Goal: Task Accomplishment & Management: Use online tool/utility

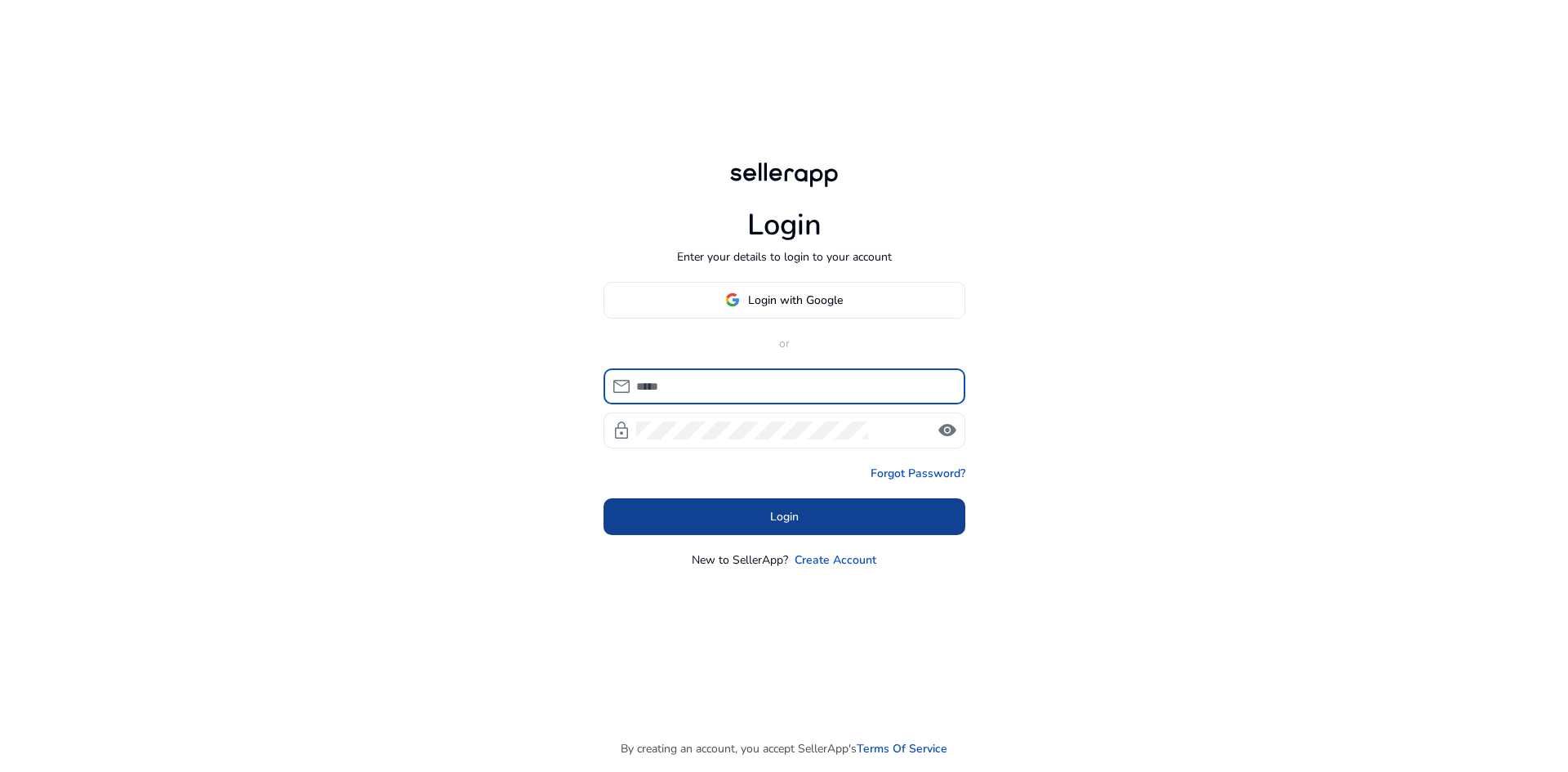
type input "**********"
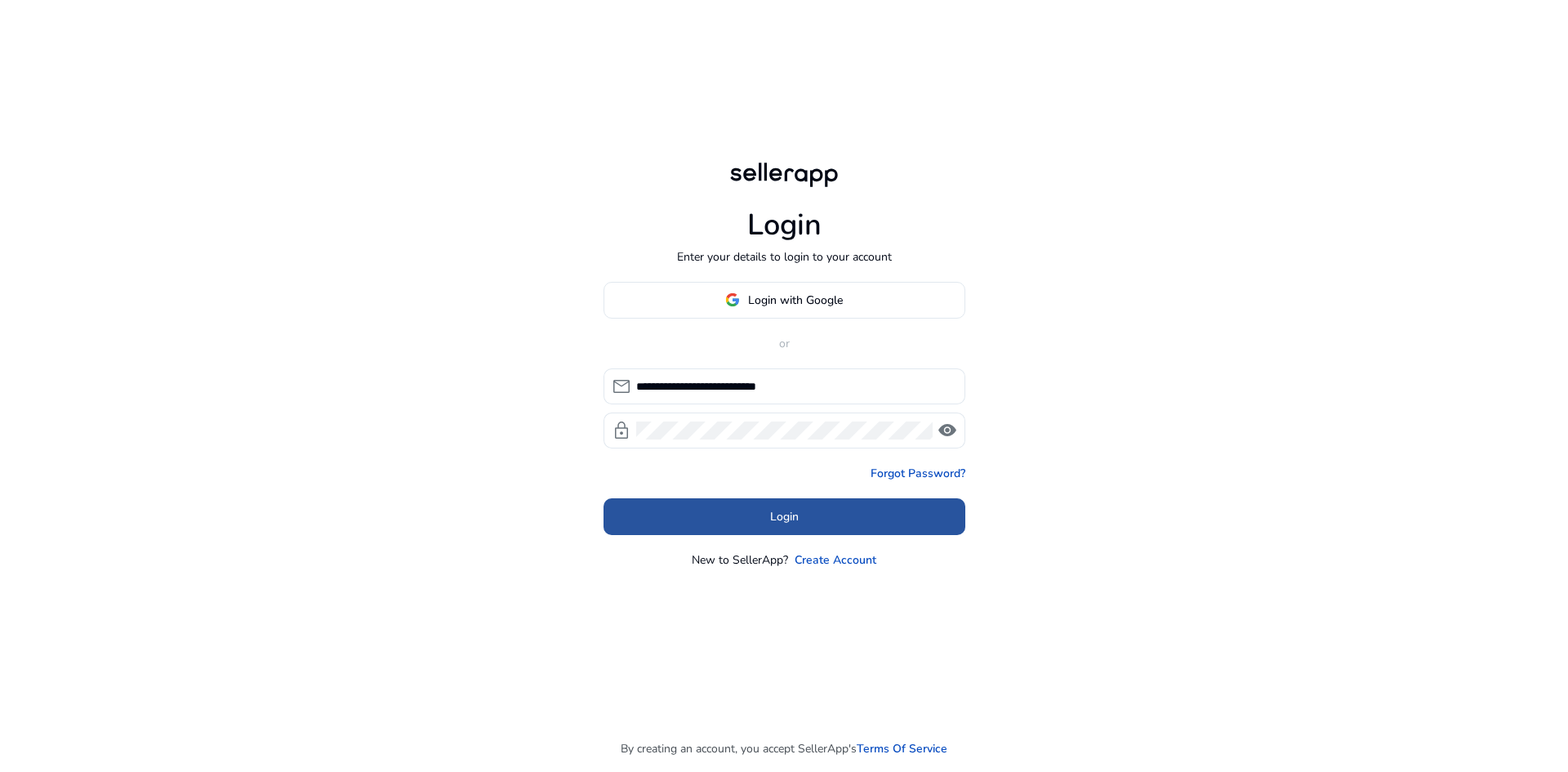
click at [748, 529] on span at bounding box center [784, 517] width 362 height 39
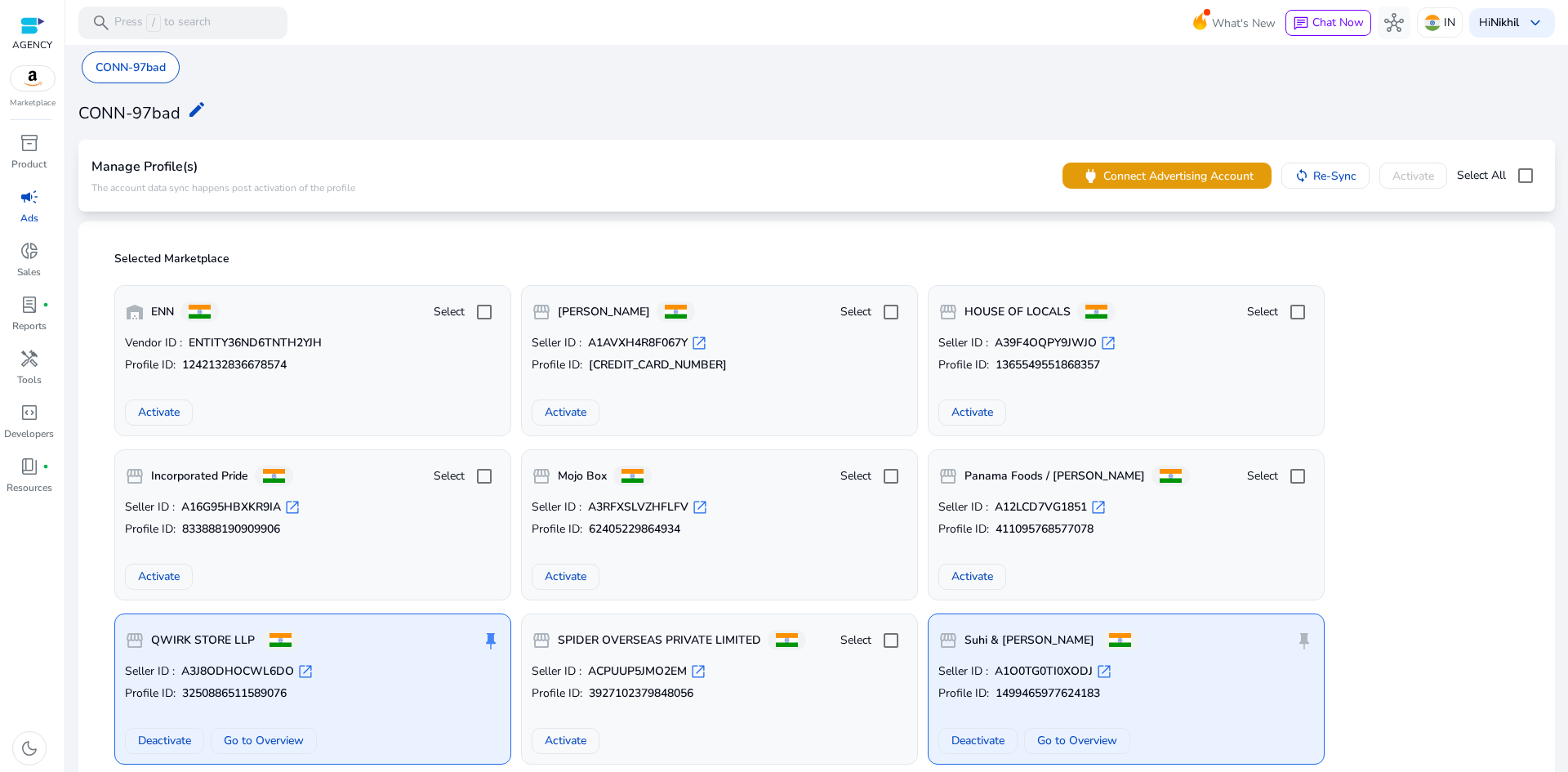
click at [36, 204] on span "campaign" at bounding box center [29, 197] width 20 height 20
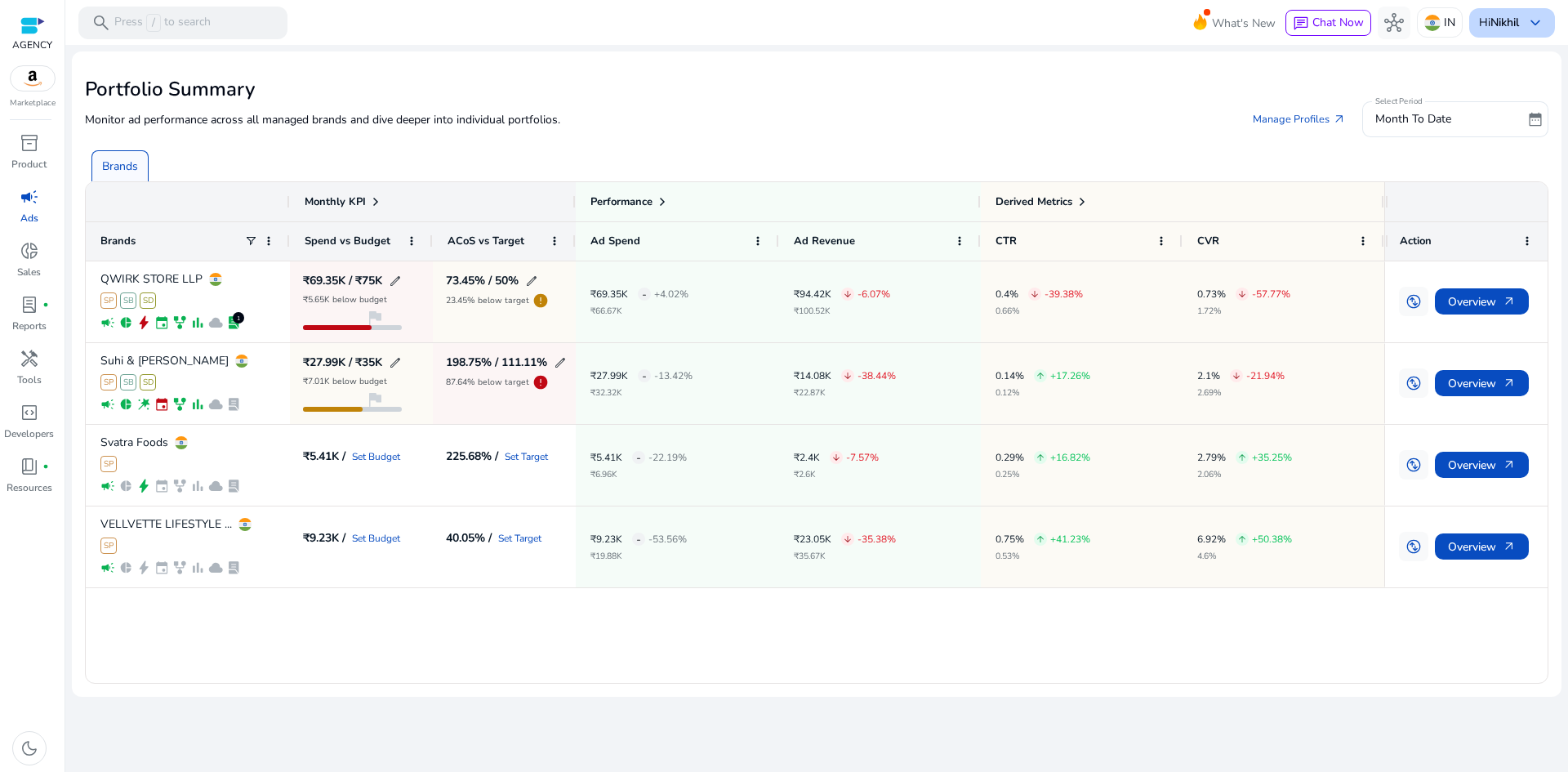
click at [1535, 30] on span "keyboard_arrow_down" at bounding box center [1535, 22] width 20 height 20
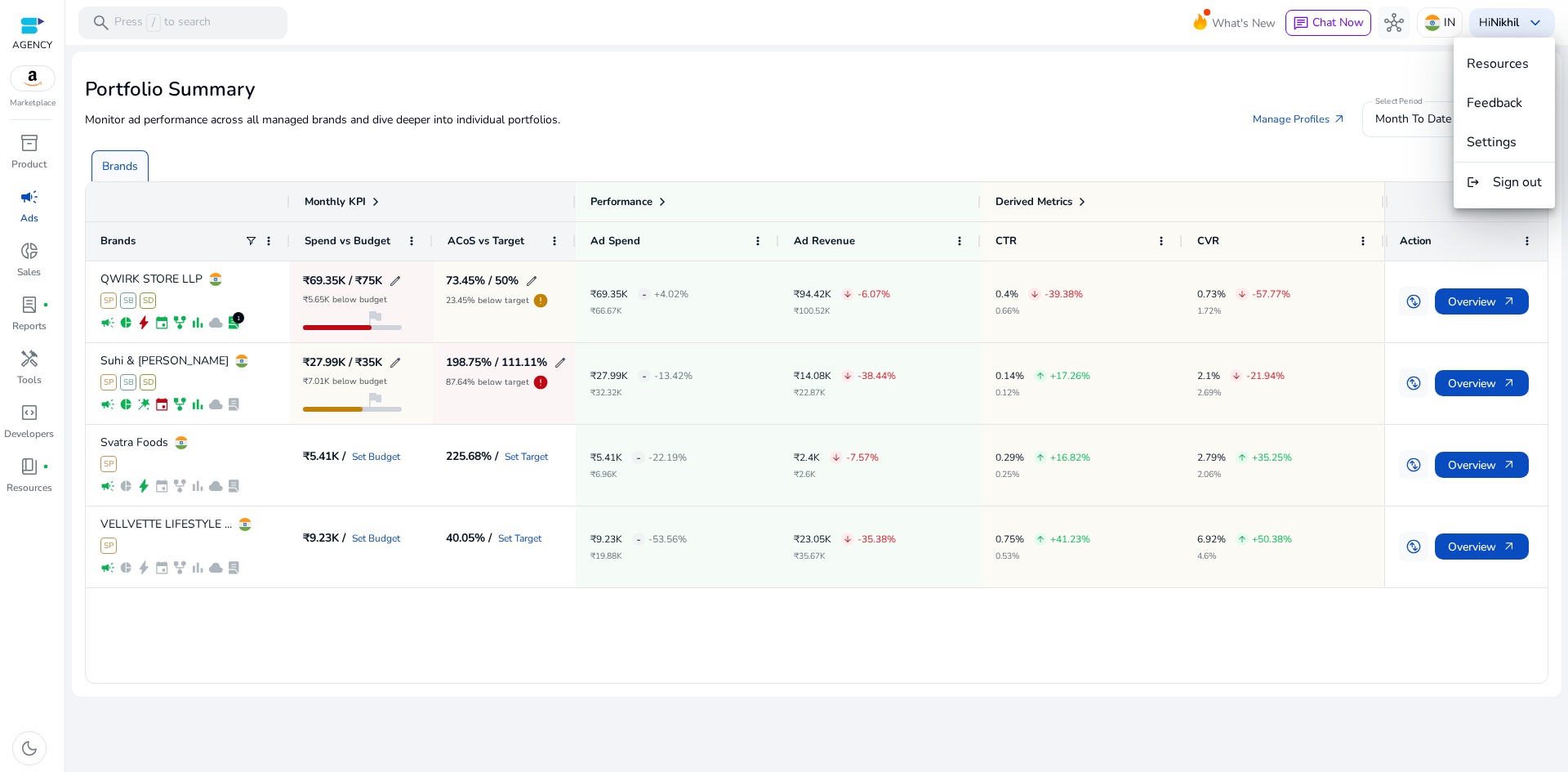
click at [1023, 86] on div at bounding box center [784, 386] width 1568 height 772
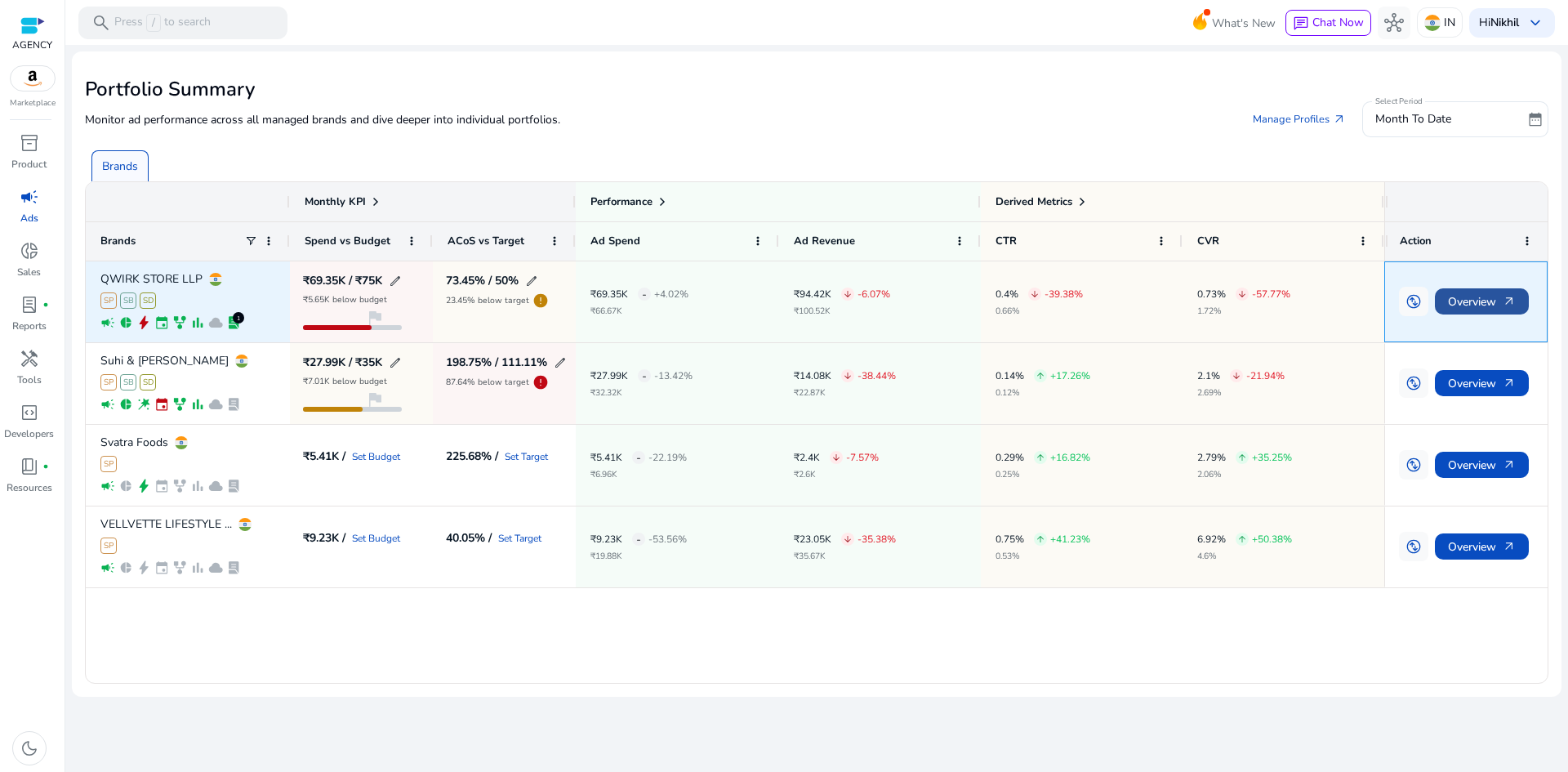
click at [1467, 299] on span "Overview arrow_outward" at bounding box center [1482, 301] width 68 height 33
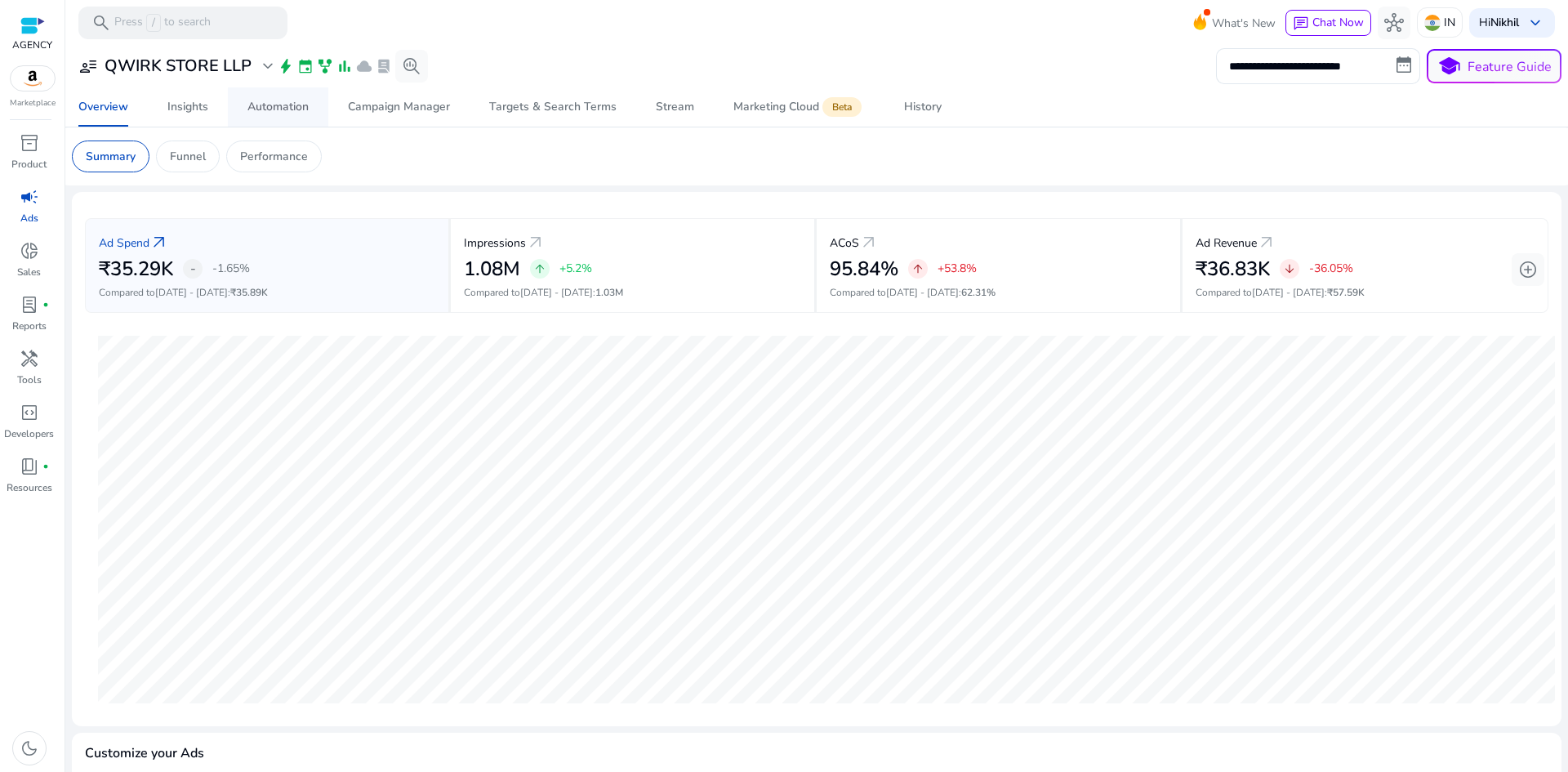
click at [271, 109] on div "Automation" at bounding box center [278, 106] width 62 height 11
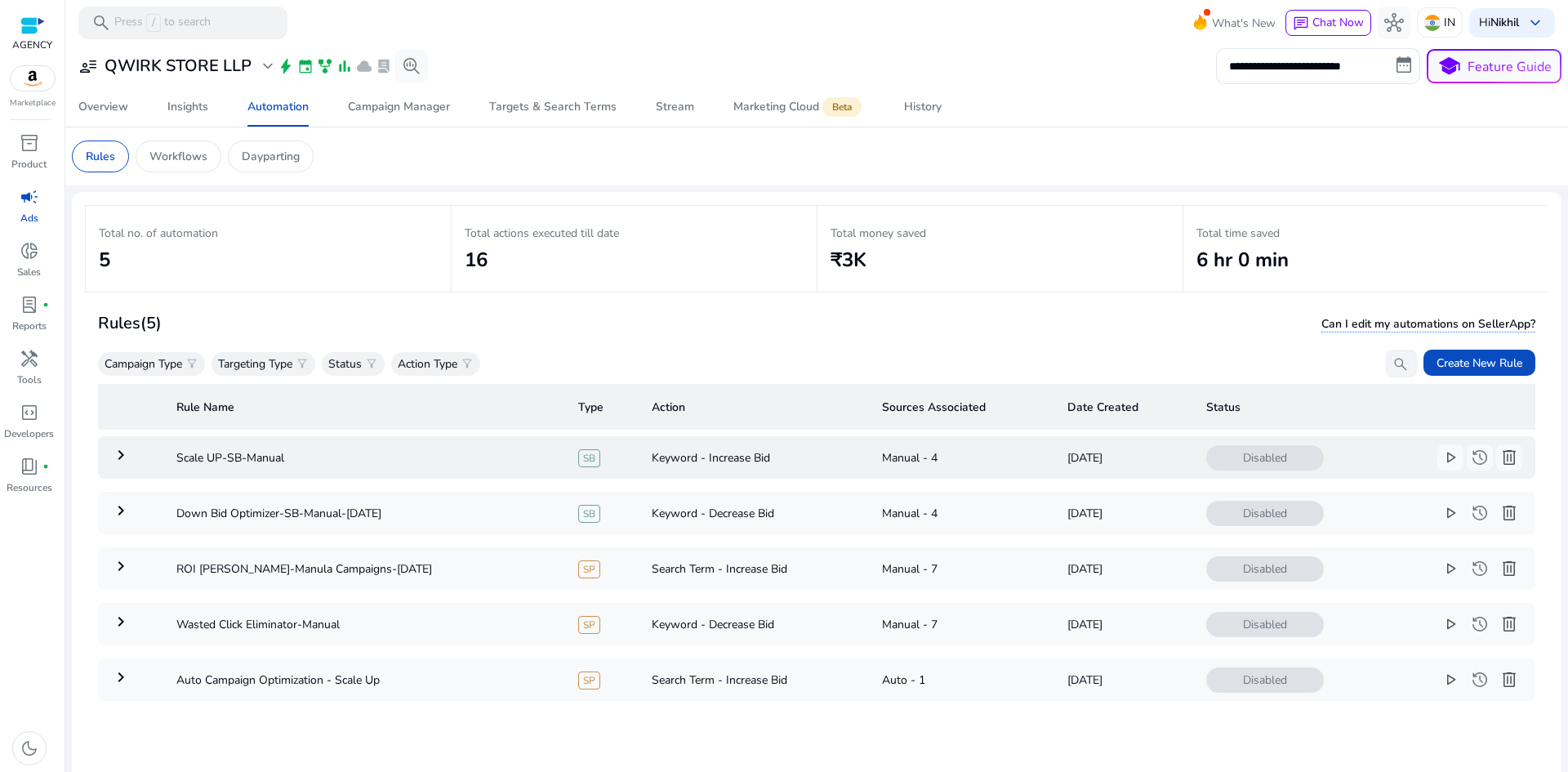
click at [127, 462] on mat-icon "keyboard_arrow_right" at bounding box center [121, 454] width 20 height 20
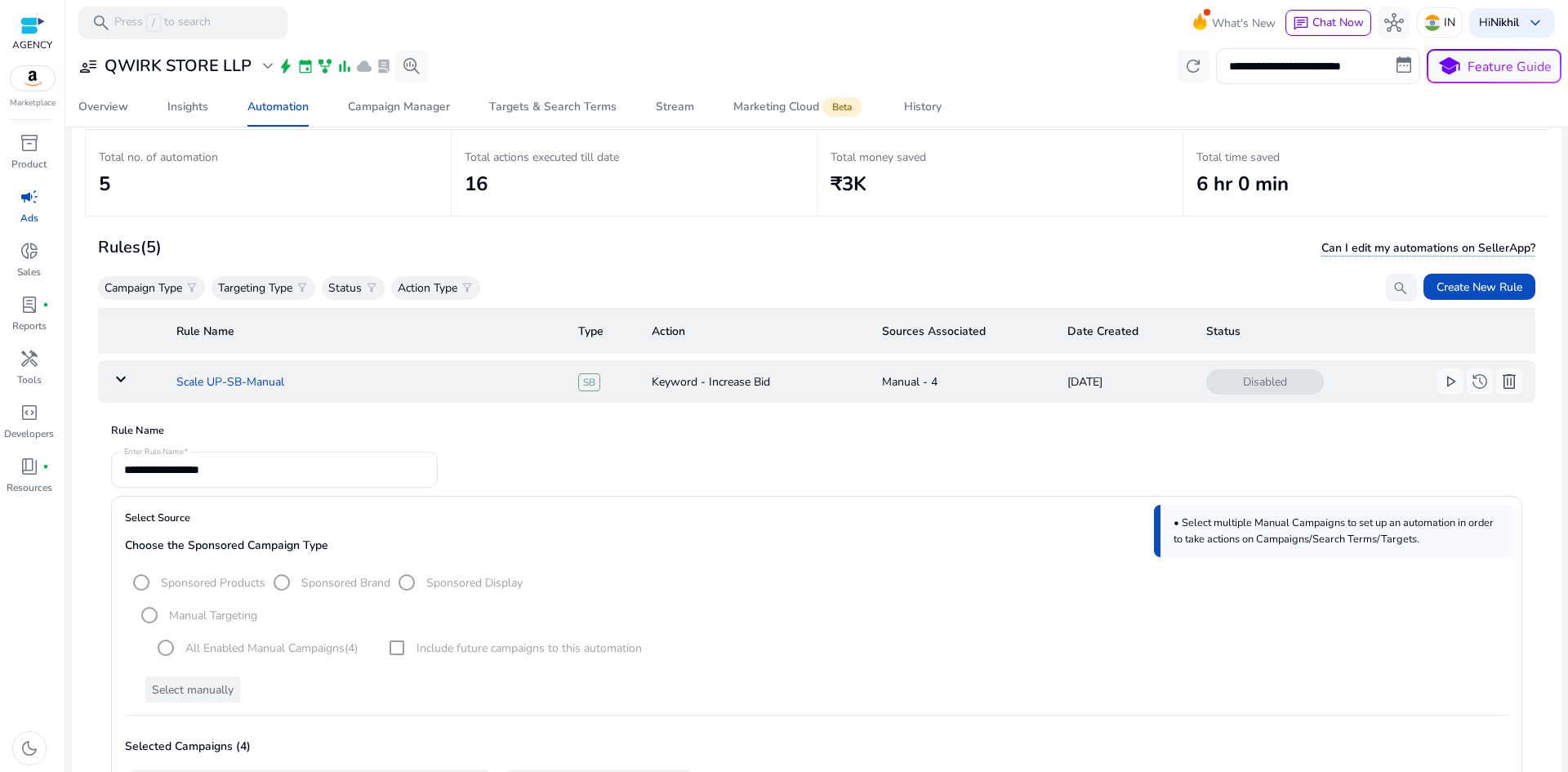
scroll to position [37, 0]
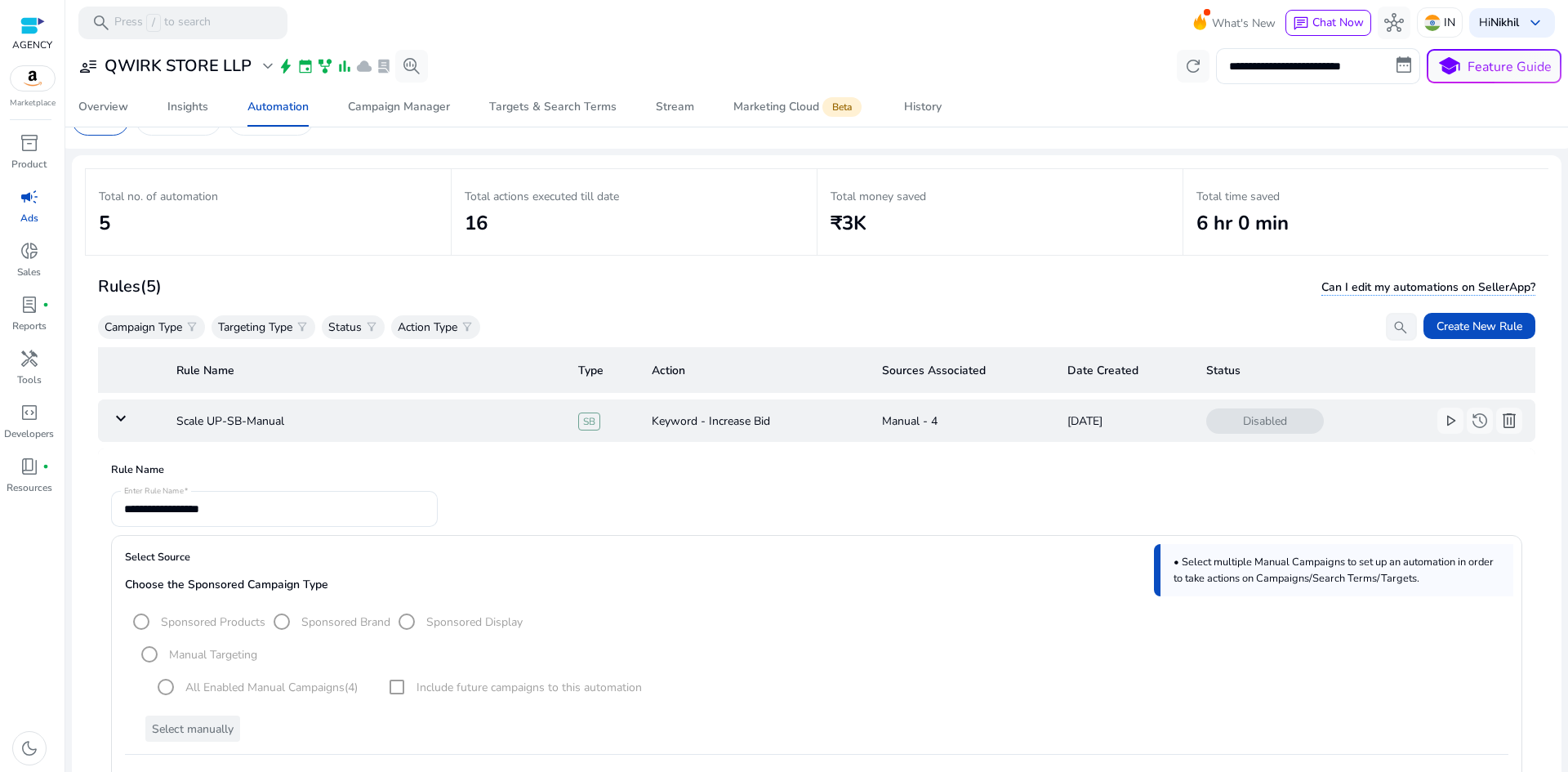
click at [119, 421] on mat-icon "keyboard_arrow_down" at bounding box center [121, 418] width 20 height 20
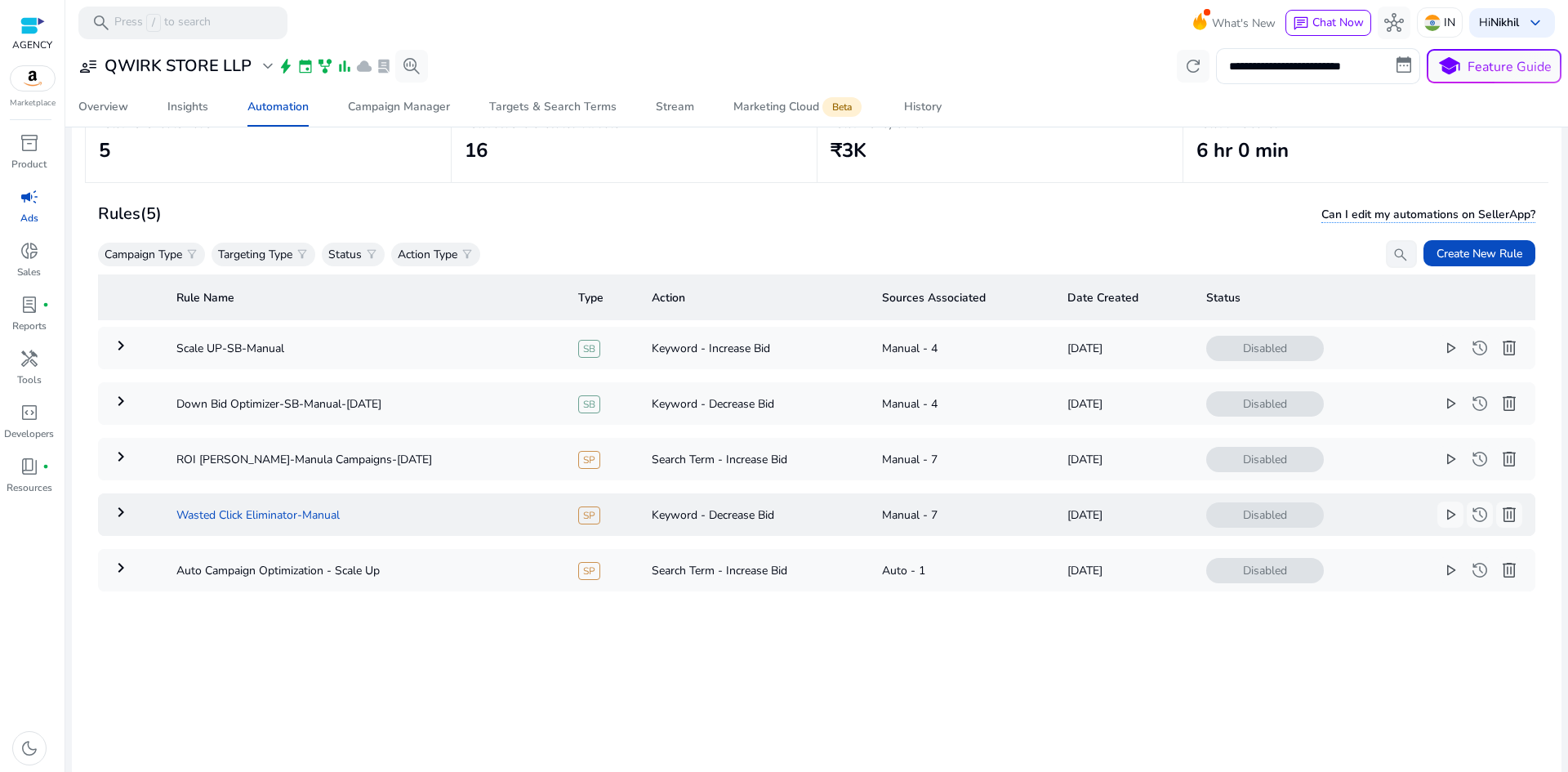
scroll to position [118, 0]
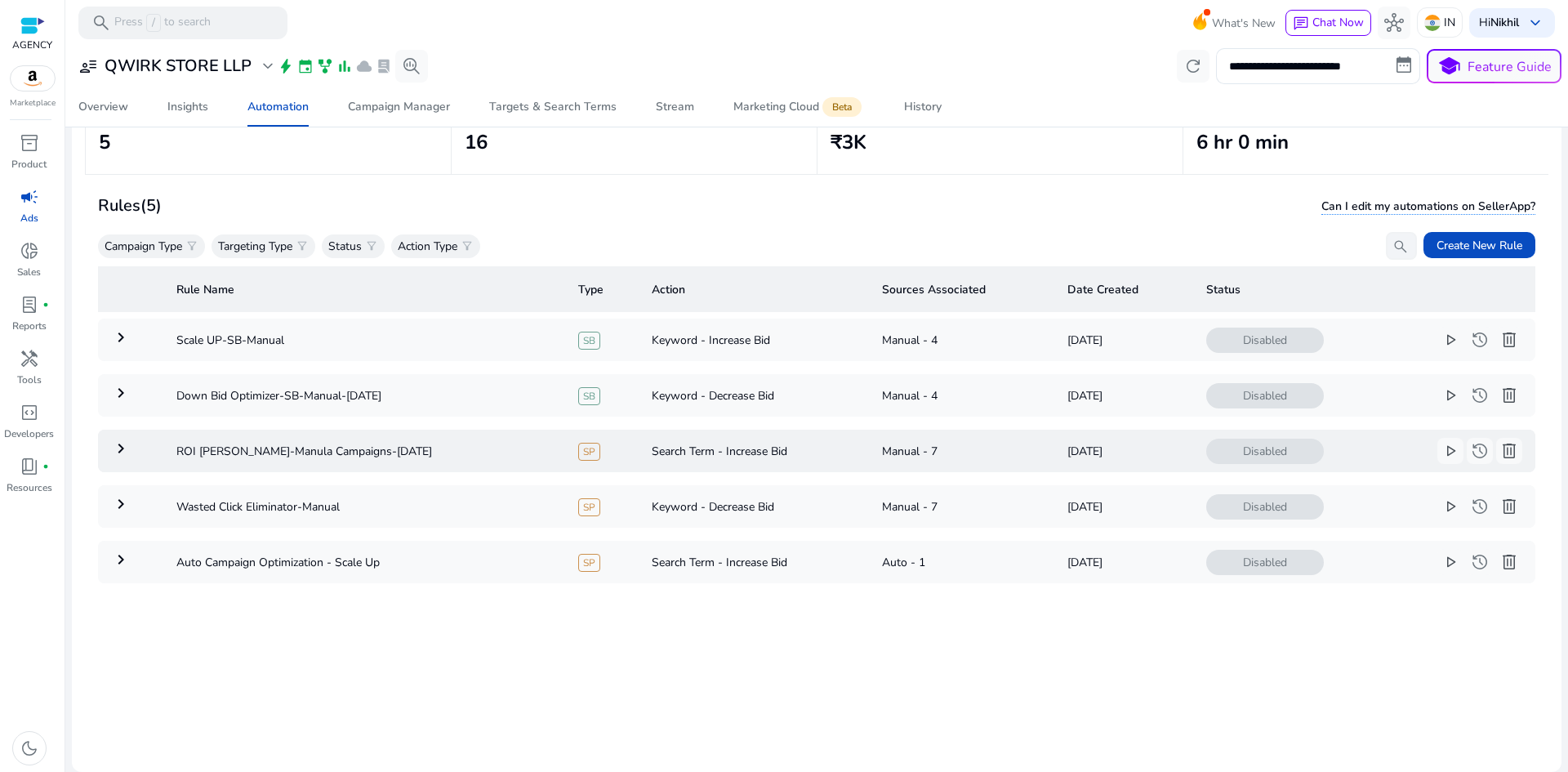
click at [117, 449] on mat-icon "keyboard_arrow_right" at bounding box center [121, 448] width 20 height 20
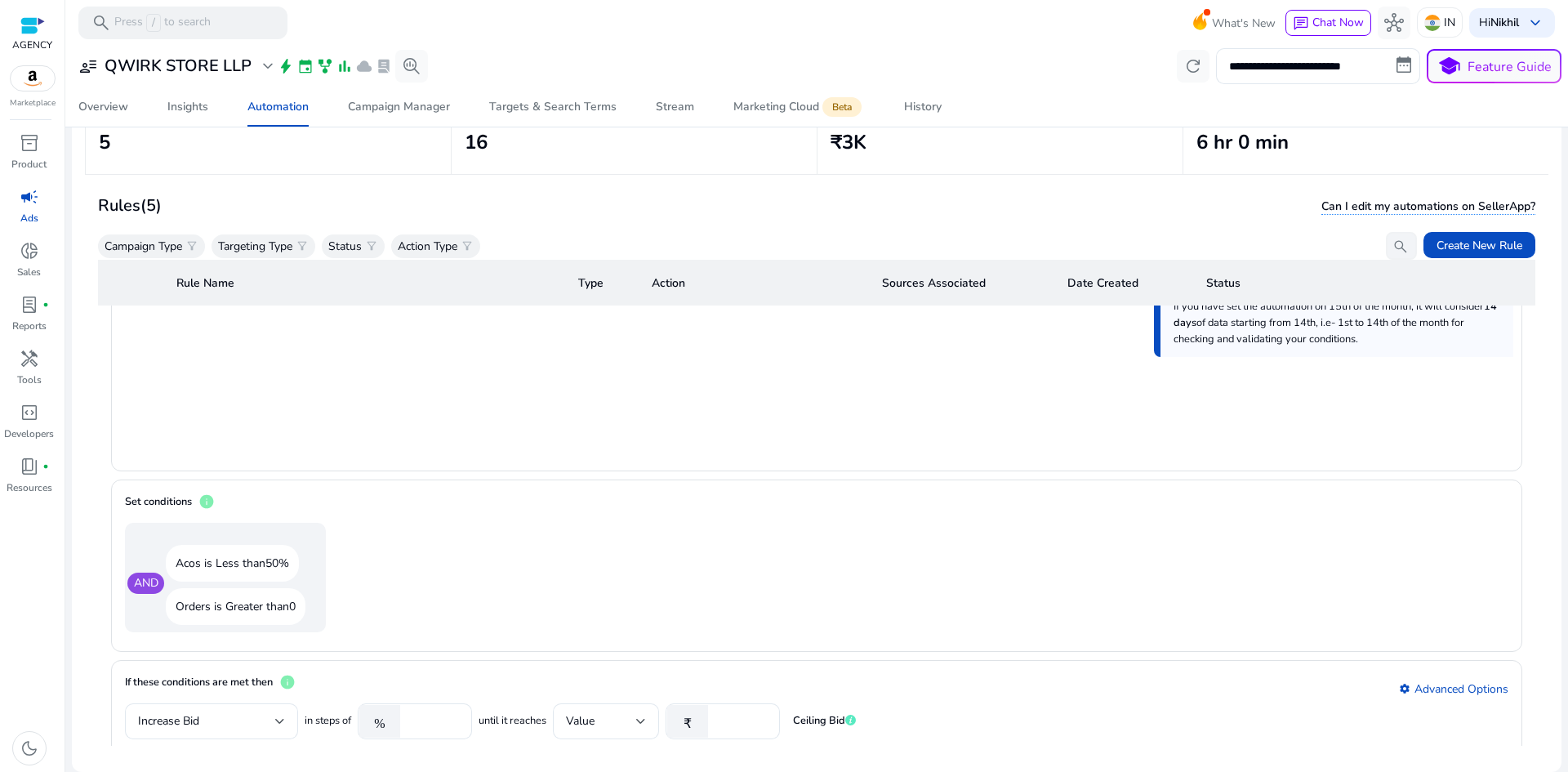
scroll to position [735, 0]
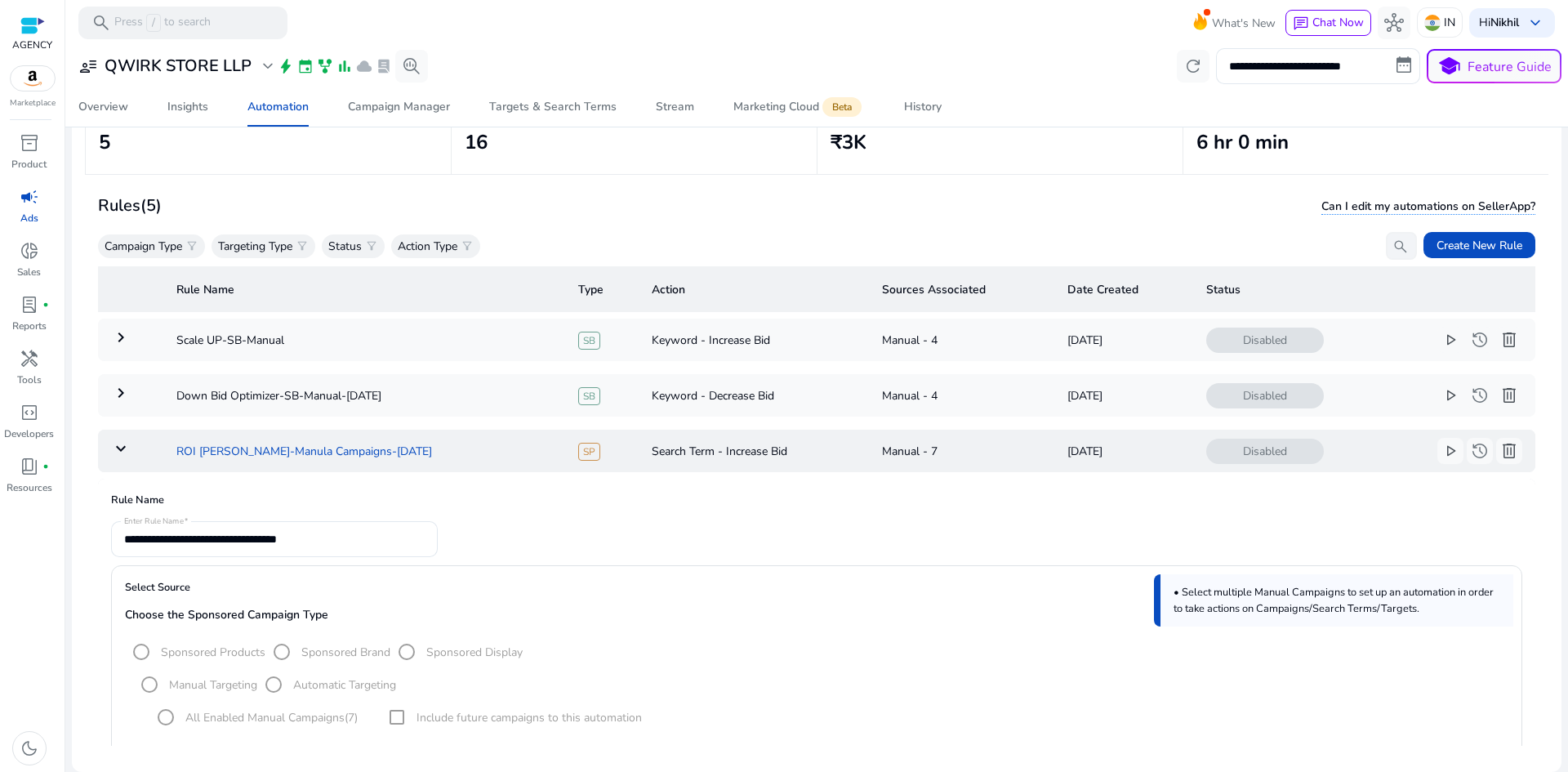
click at [196, 456] on td "ROI [PERSON_NAME]-Manula Campaigns-[DATE]" at bounding box center [364, 451] width 402 height 43
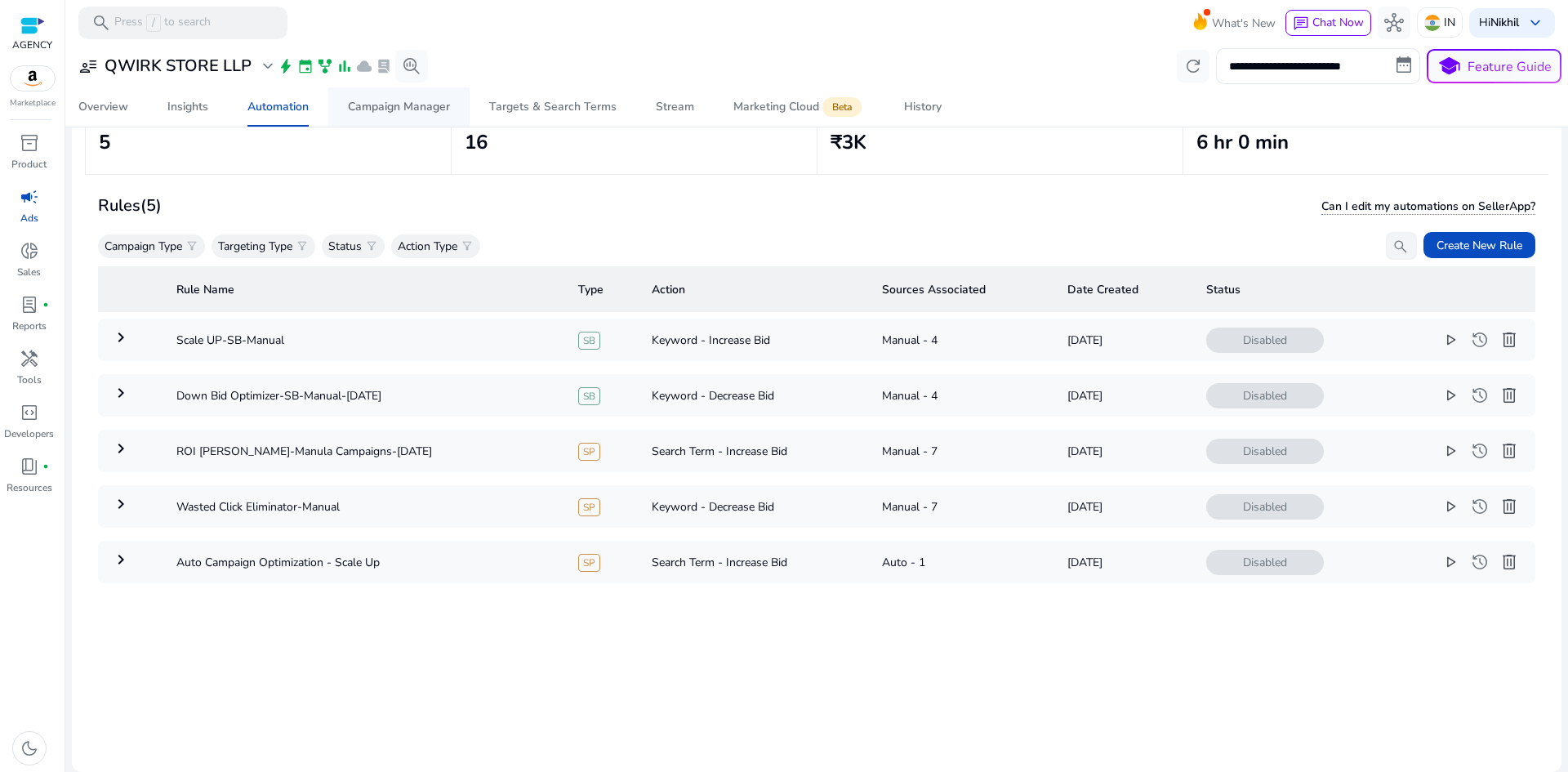
click at [419, 118] on span "Campaign Manager" at bounding box center [399, 107] width 102 height 39
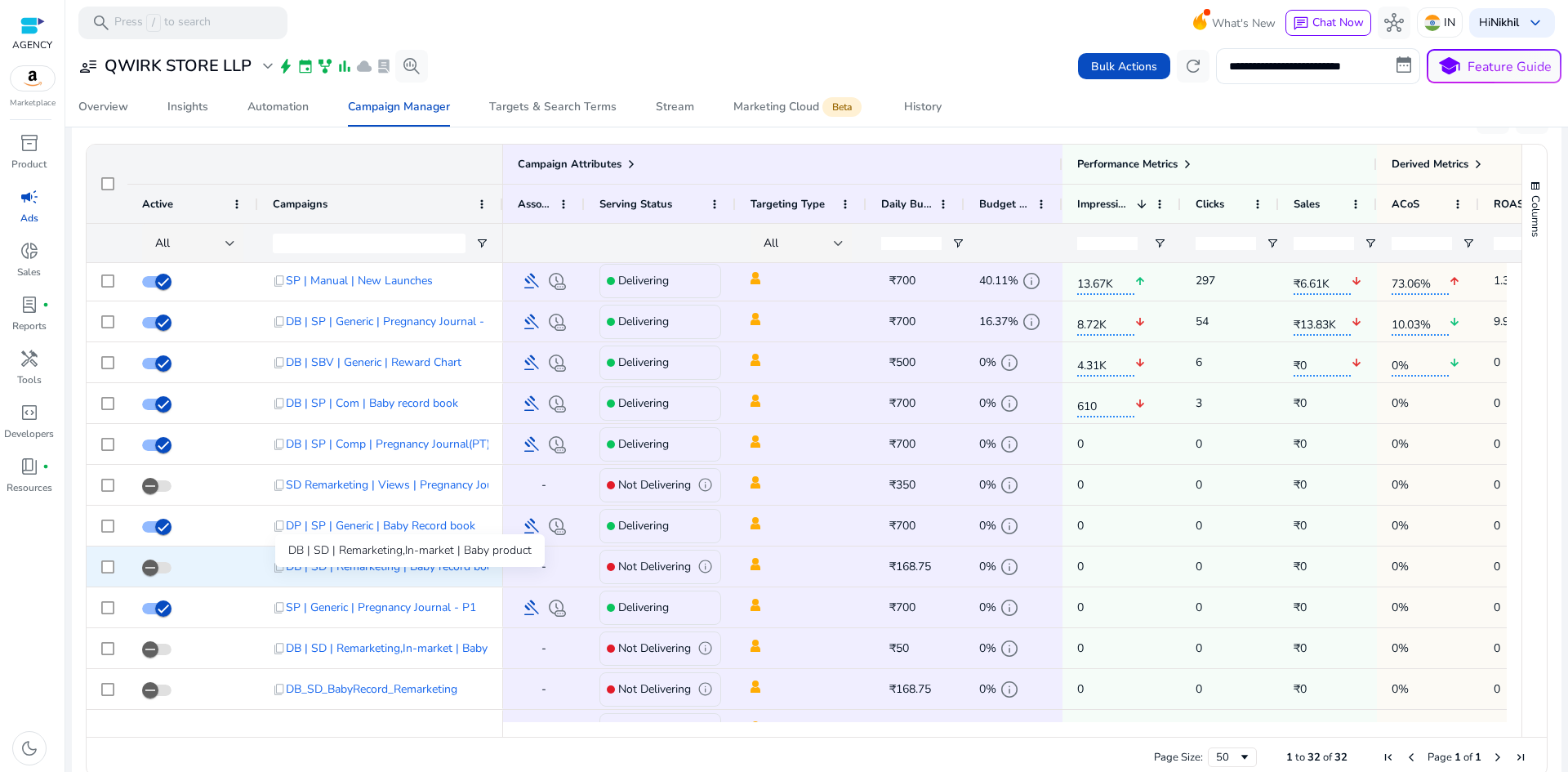
scroll to position [245, 0]
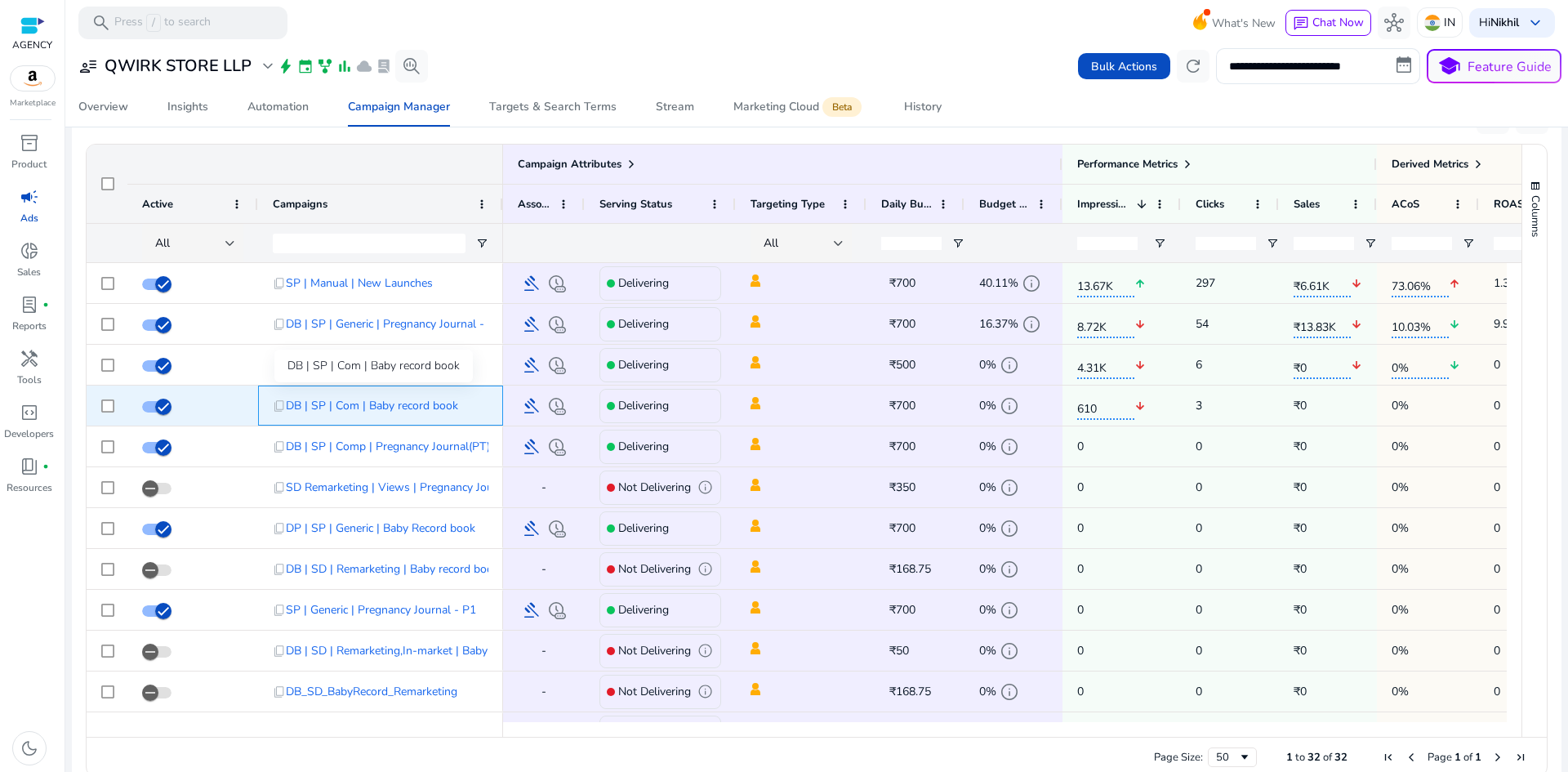
click at [361, 408] on span "DB | SP | Com | Baby record book" at bounding box center [371, 406] width 172 height 33
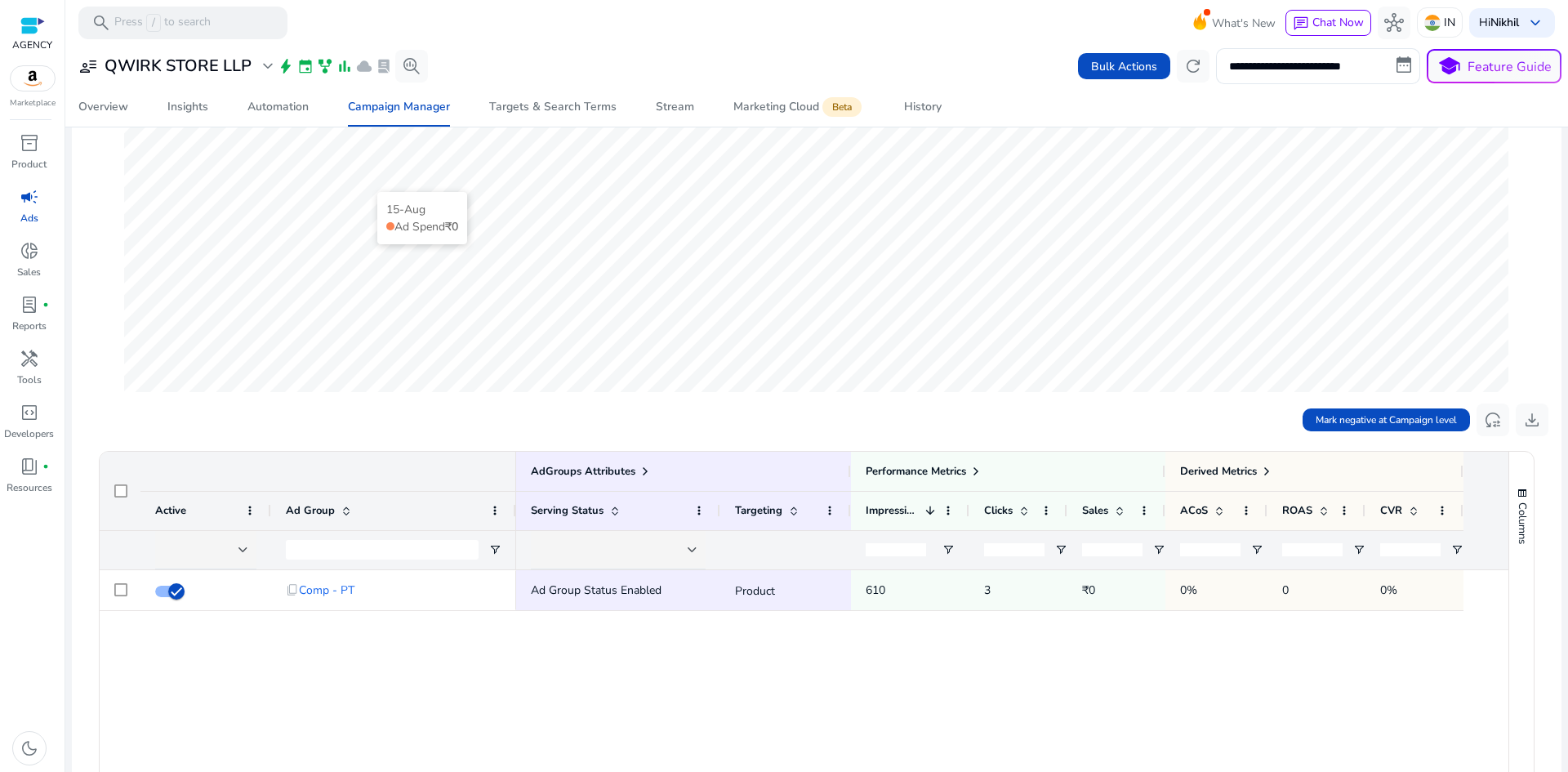
scroll to position [245, 0]
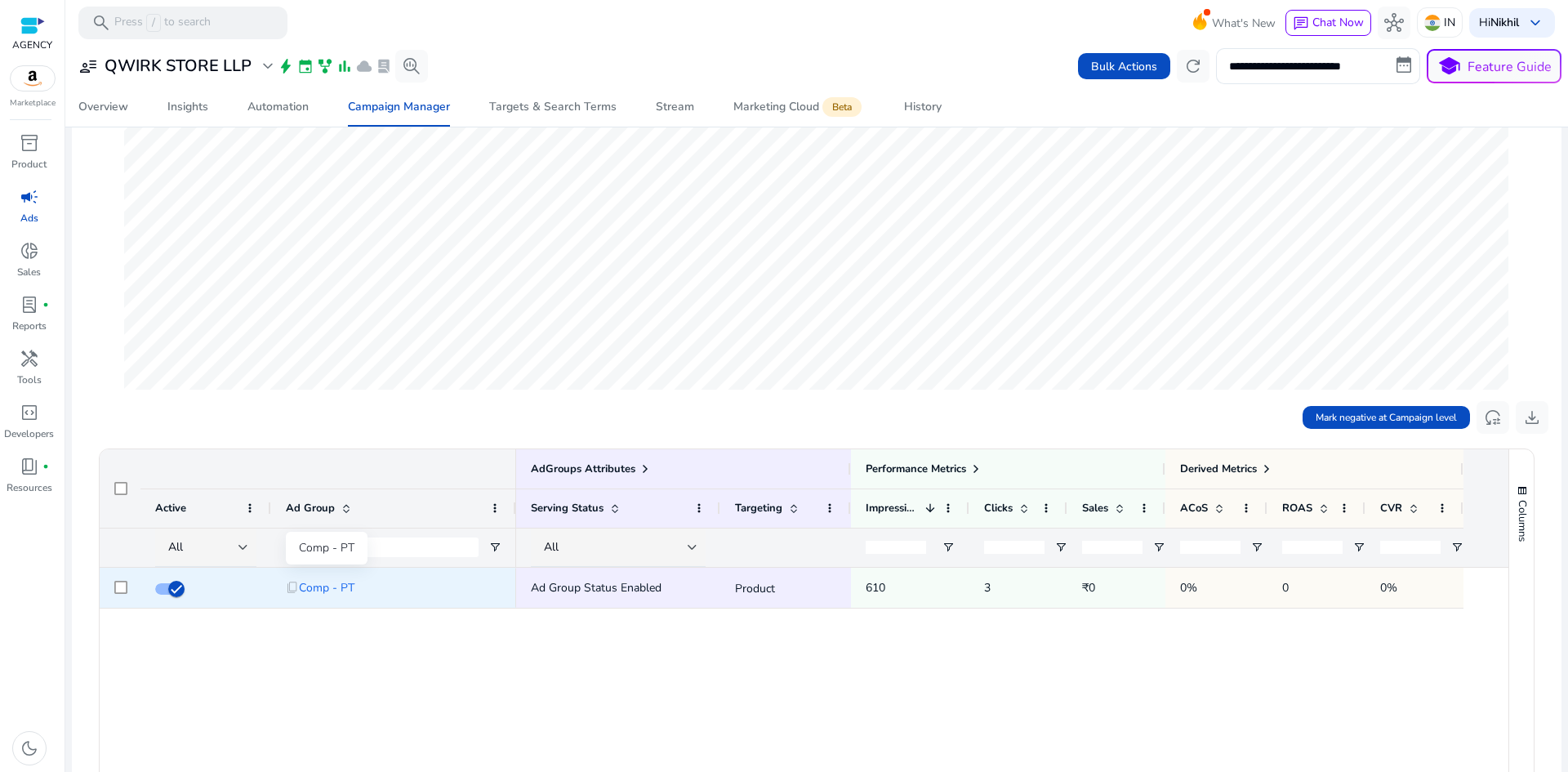
click at [304, 594] on span "Comp - PT" at bounding box center [326, 587] width 56 height 33
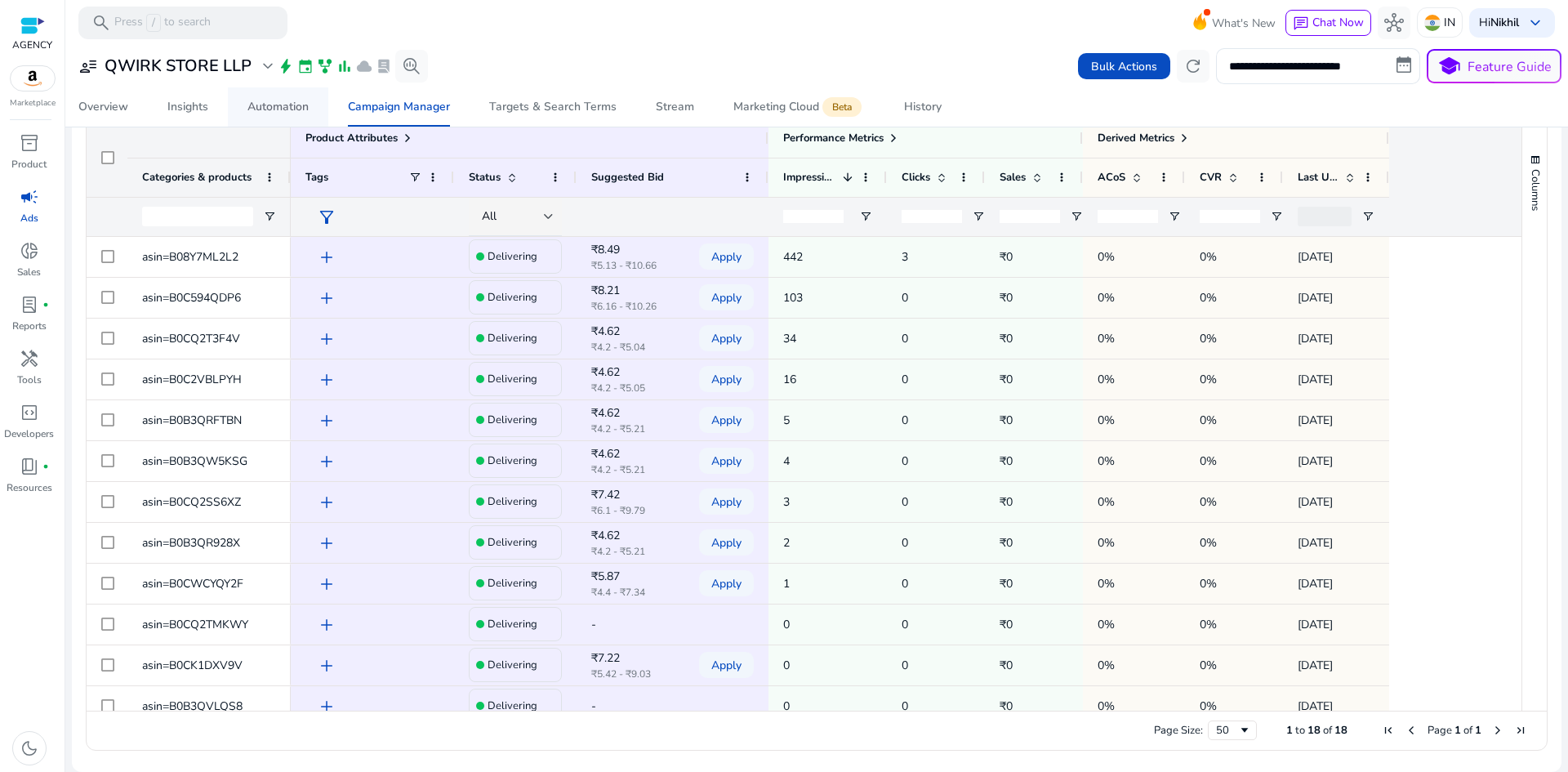
click at [284, 106] on div "Automation" at bounding box center [278, 106] width 62 height 11
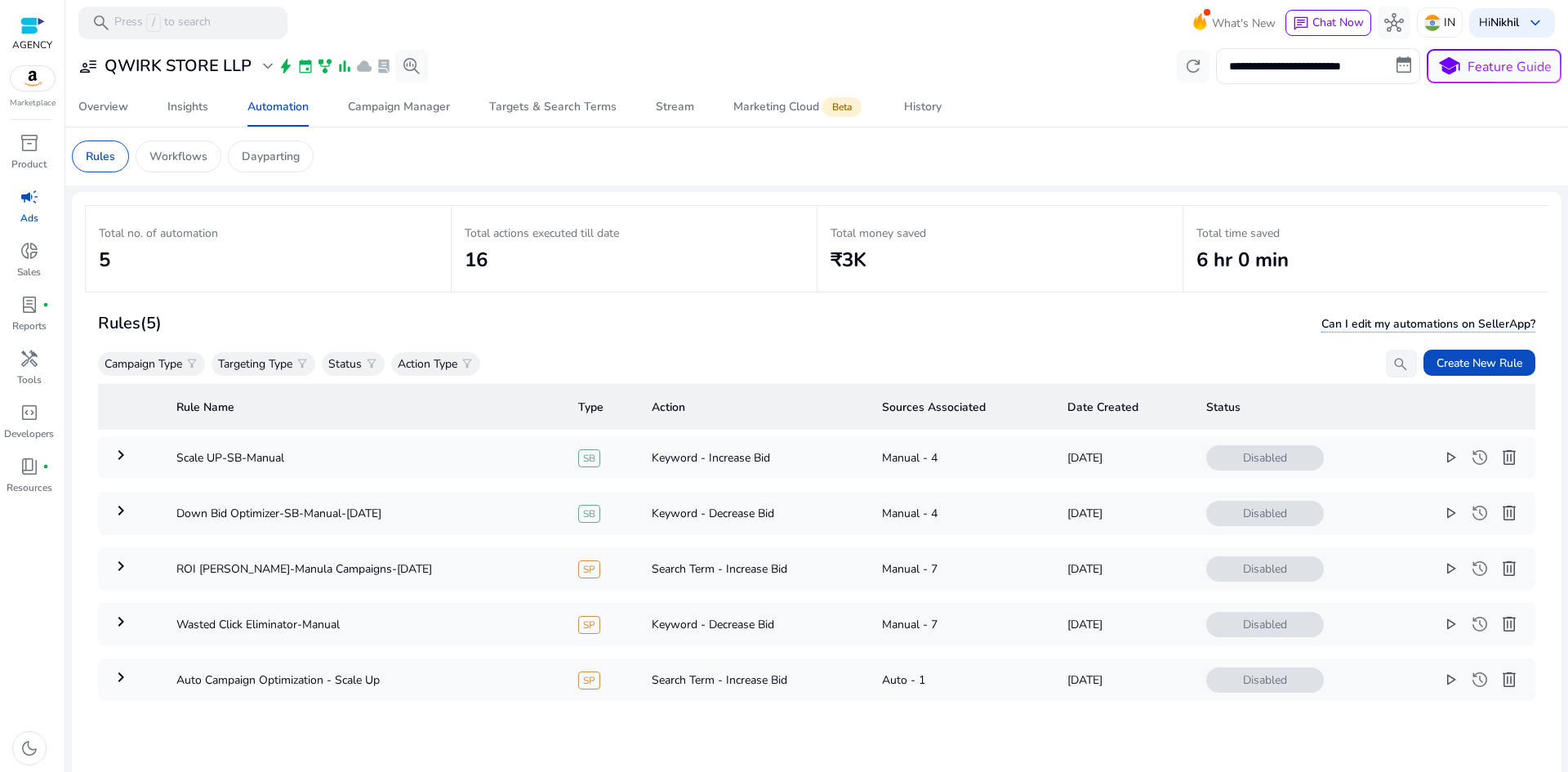
click at [174, 174] on mat-card "Rules Workflows Dayparting" at bounding box center [817, 157] width 1516 height 58
click at [177, 165] on div "Workflows" at bounding box center [179, 156] width 86 height 32
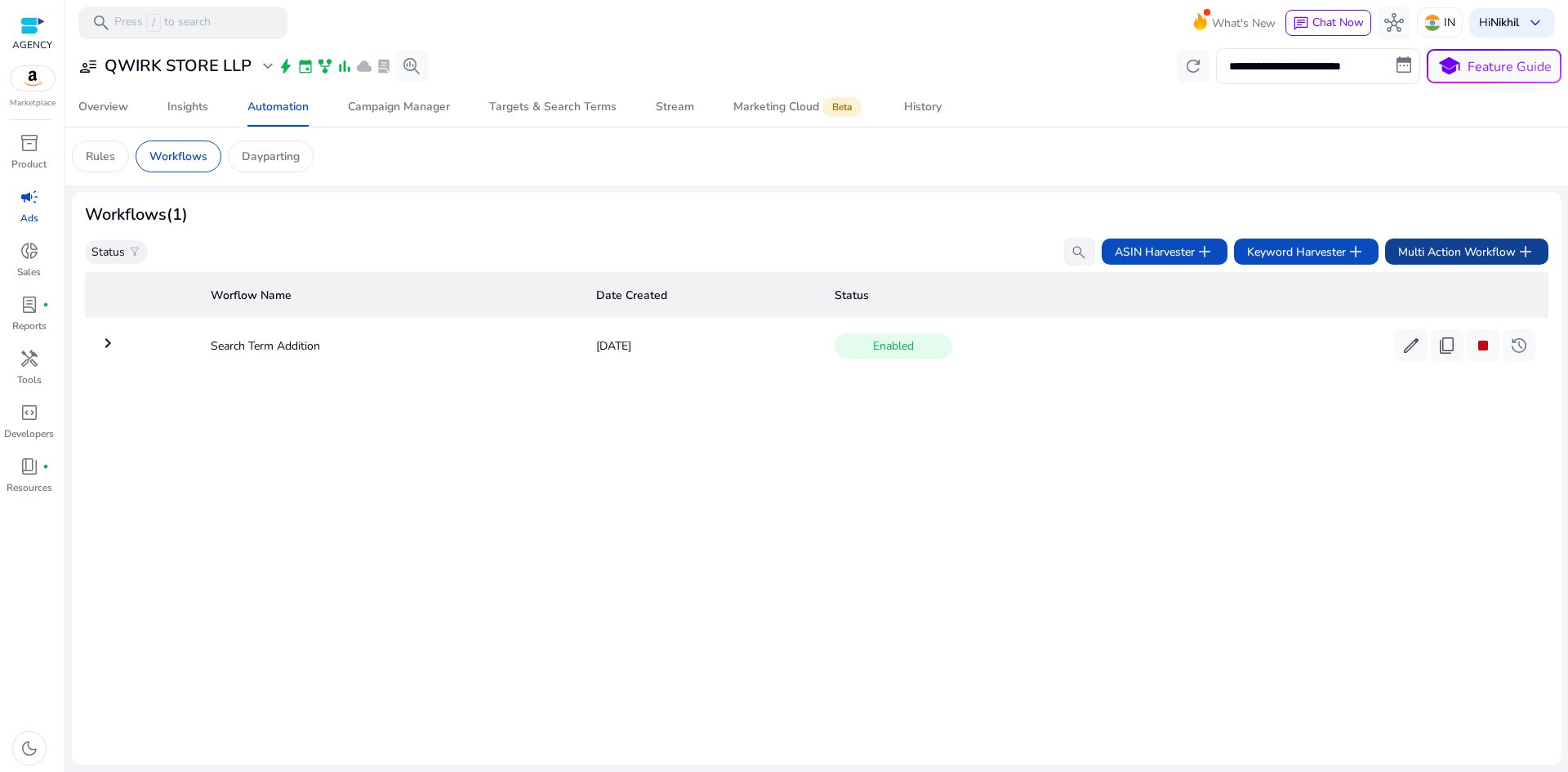
click at [1509, 248] on span "Multi Action Workflow add" at bounding box center [1467, 252] width 137 height 20
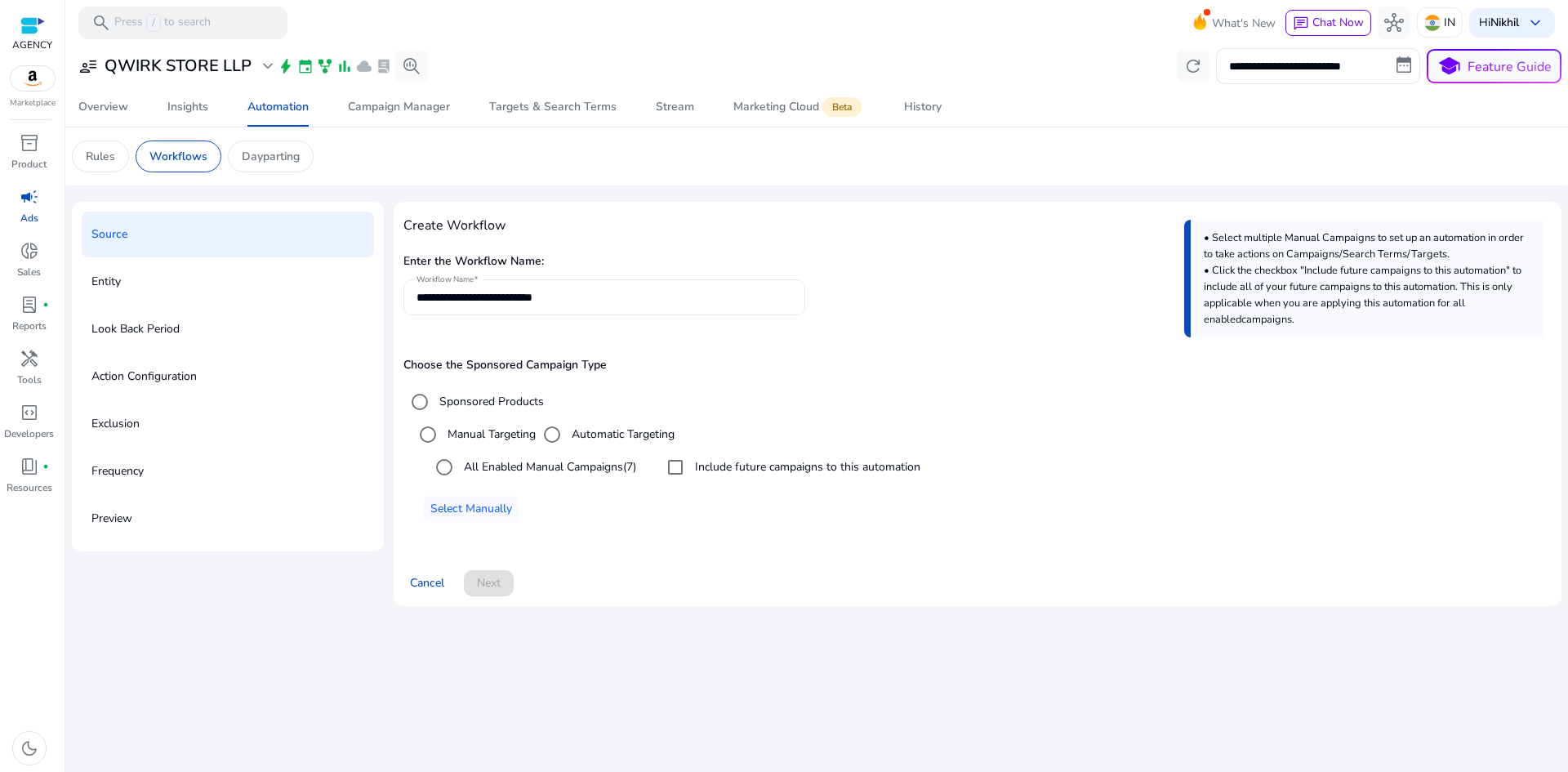
click at [547, 468] on label "All Enabled Manual Campaigns (7)" at bounding box center [548, 467] width 175 height 17
click at [462, 585] on div "Cancel Next" at bounding box center [978, 577] width 1149 height 39
click at [475, 586] on span at bounding box center [488, 584] width 50 height 39
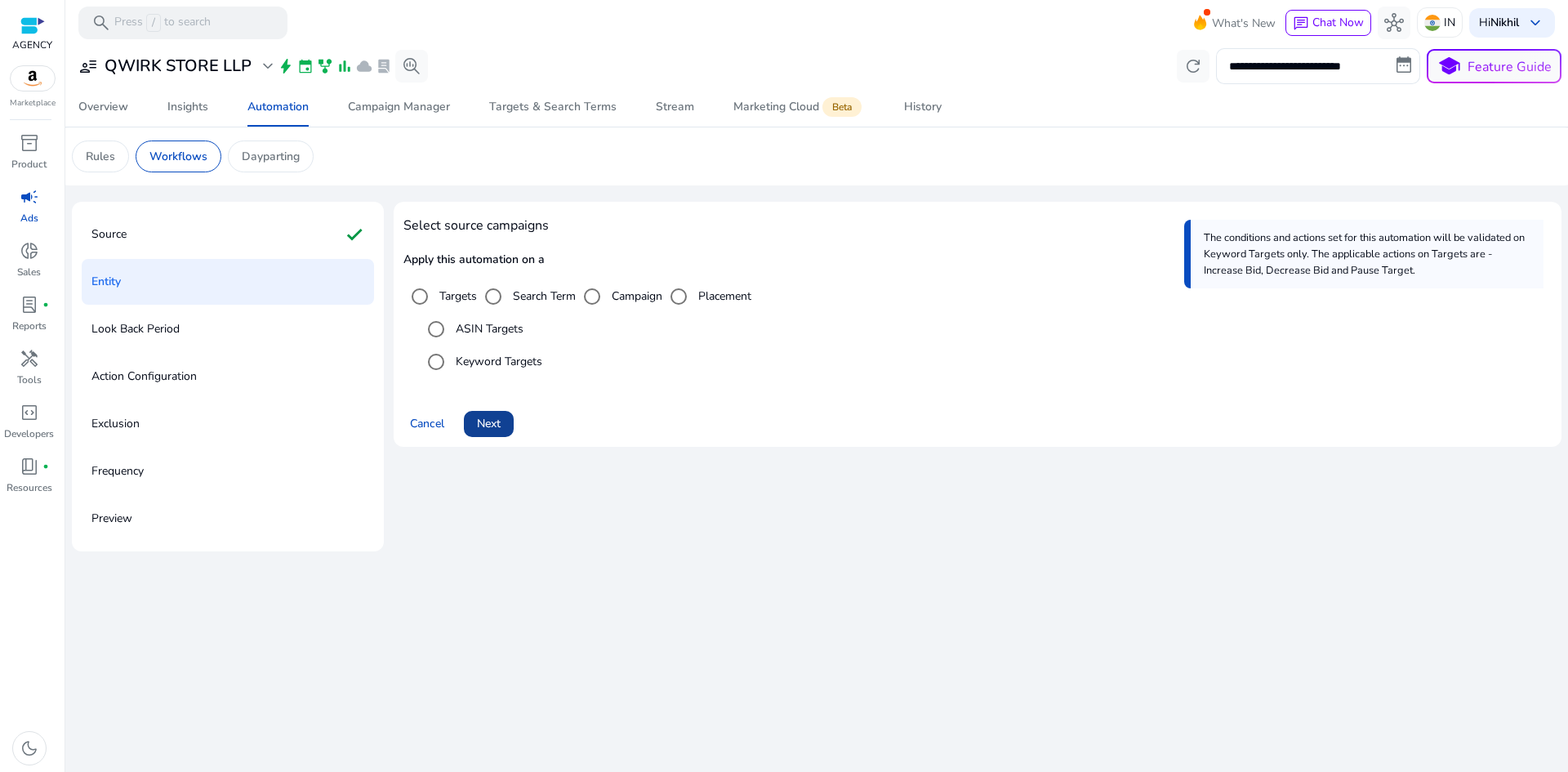
click at [488, 428] on span "Next" at bounding box center [489, 424] width 24 height 17
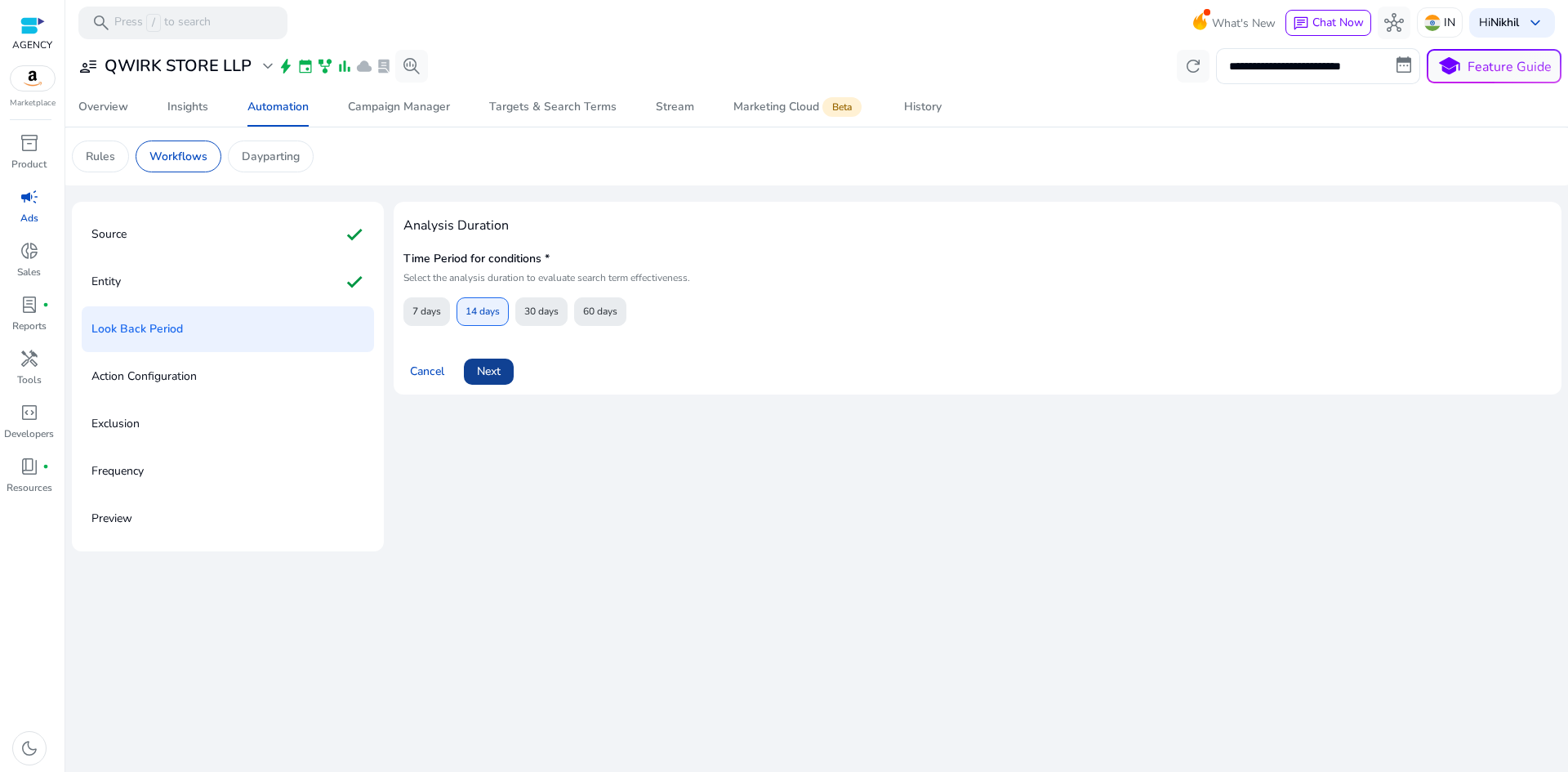
click at [490, 370] on span "Next" at bounding box center [489, 371] width 24 height 17
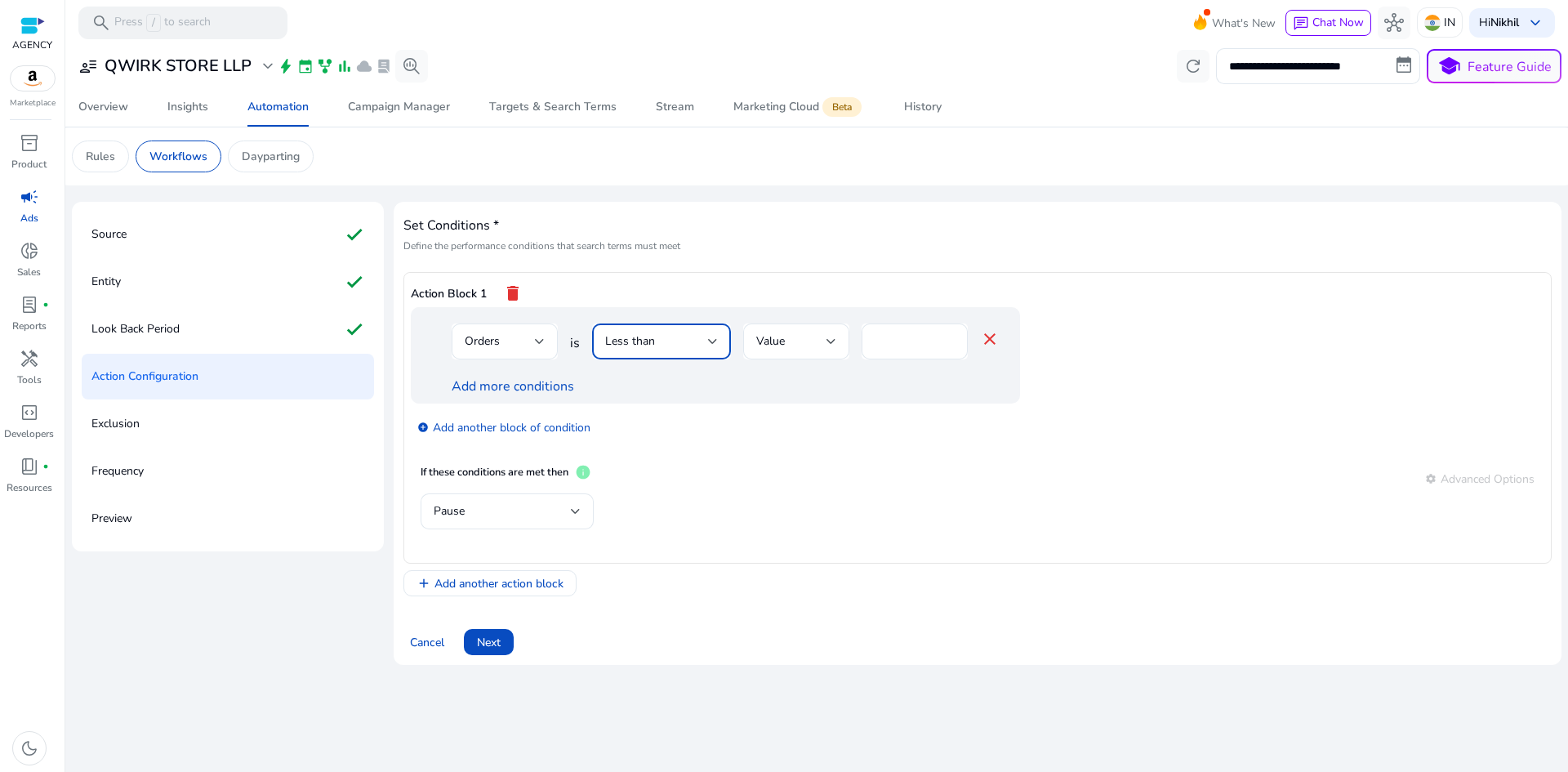
click at [701, 346] on div "Less than" at bounding box center [657, 341] width 103 height 18
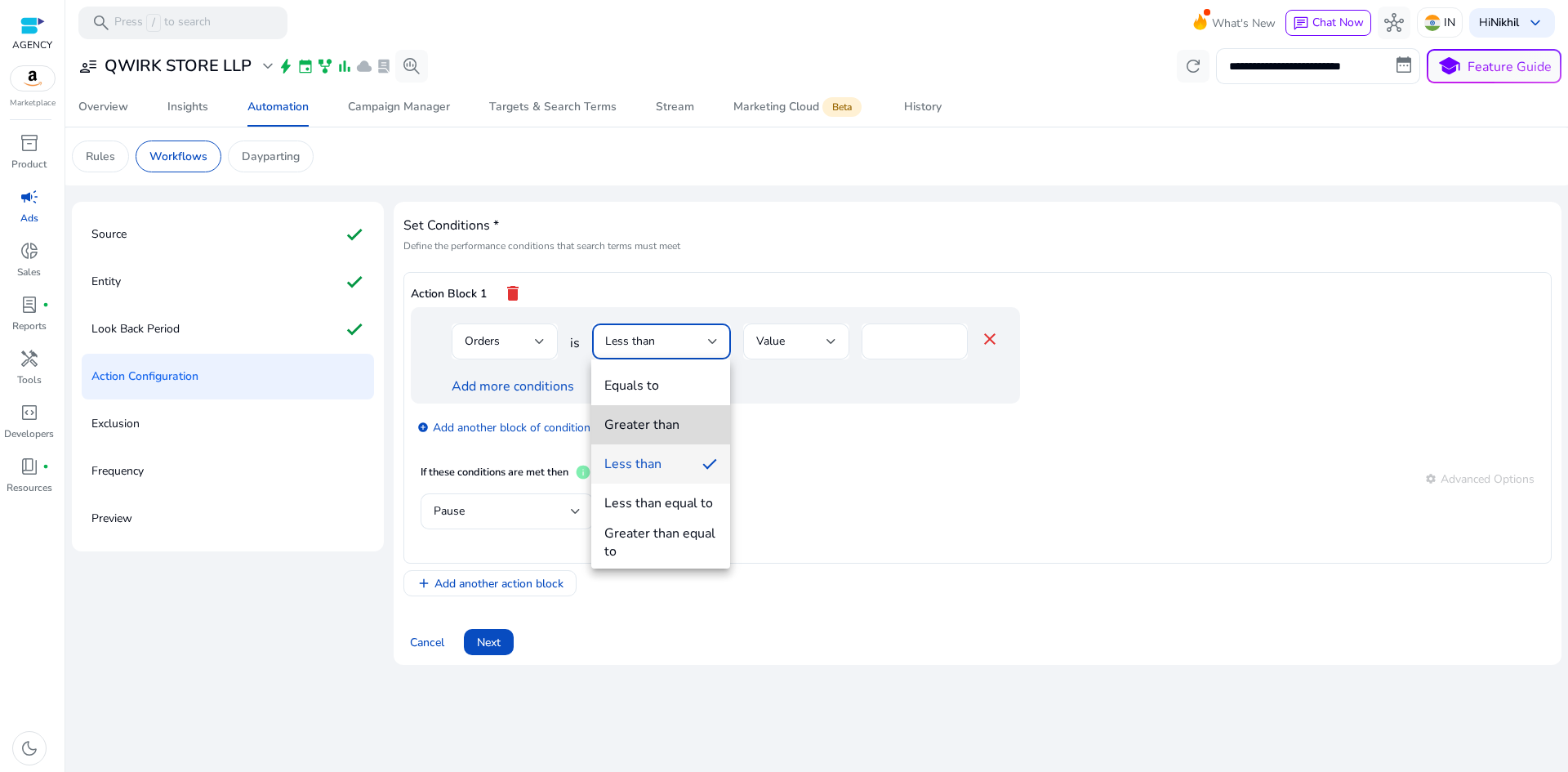
click at [704, 416] on span "Greater than" at bounding box center [661, 425] width 113 height 18
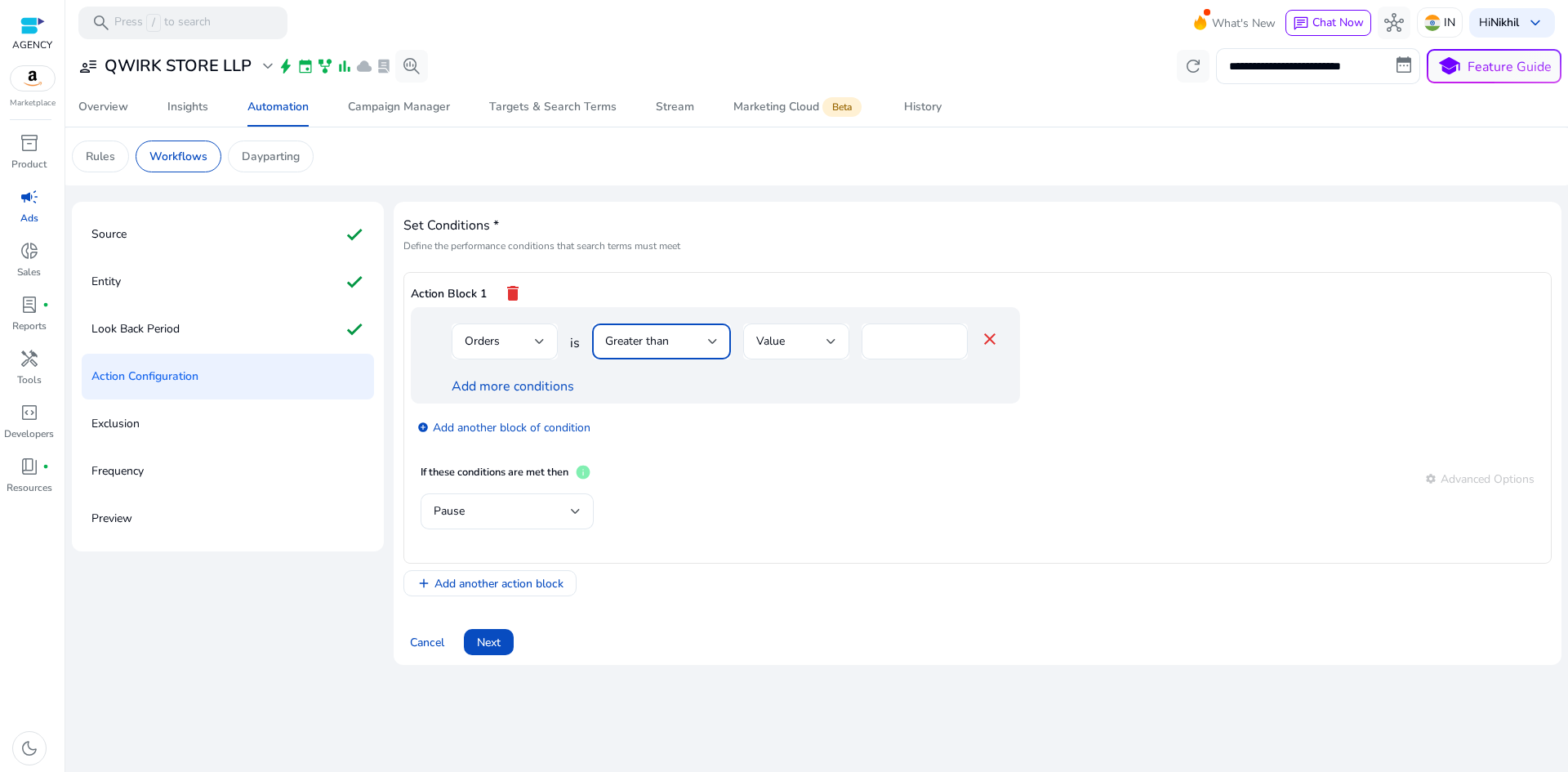
click at [729, 392] on div "Add more conditions" at bounding box center [725, 386] width 548 height 20
click at [559, 504] on div "Pause" at bounding box center [502, 511] width 137 height 18
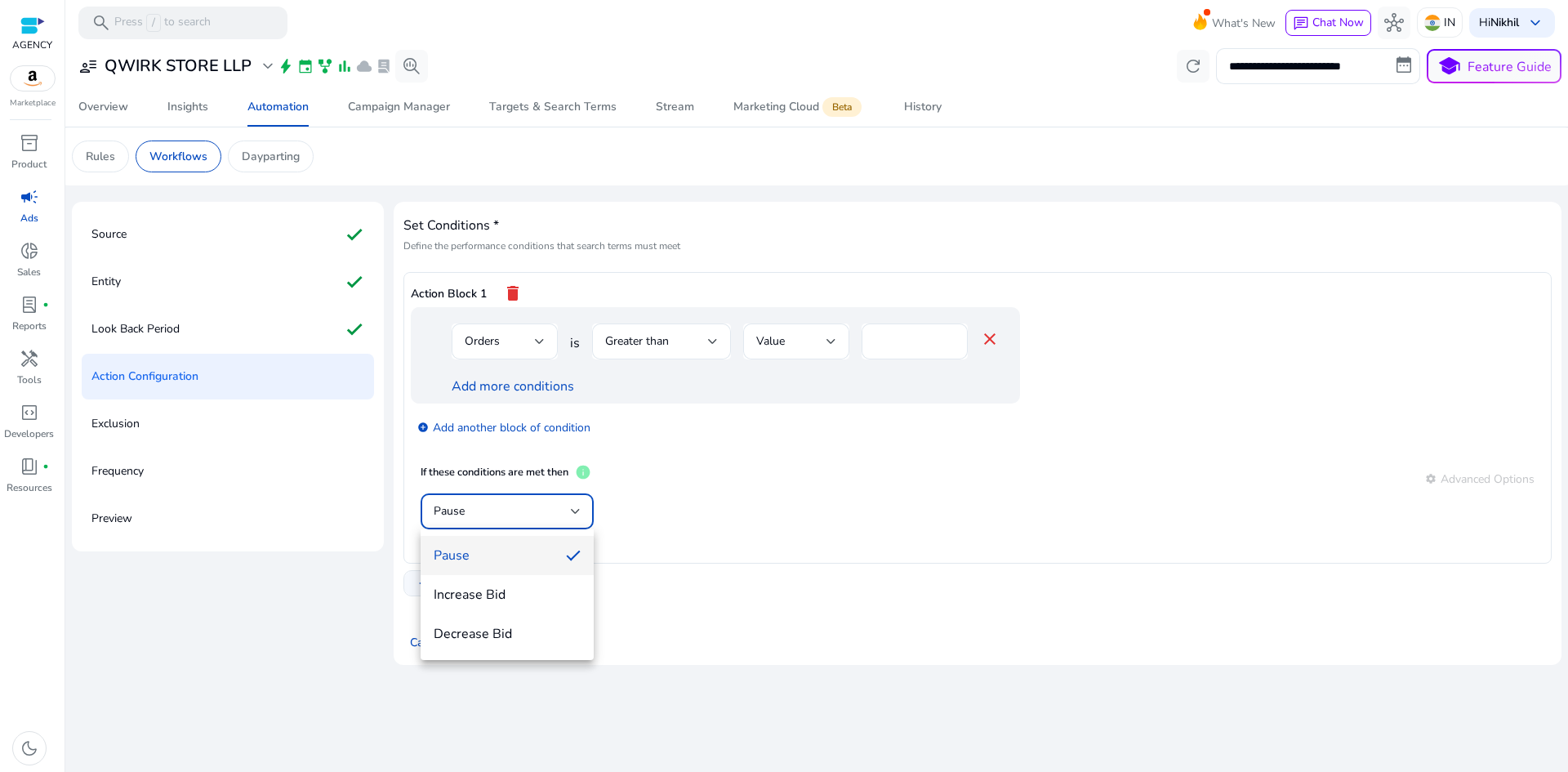
click at [524, 599] on span "Increase Bid" at bounding box center [507, 595] width 147 height 18
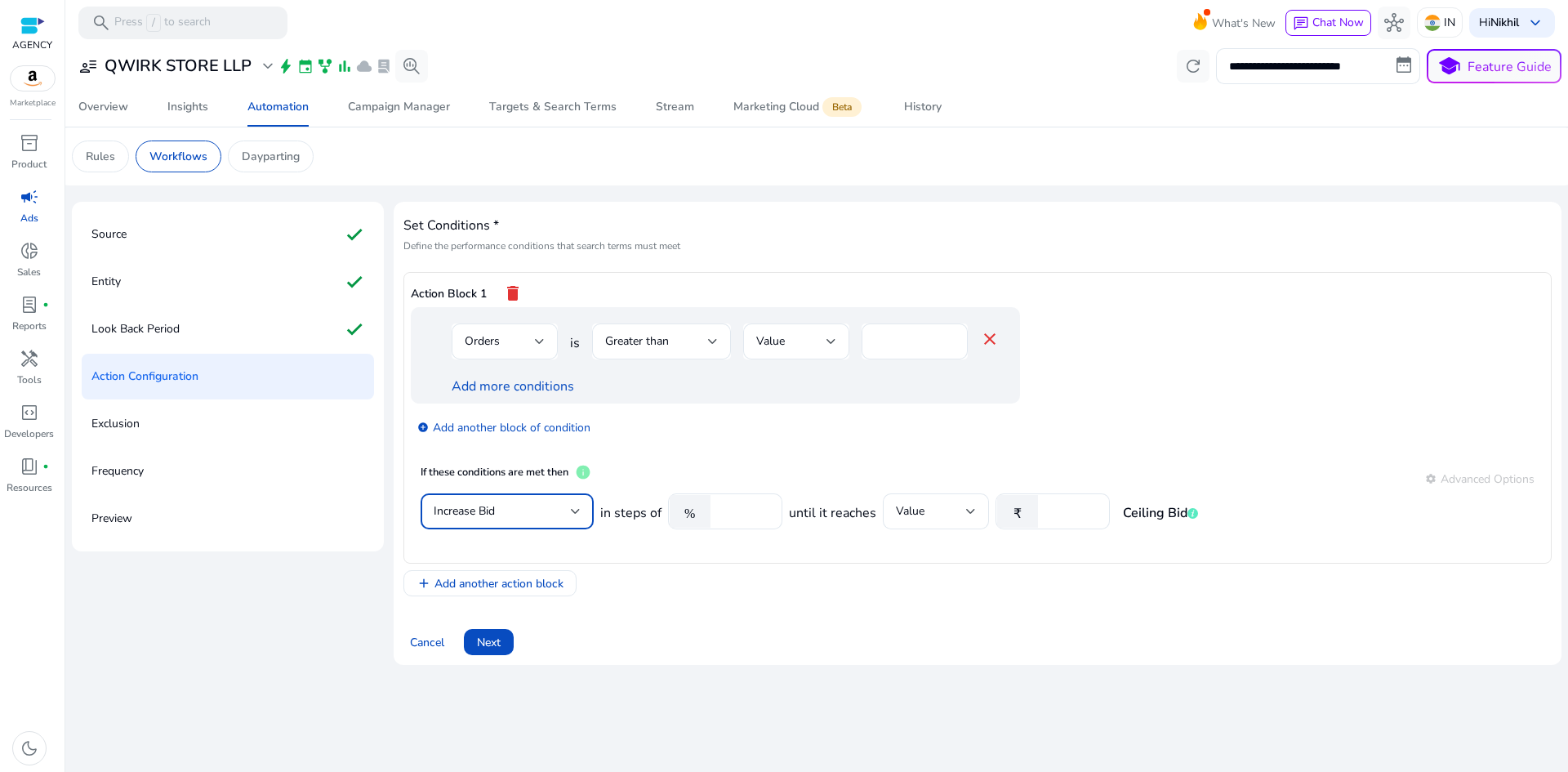
click at [679, 442] on div "add_circle Add another block of condition" at bounding box center [748, 426] width 675 height 45
click at [517, 586] on span "Add another action block" at bounding box center [499, 584] width 129 height 17
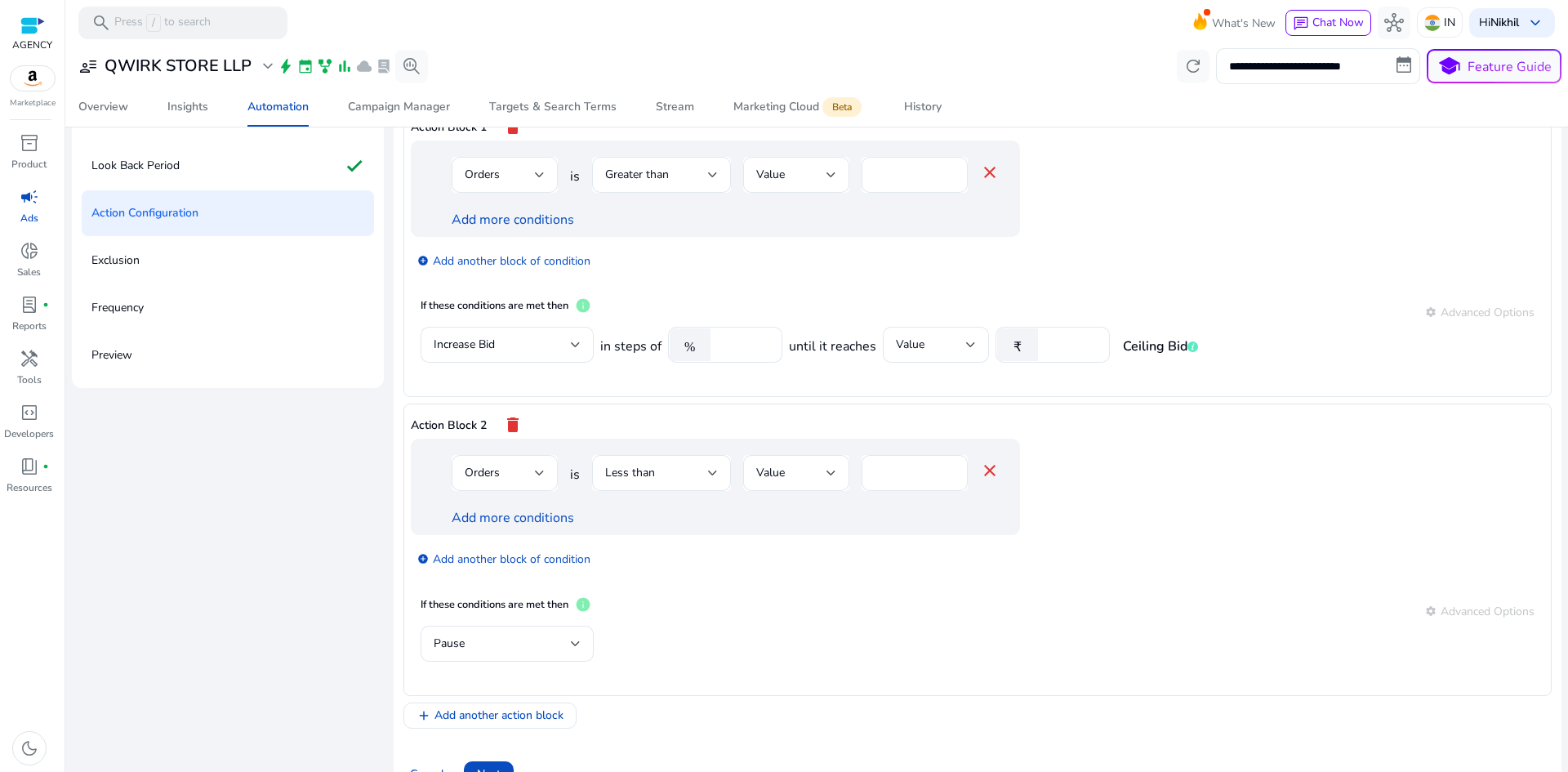
scroll to position [202, 0]
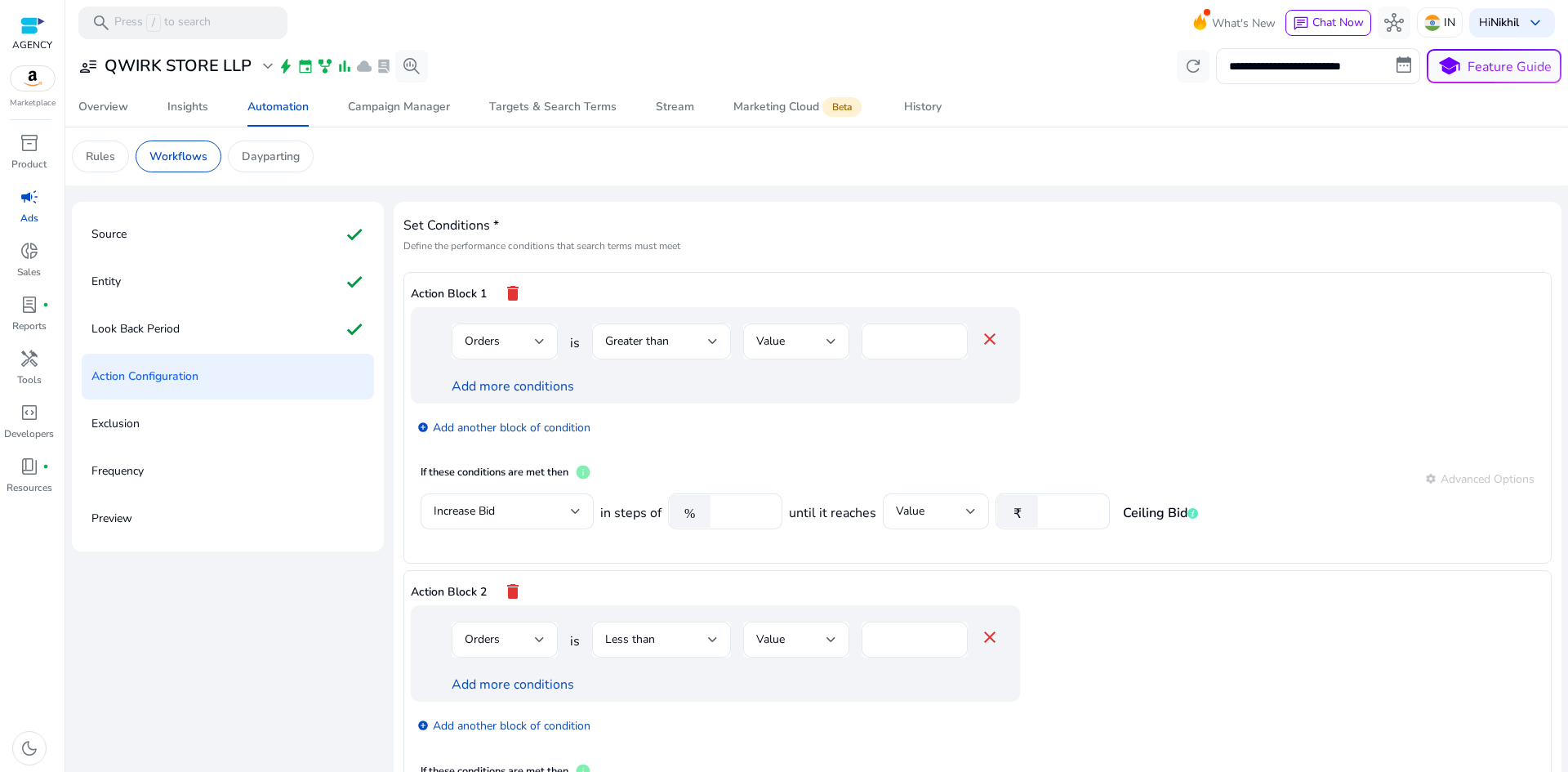
scroll to position [3, 0]
click at [115, 71] on h3 "QWIRK STORE LLP" at bounding box center [178, 66] width 147 height 20
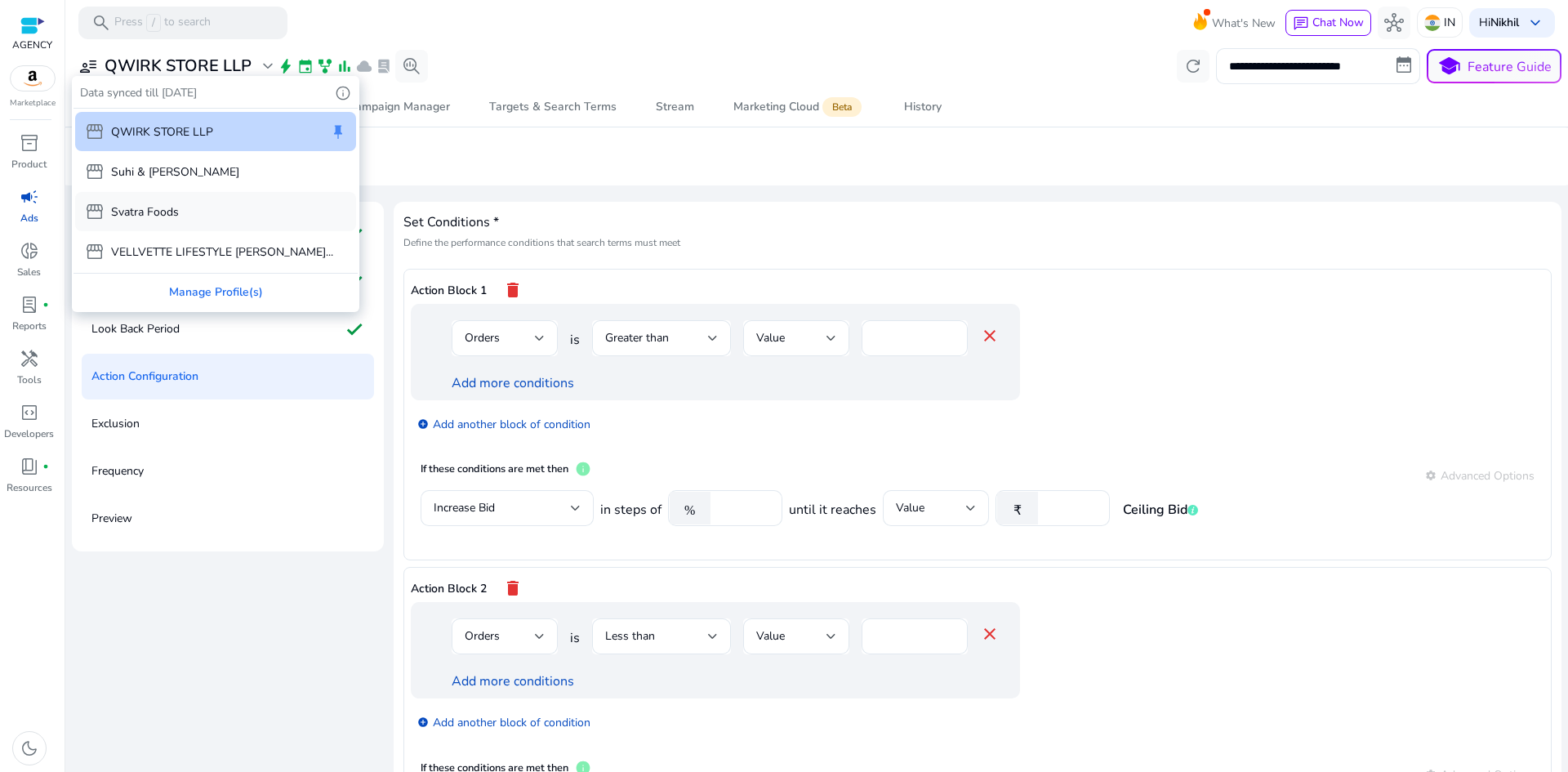
click at [186, 227] on div "storefront Svatra Foods" at bounding box center [216, 211] width 281 height 39
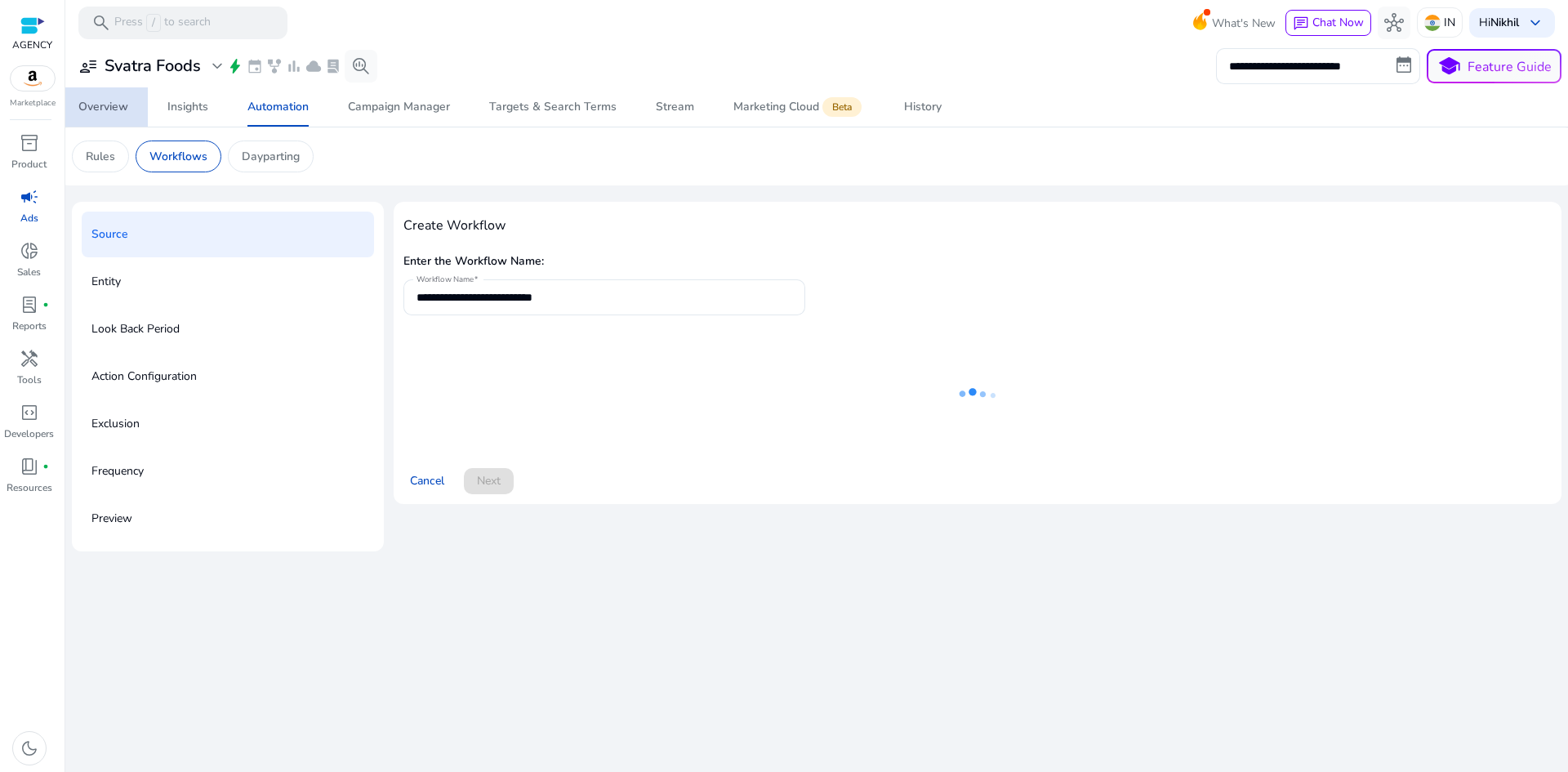
click at [119, 110] on div "Overview" at bounding box center [104, 106] width 50 height 11
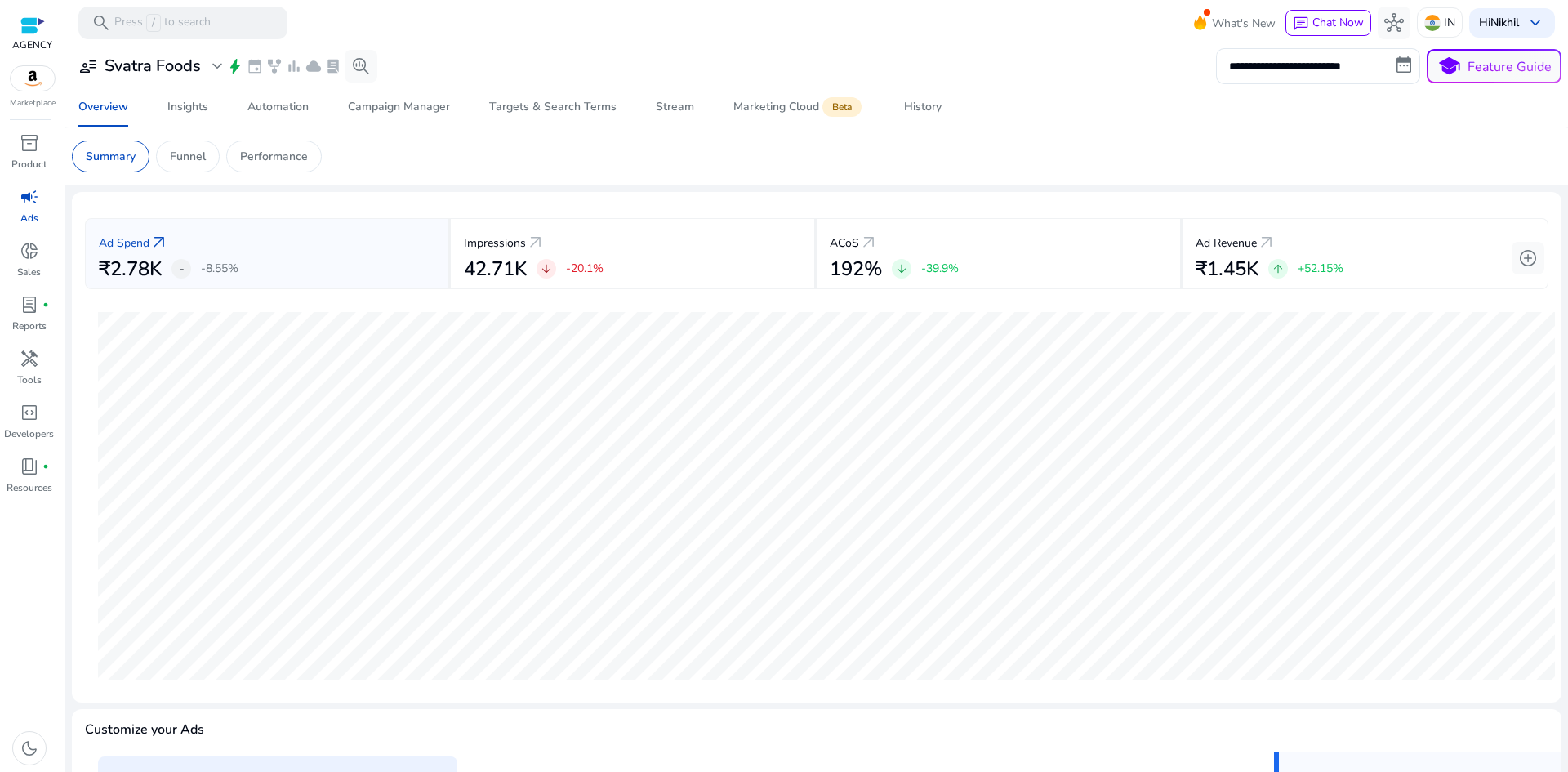
click at [28, 205] on span "campaign" at bounding box center [29, 197] width 20 height 20
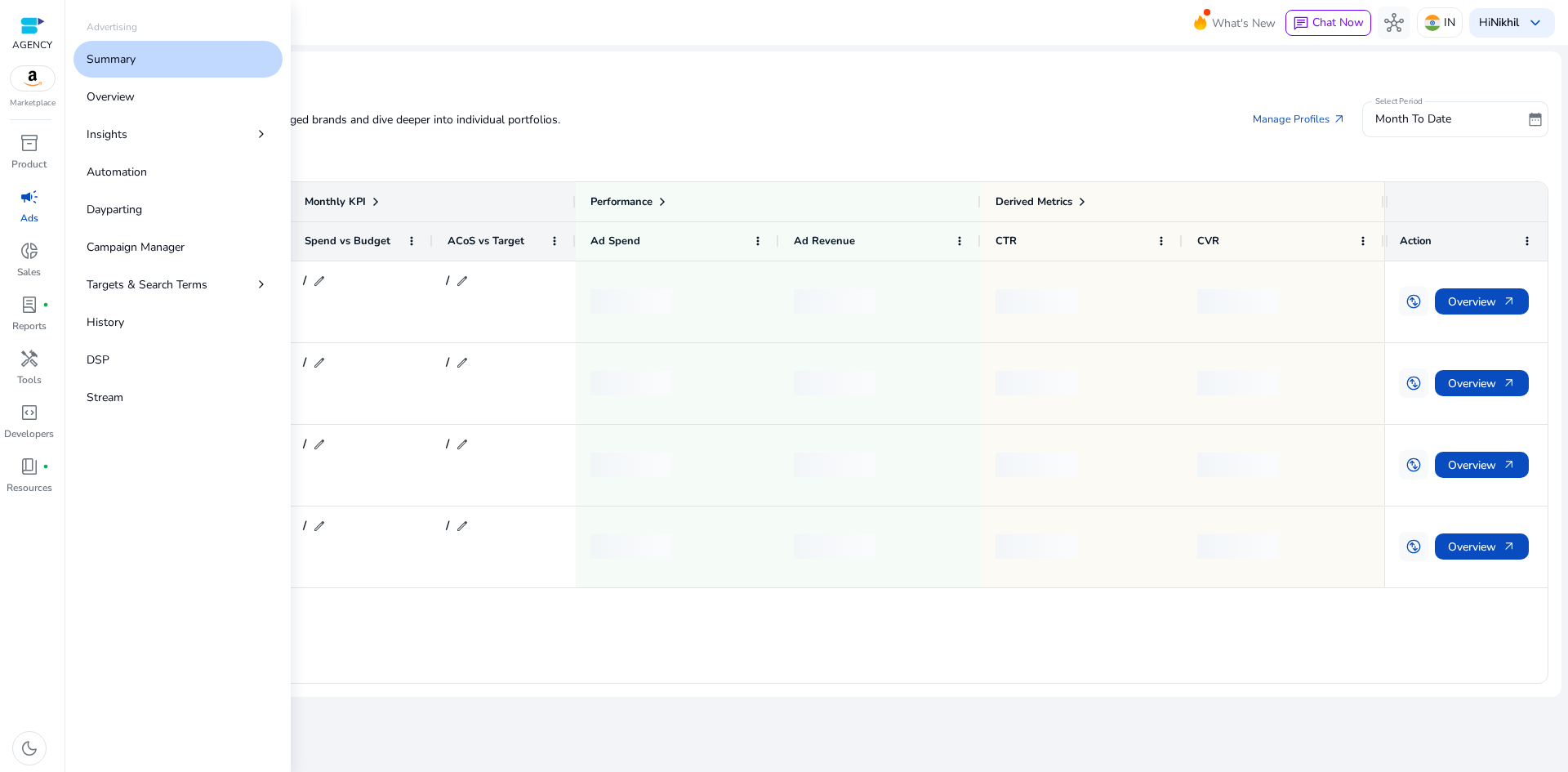
click at [156, 74] on link "Summary" at bounding box center [178, 59] width 209 height 37
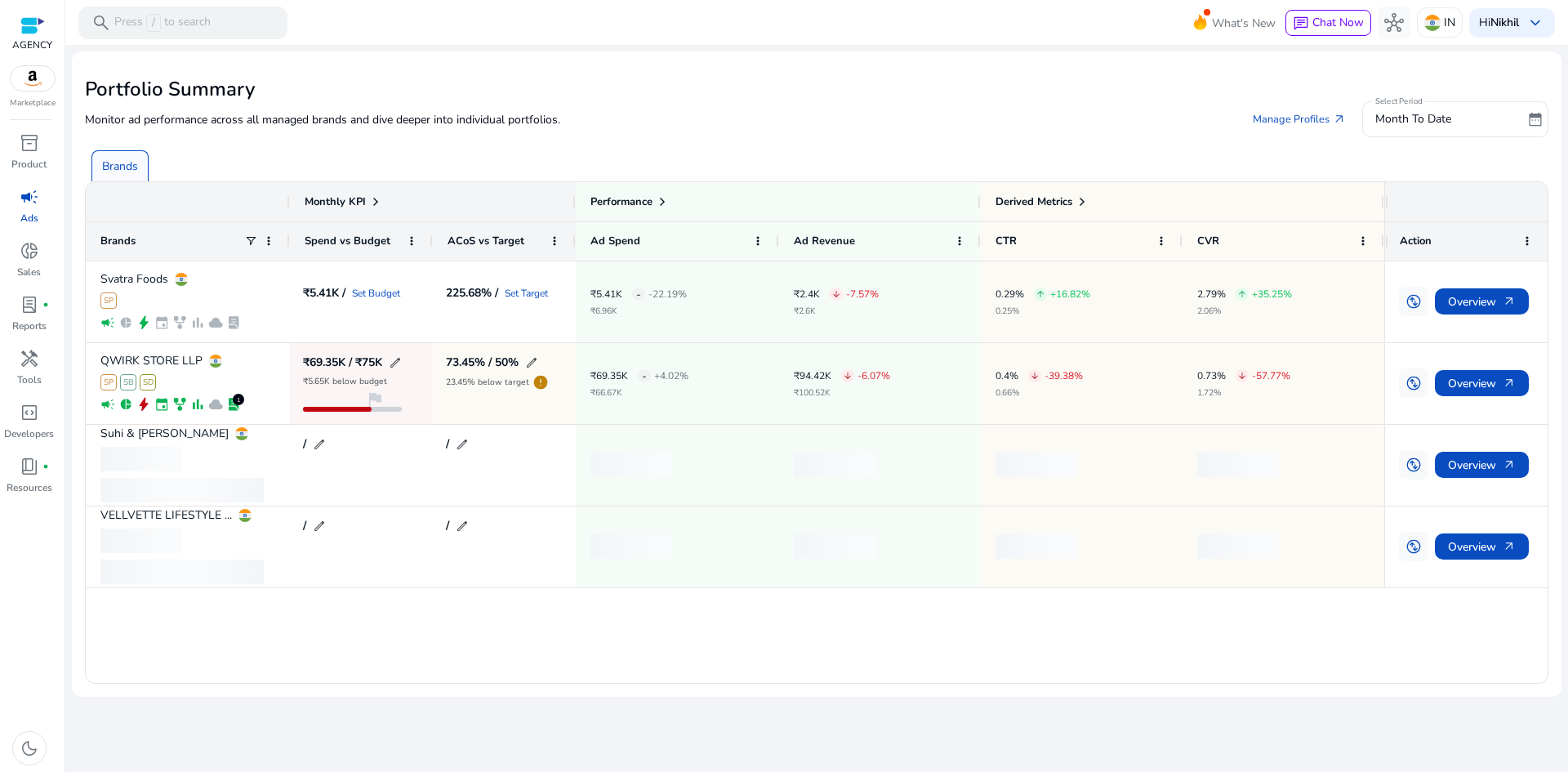
click at [455, 134] on div "Monitor ad performance across all managed brands and dive deeper into individua…" at bounding box center [816, 119] width 1464 height 36
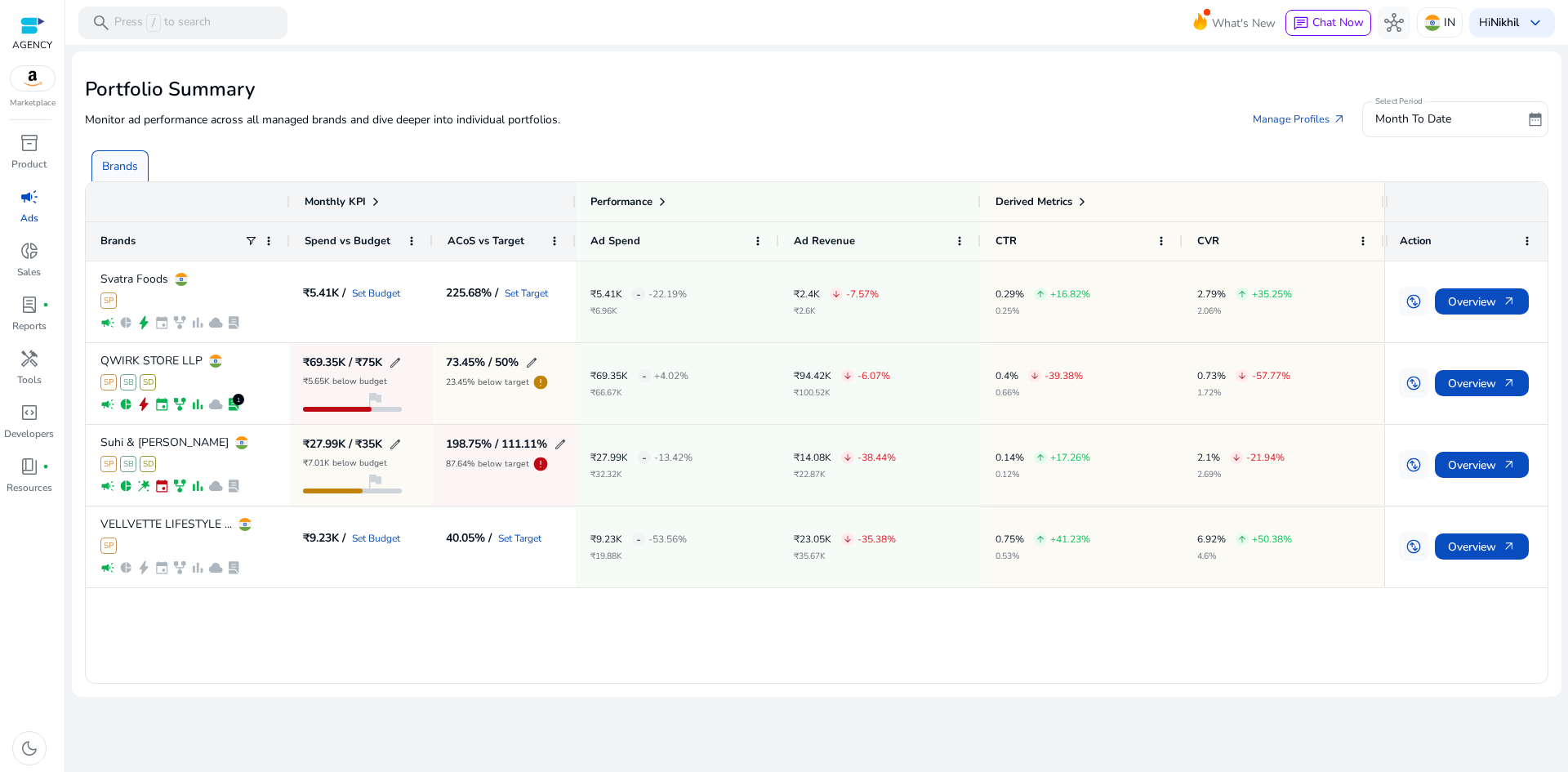
click at [358, 205] on span "Monthly KPI" at bounding box center [335, 201] width 62 height 15
click at [370, 201] on span at bounding box center [376, 201] width 13 height 13
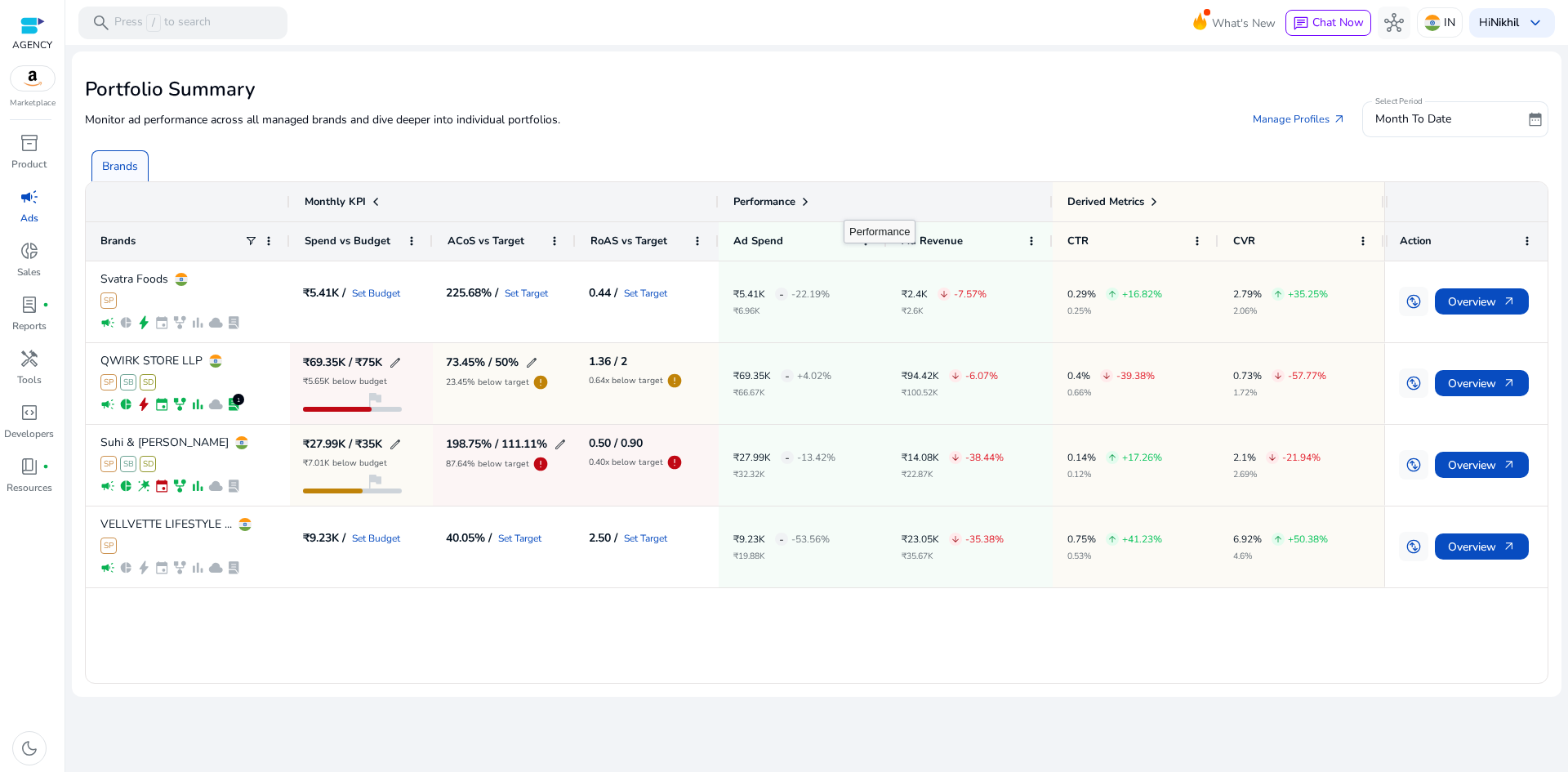
click at [796, 206] on div "Performance" at bounding box center [772, 201] width 79 height 23
click at [808, 200] on span at bounding box center [805, 201] width 13 height 13
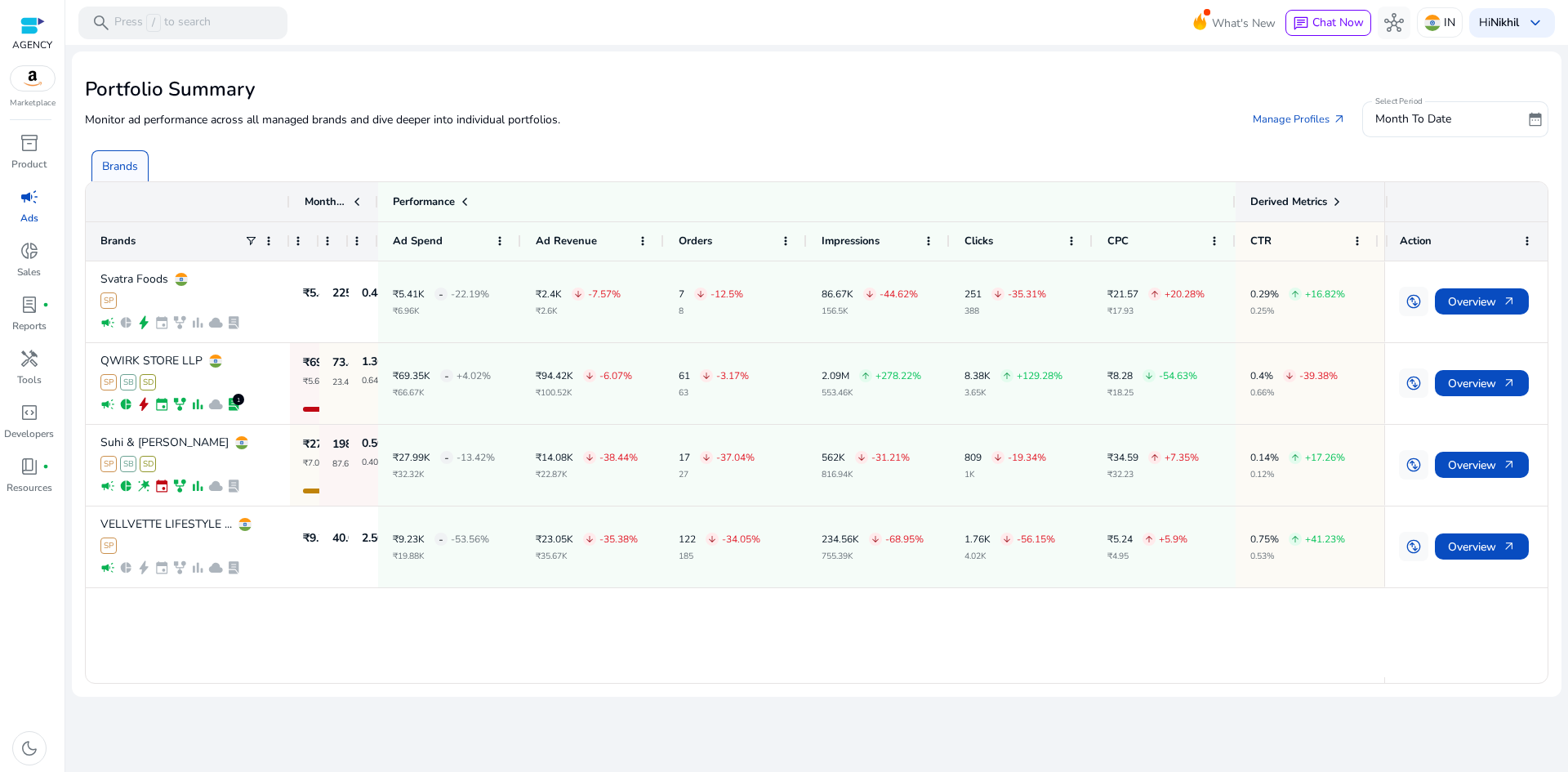
click at [1337, 199] on span at bounding box center [1337, 201] width 13 height 13
drag, startPoint x: 1005, startPoint y: 683, endPoint x: 1065, endPoint y: 680, distance: 60.1
click at [1065, 680] on div "Drag here to set row groups Drag here to set column labels Monthly KPI Performa…" at bounding box center [816, 432] width 1464 height 502
click at [1032, 675] on div "Svatra Foods SP campaign pie_chart bolt event family_history bar_chart cloud la…" at bounding box center [735, 470] width 1299 height 416
click at [441, 208] on span "Performance" at bounding box center [423, 201] width 62 height 15
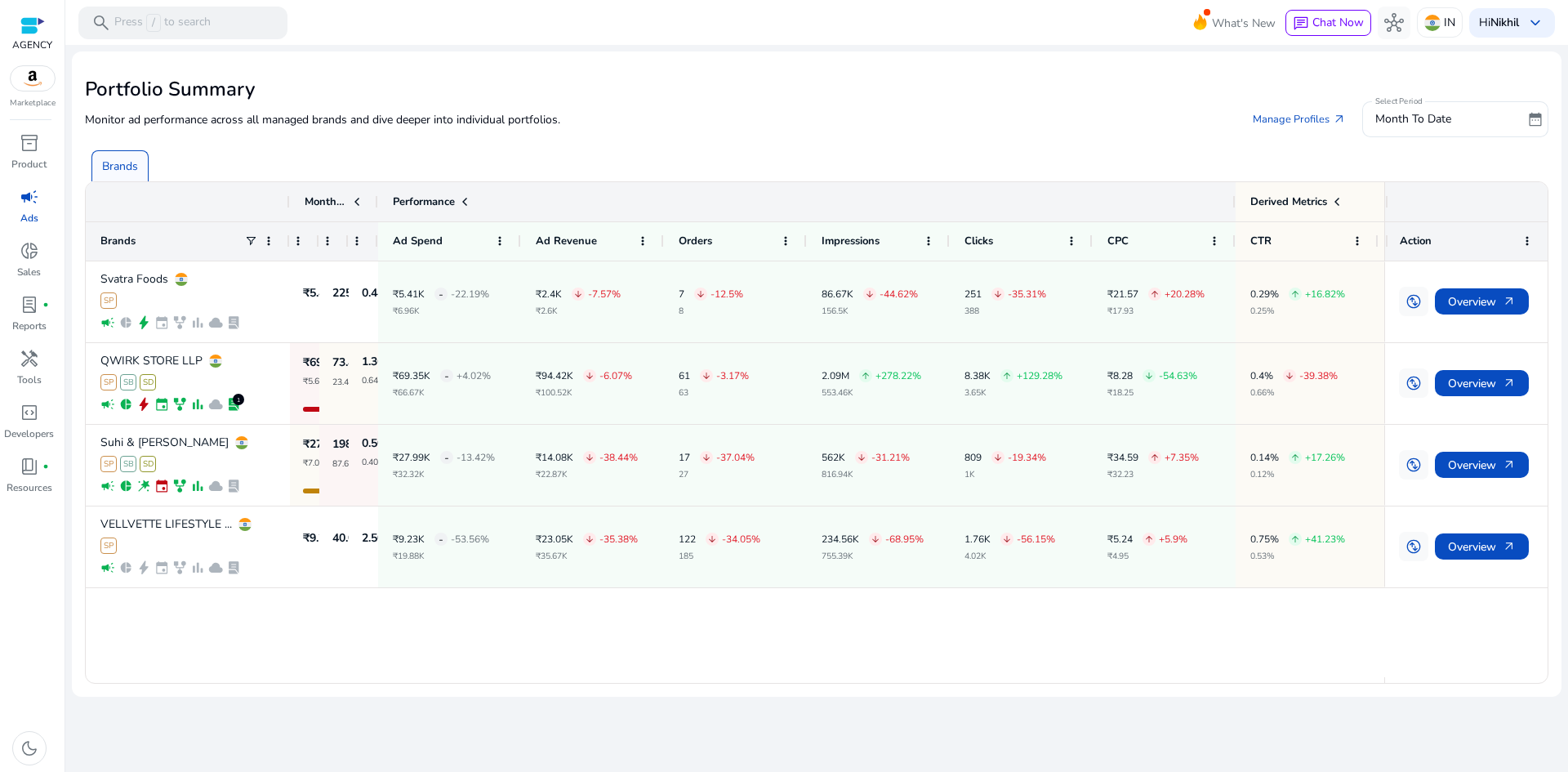
click at [465, 199] on span at bounding box center [464, 201] width 13 height 13
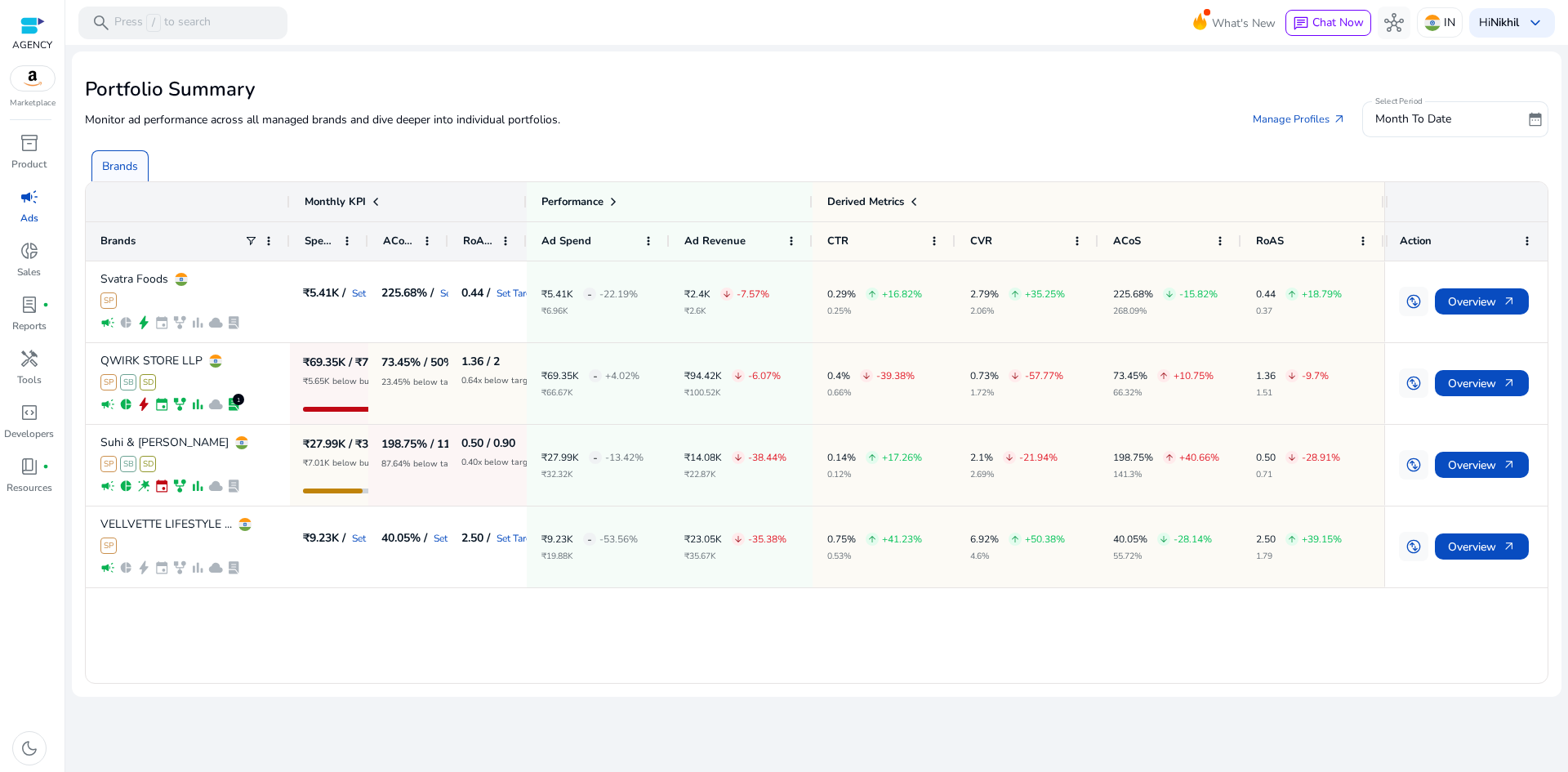
click at [376, 205] on span at bounding box center [376, 201] width 13 height 13
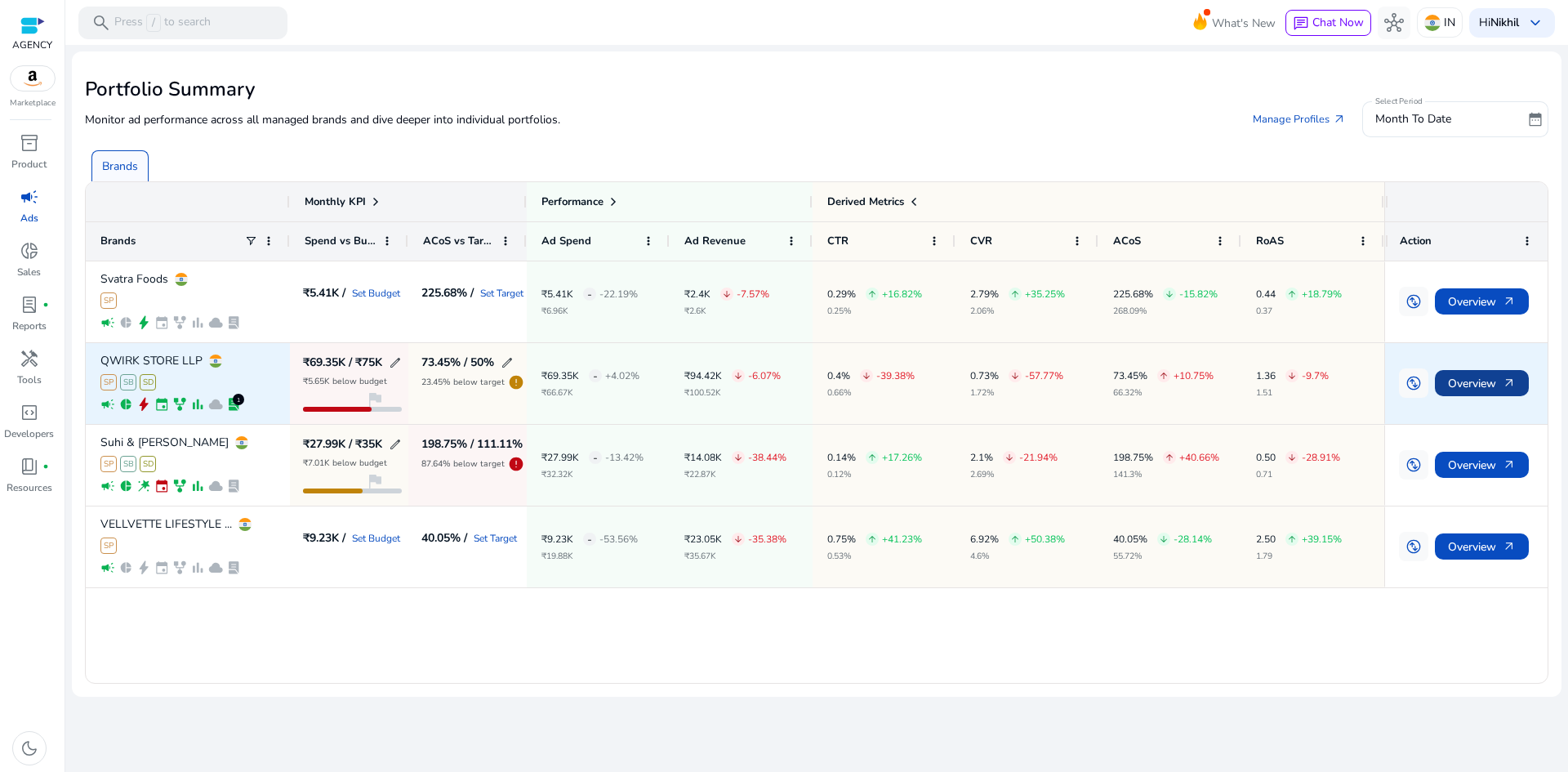
click at [1461, 384] on span "Overview arrow_outward" at bounding box center [1482, 383] width 68 height 33
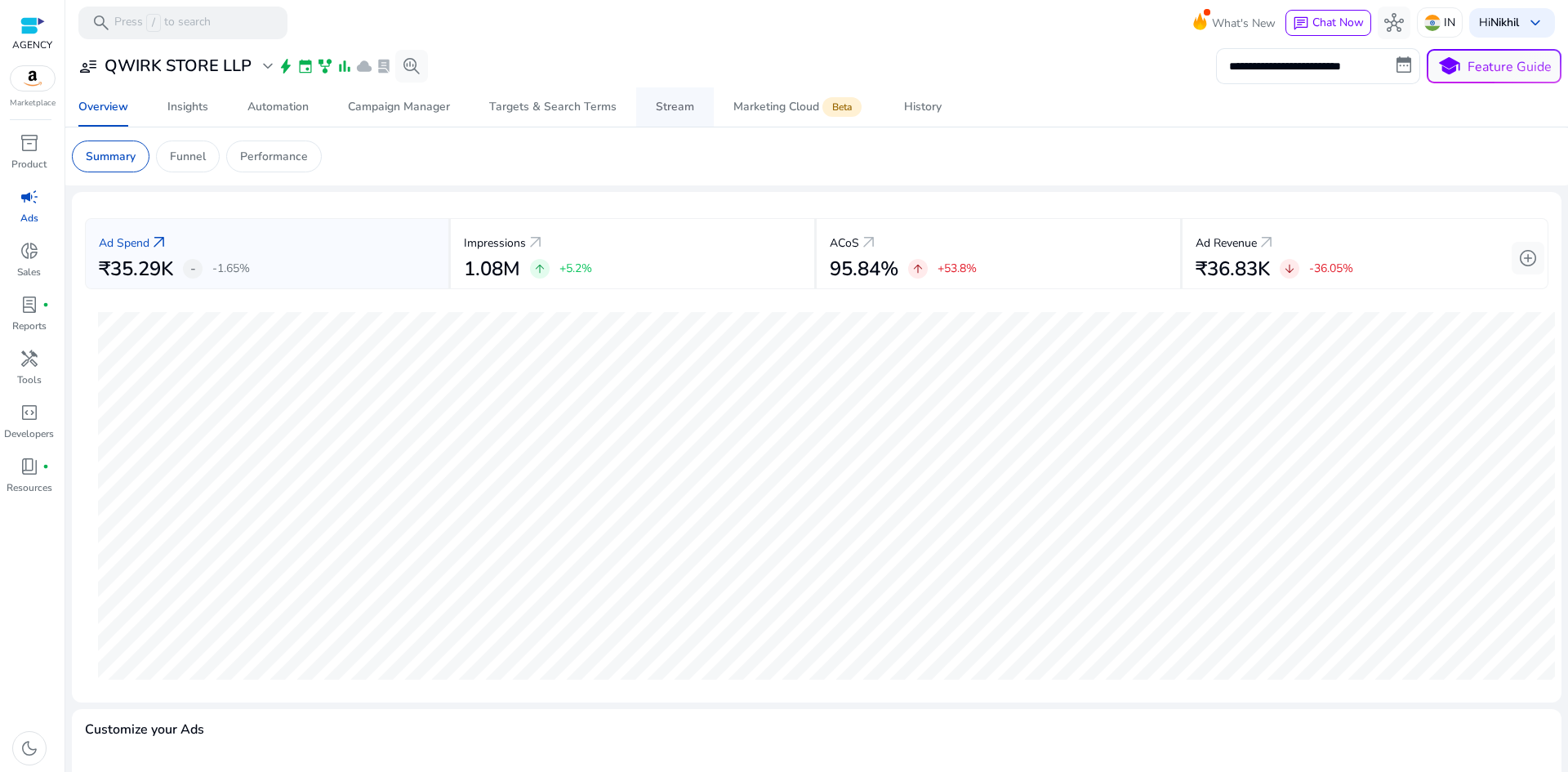
click at [666, 110] on div "Stream" at bounding box center [675, 106] width 38 height 11
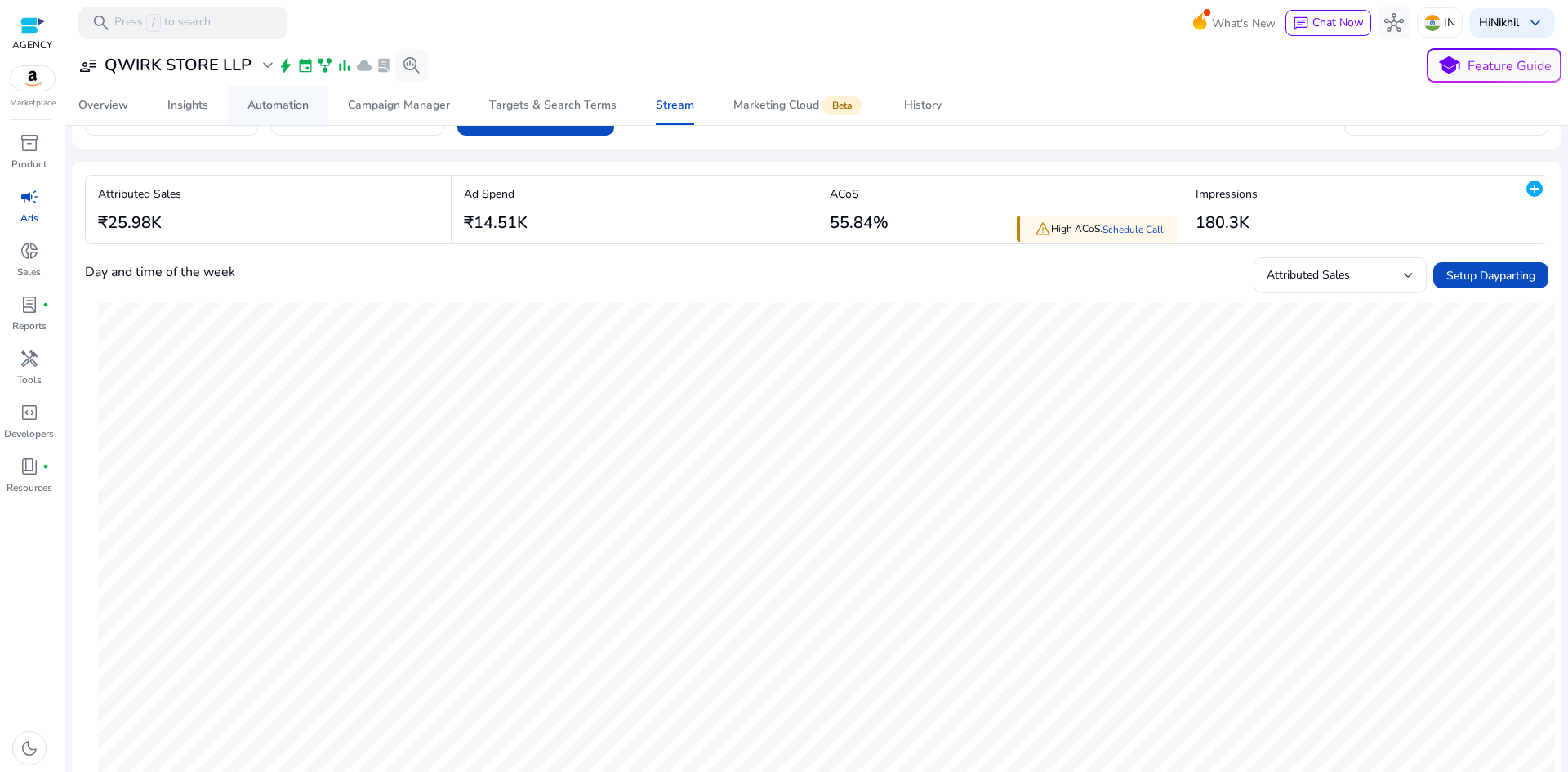
click at [269, 106] on div "Automation" at bounding box center [278, 104] width 62 height 11
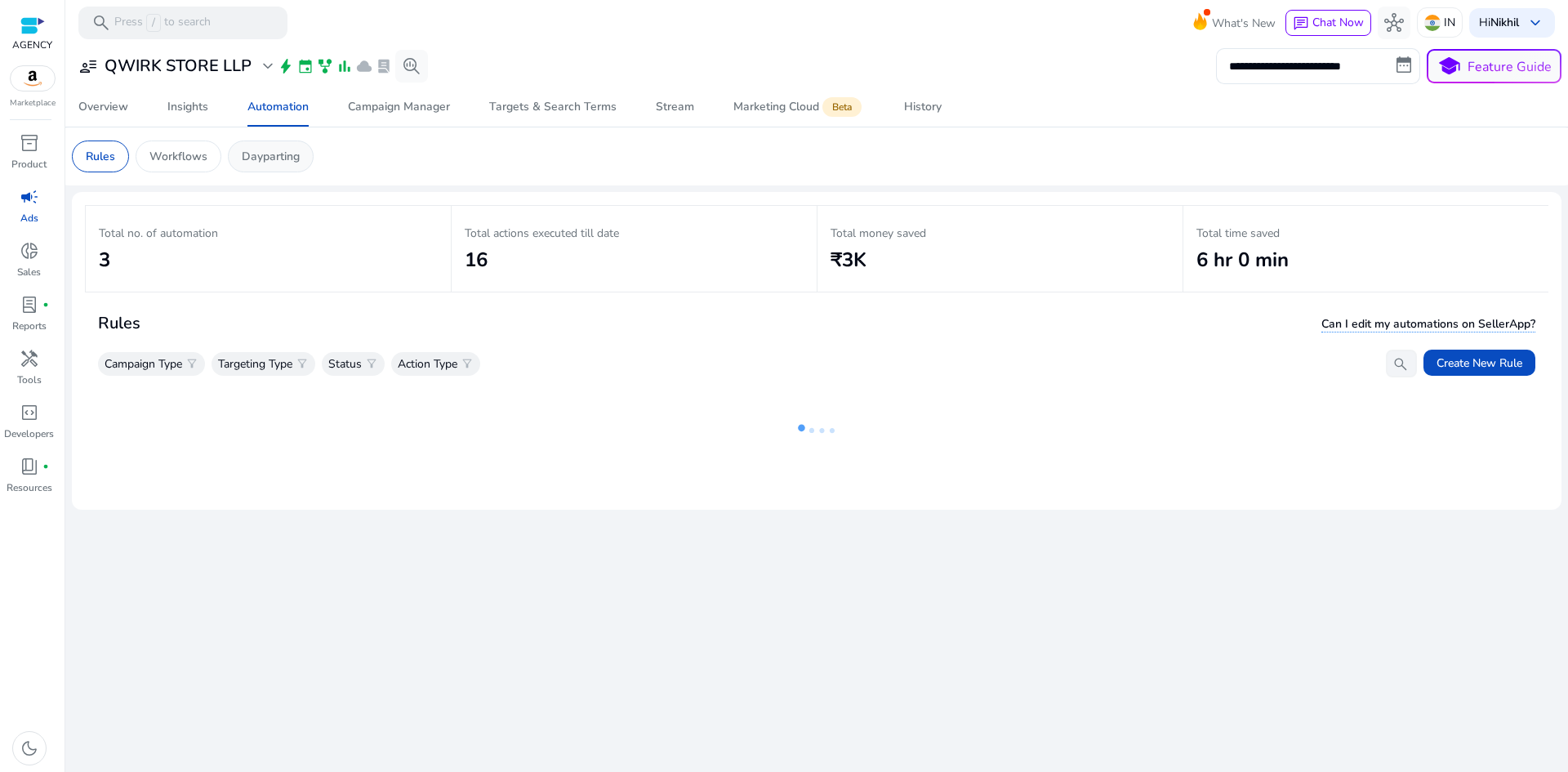
click at [276, 162] on p "Dayparting" at bounding box center [271, 157] width 58 height 17
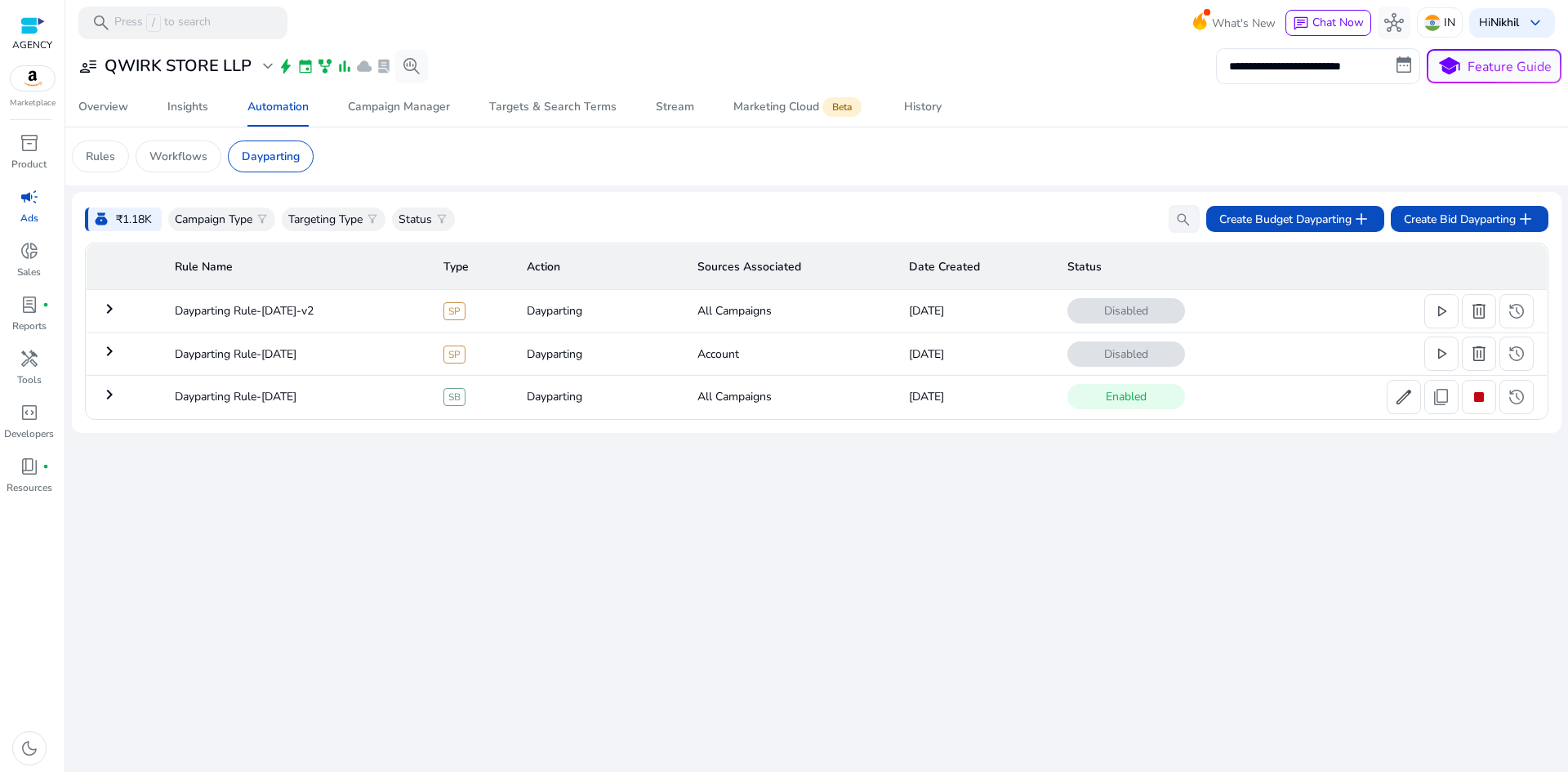
click at [276, 162] on p "Dayparting" at bounding box center [271, 157] width 58 height 17
click at [112, 395] on mat-icon "keyboard_arrow_right" at bounding box center [109, 395] width 20 height 20
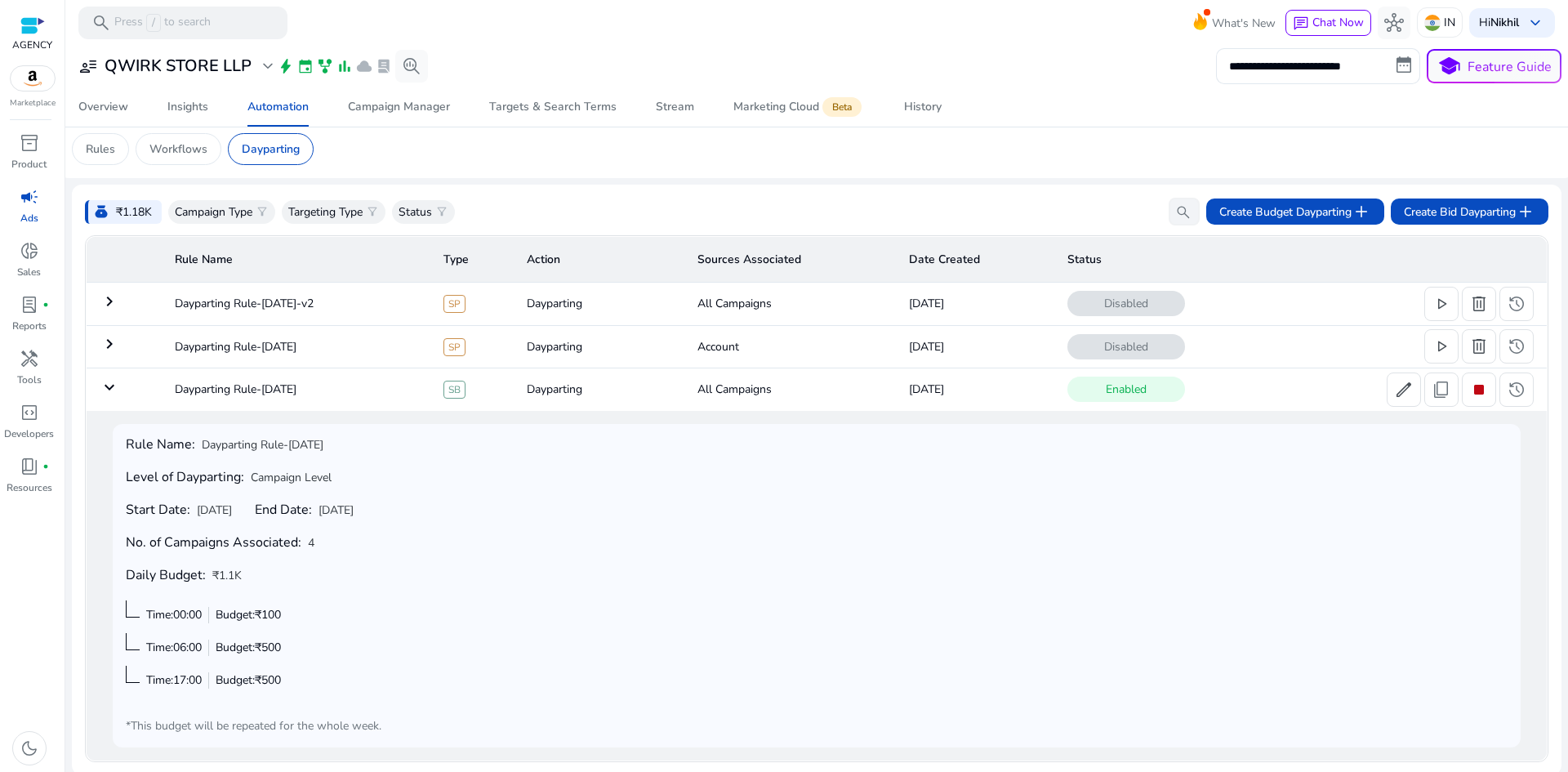
scroll to position [11, 0]
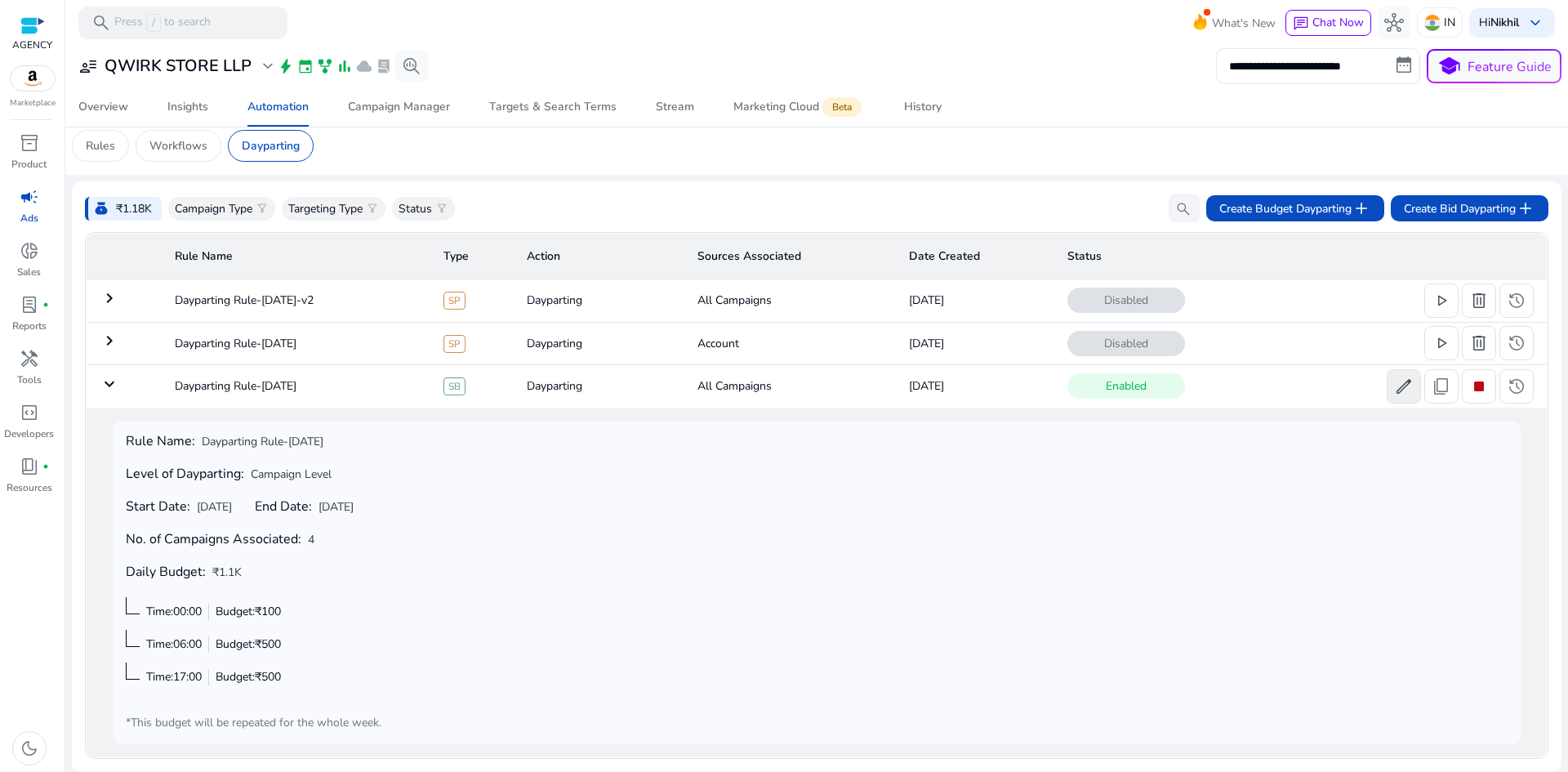
click at [1397, 385] on span "edit" at bounding box center [1404, 386] width 20 height 20
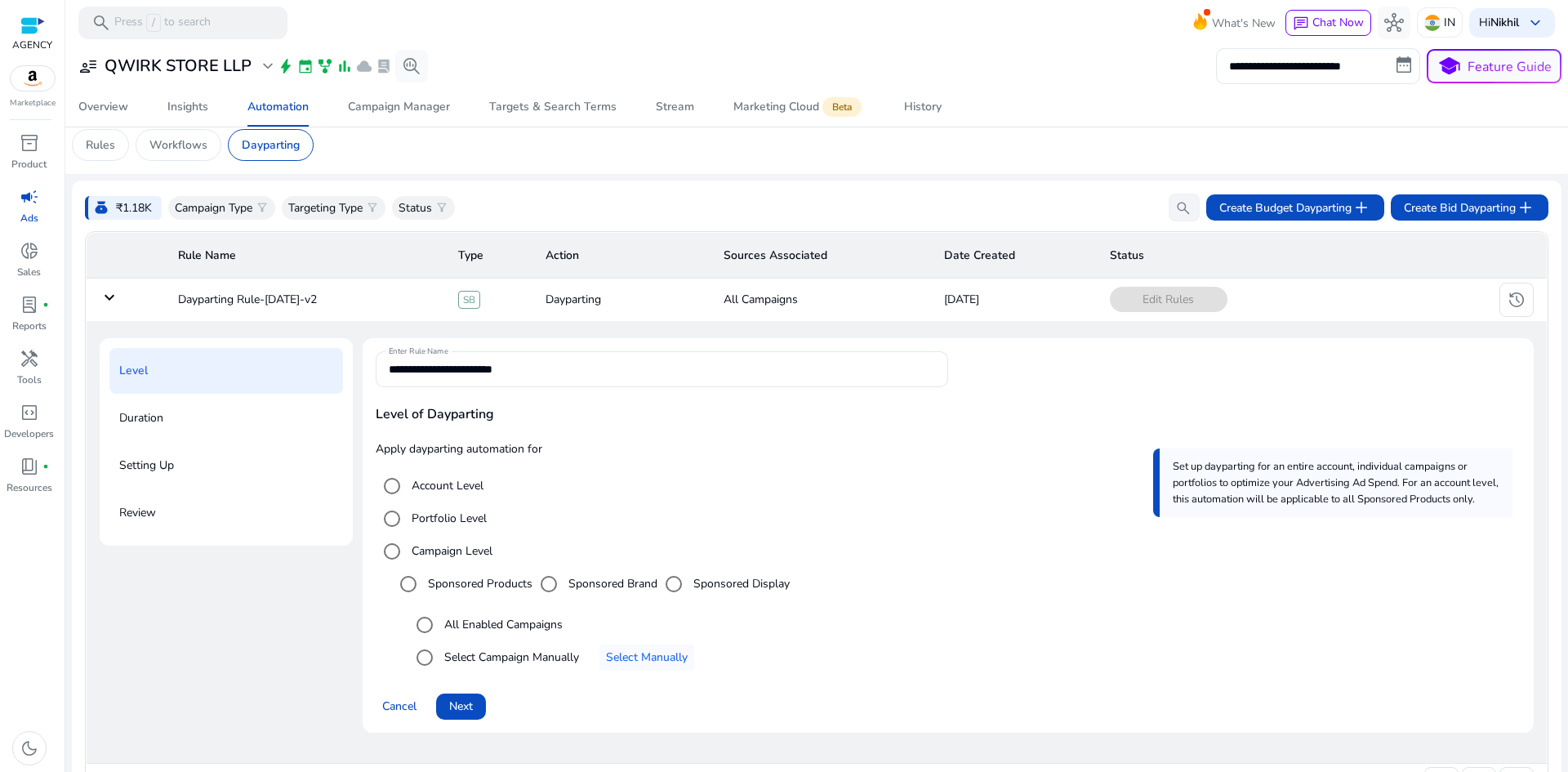
scroll to position [104, 0]
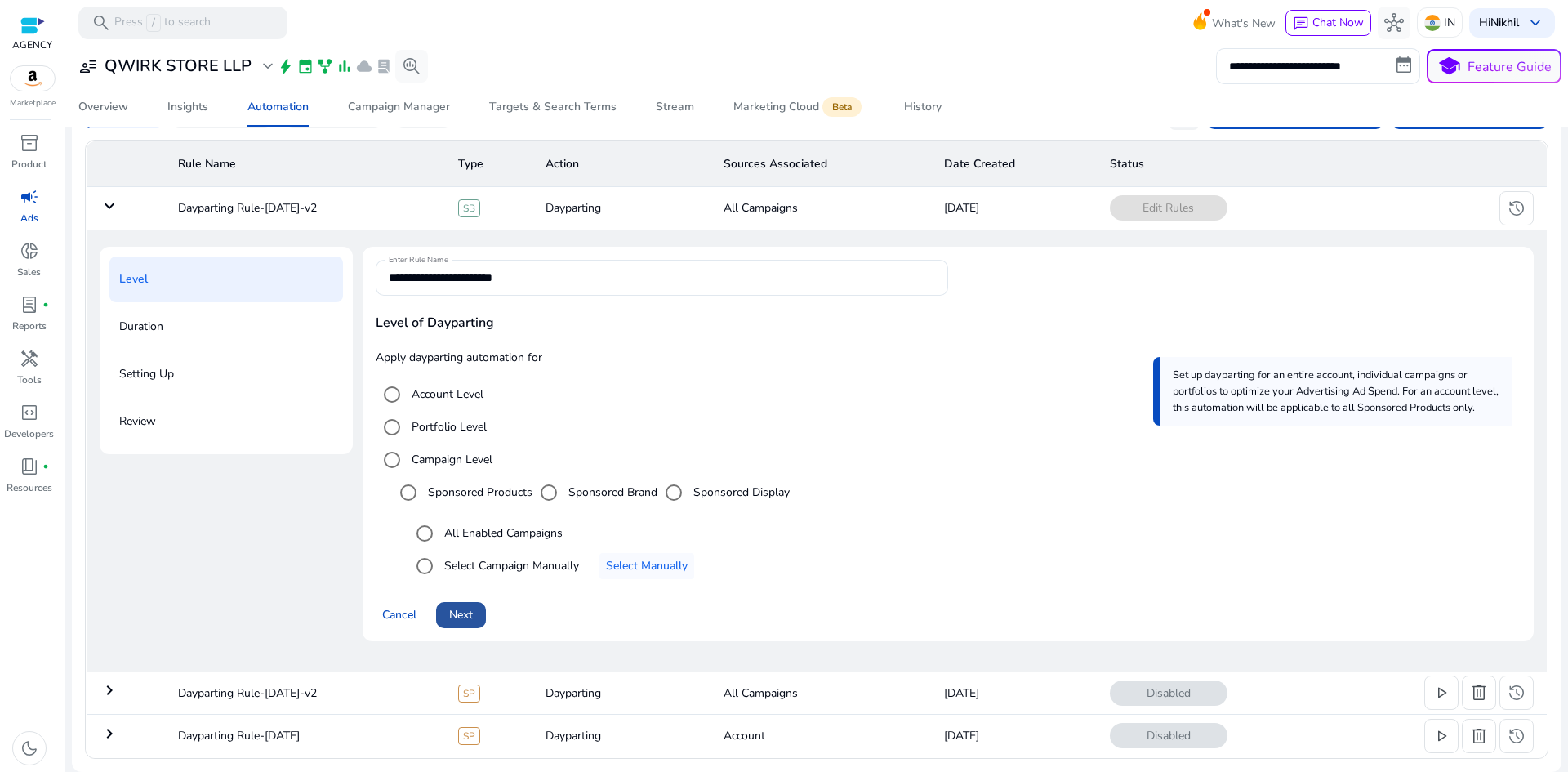
click at [468, 612] on span "Next" at bounding box center [461, 615] width 24 height 17
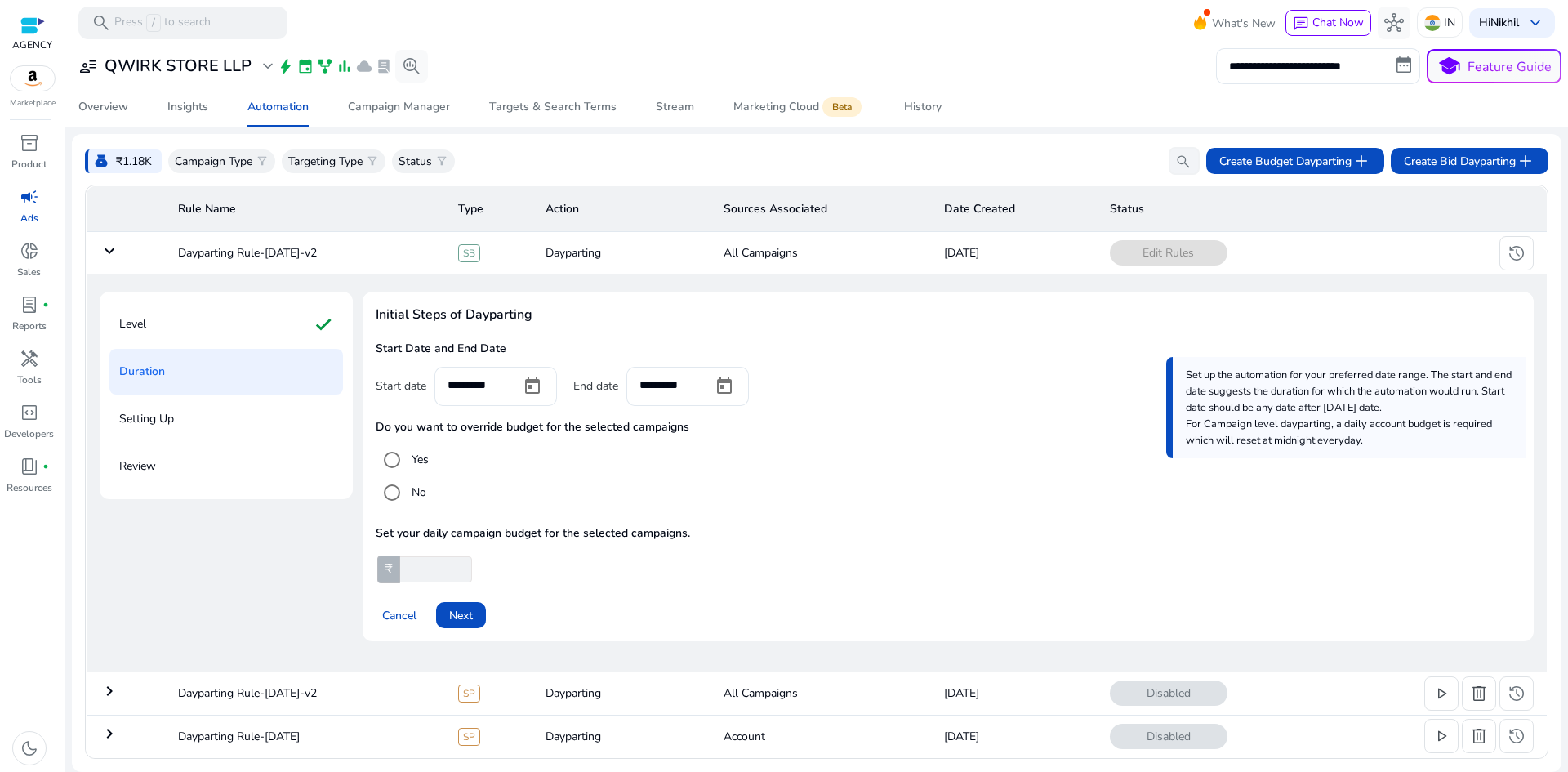
click at [407, 571] on input "****" at bounding box center [435, 569] width 75 height 27
click at [442, 430] on h4 "Do you want to override budget for the selected campaigns" at bounding box center [948, 428] width 1145 height 14
click at [401, 618] on span "Cancel" at bounding box center [399, 615] width 34 height 17
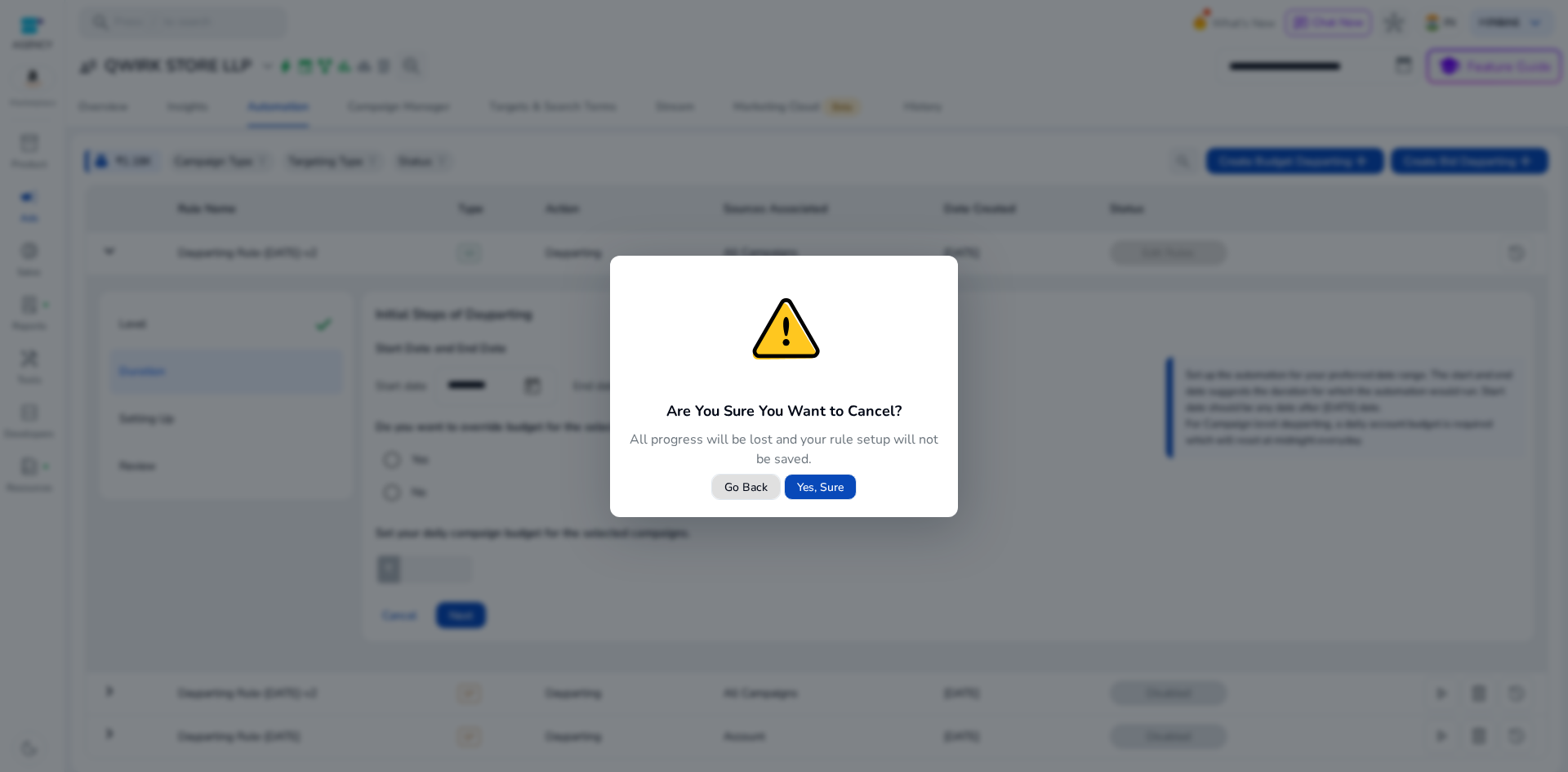
click at [822, 490] on span "Yes, Sure" at bounding box center [820, 488] width 46 height 17
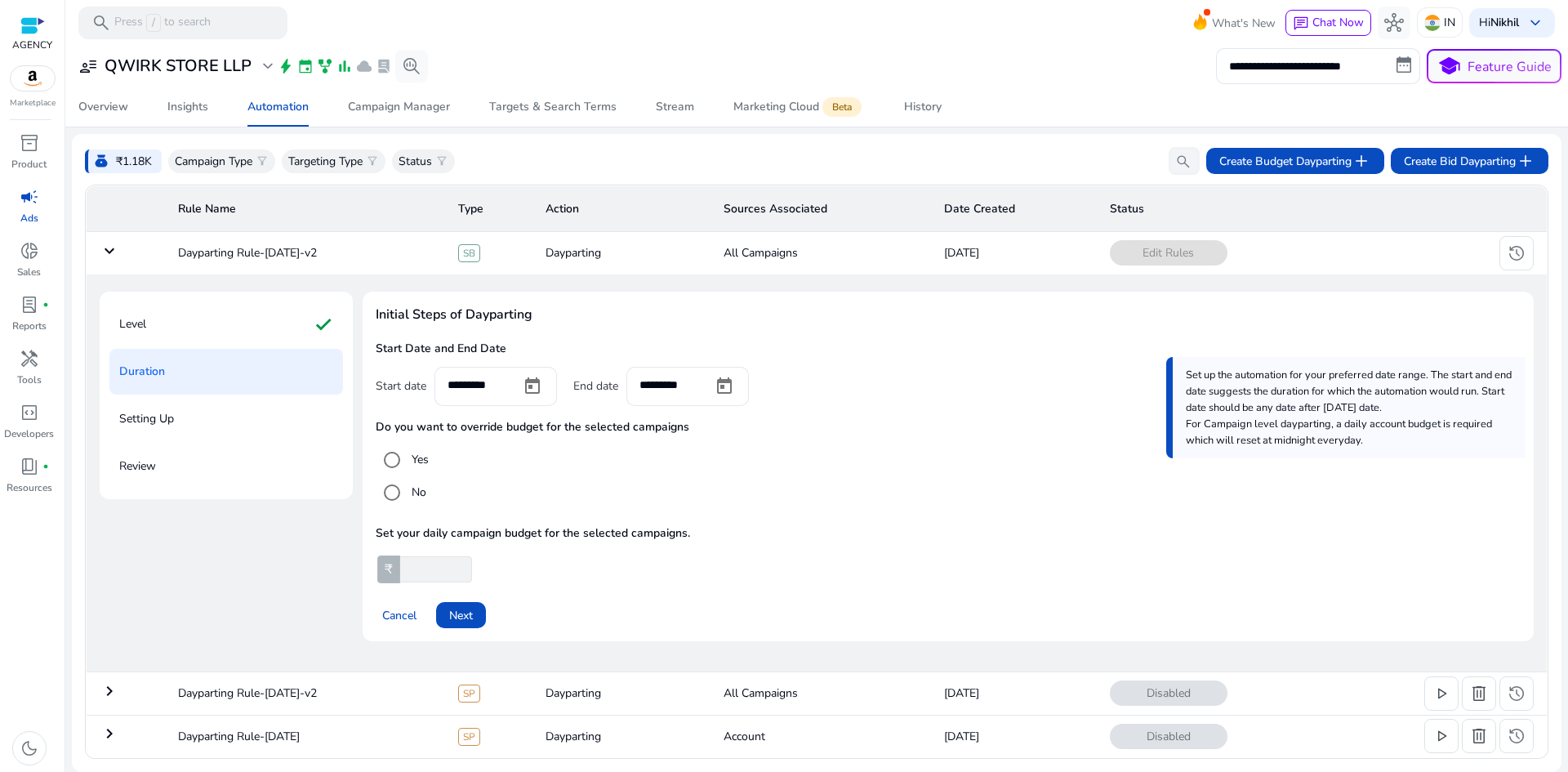
scroll to position [0, 0]
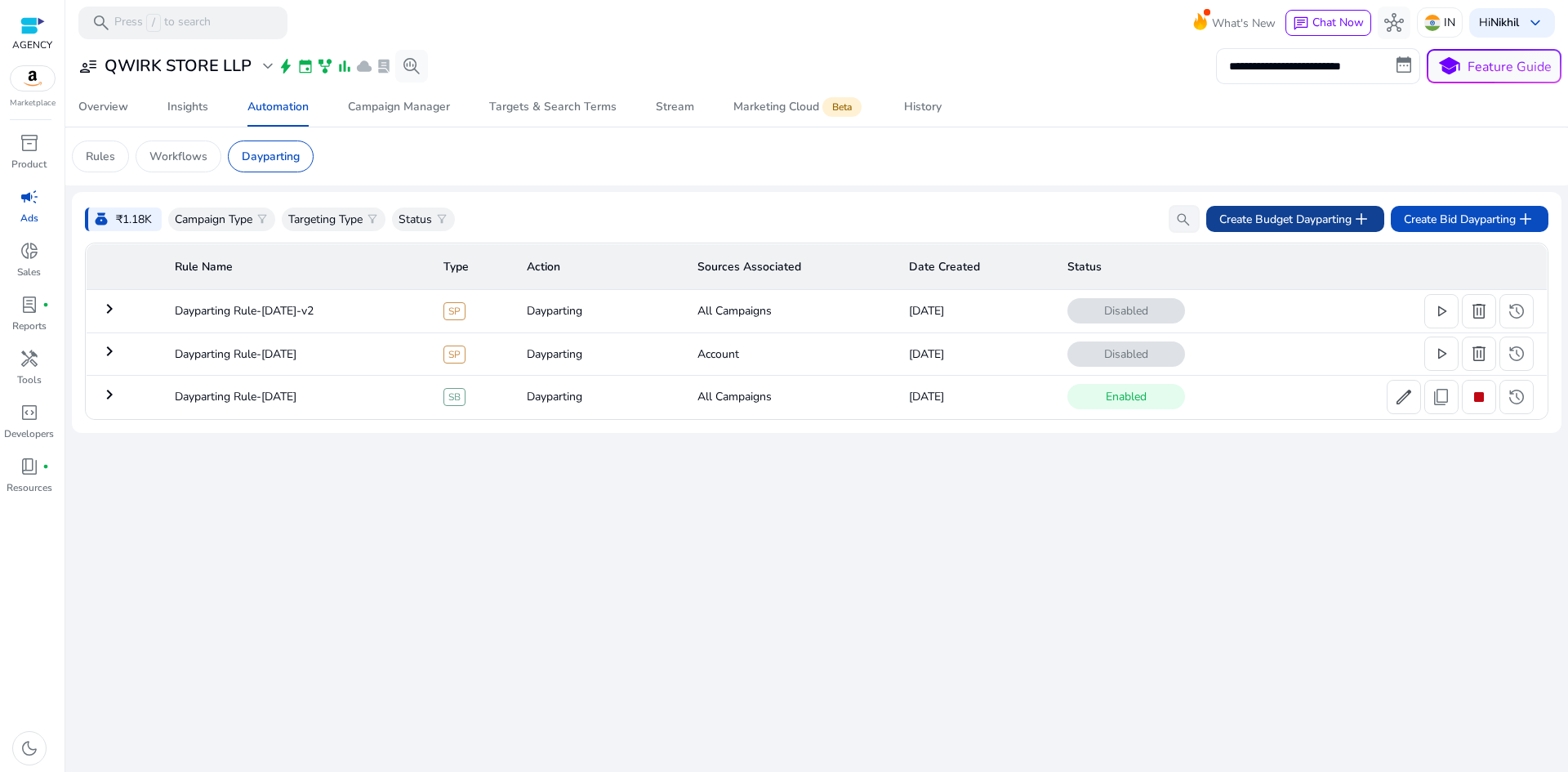
click at [1306, 220] on span "Create Budget Dayparting add" at bounding box center [1296, 218] width 152 height 20
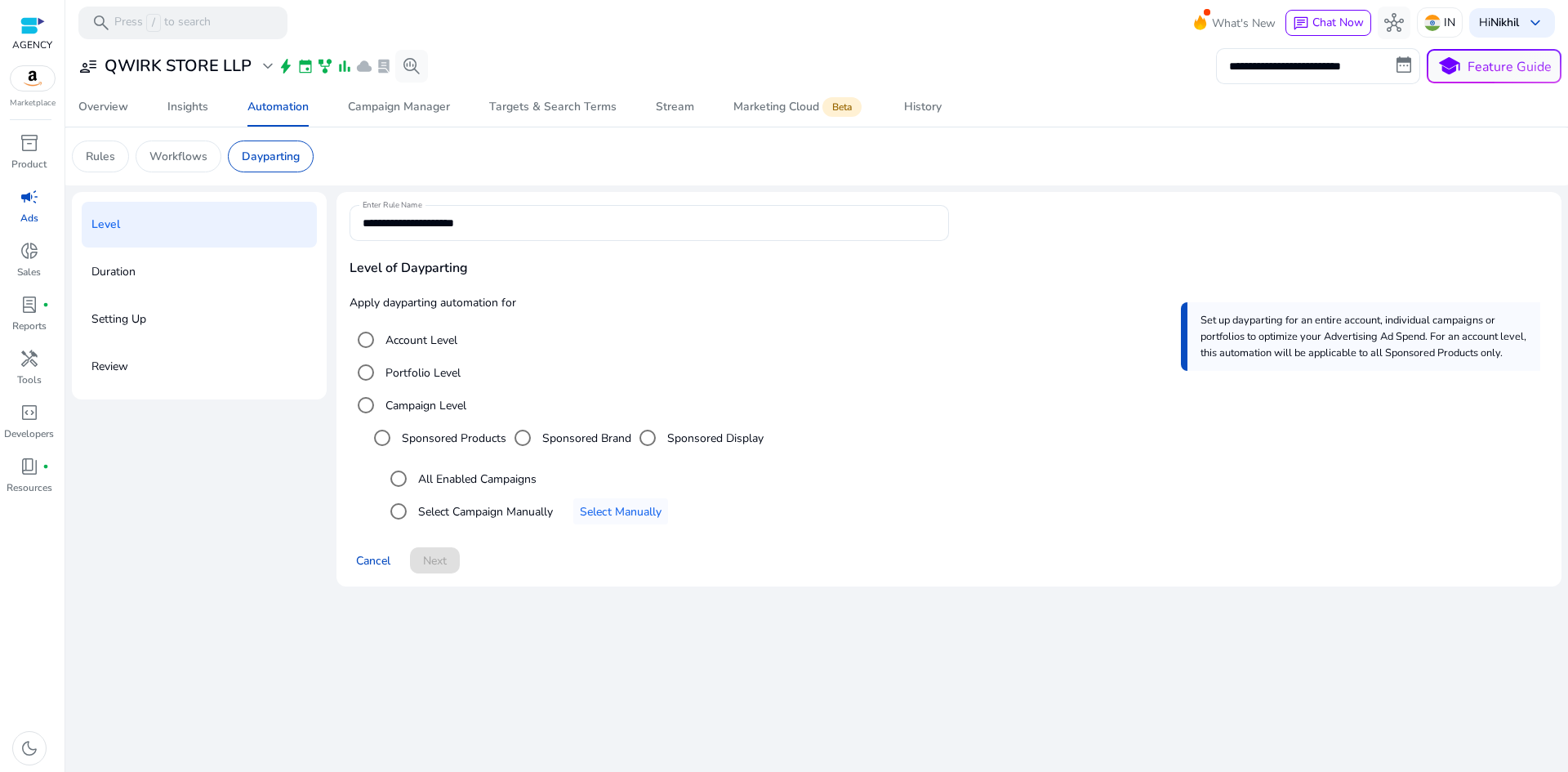
click at [456, 479] on label "All Enabled Campaigns" at bounding box center [476, 479] width 121 height 17
click at [591, 432] on div "Sponsored Brand" at bounding box center [569, 438] width 125 height 33
click at [461, 478] on label "All Enabled Campaigns" at bounding box center [476, 479] width 121 height 17
click at [417, 518] on div "Select an option" at bounding box center [399, 512] width 39 height 39
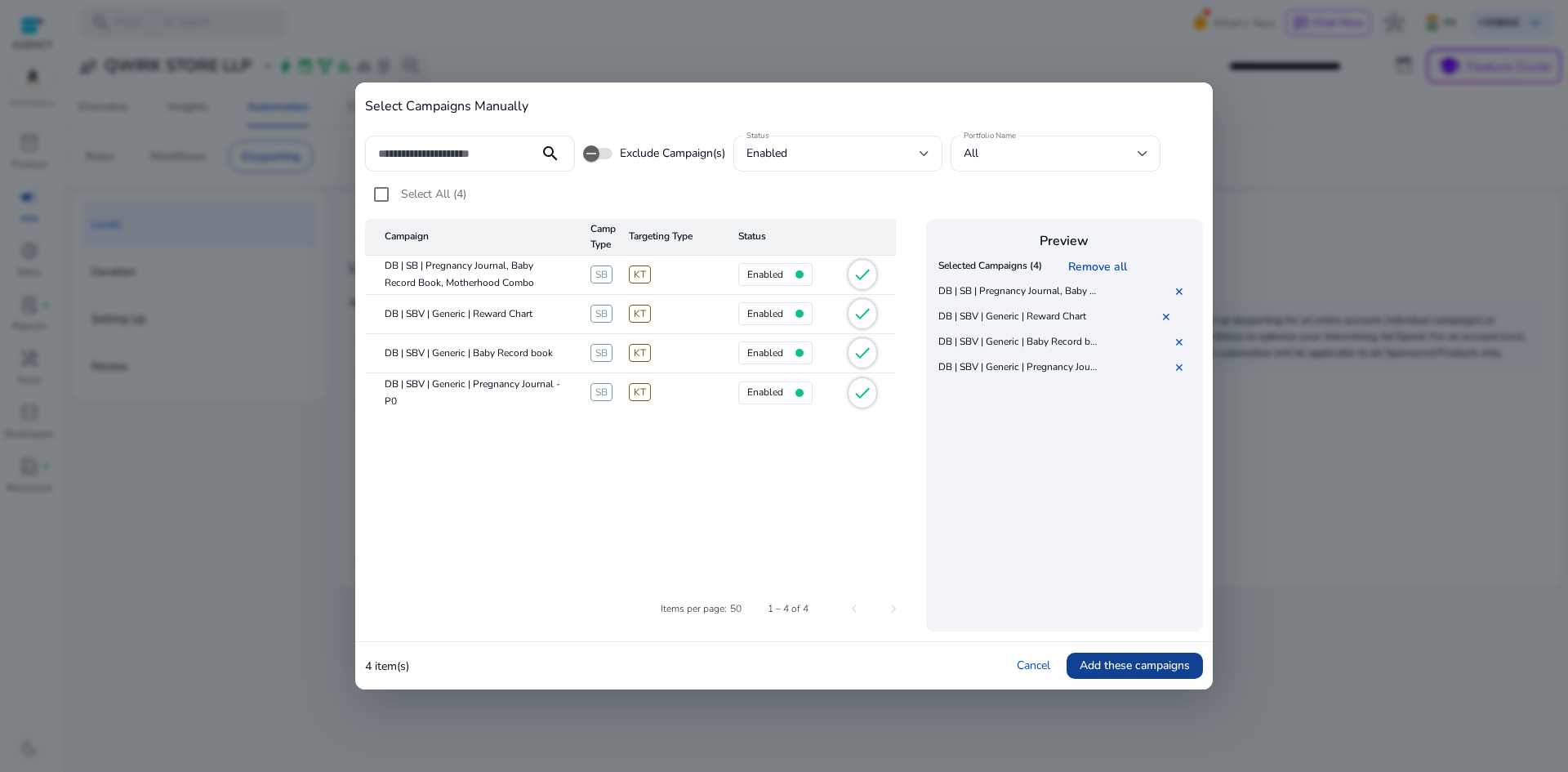
click at [1118, 662] on span "Add these campaigns" at bounding box center [1134, 666] width 110 height 17
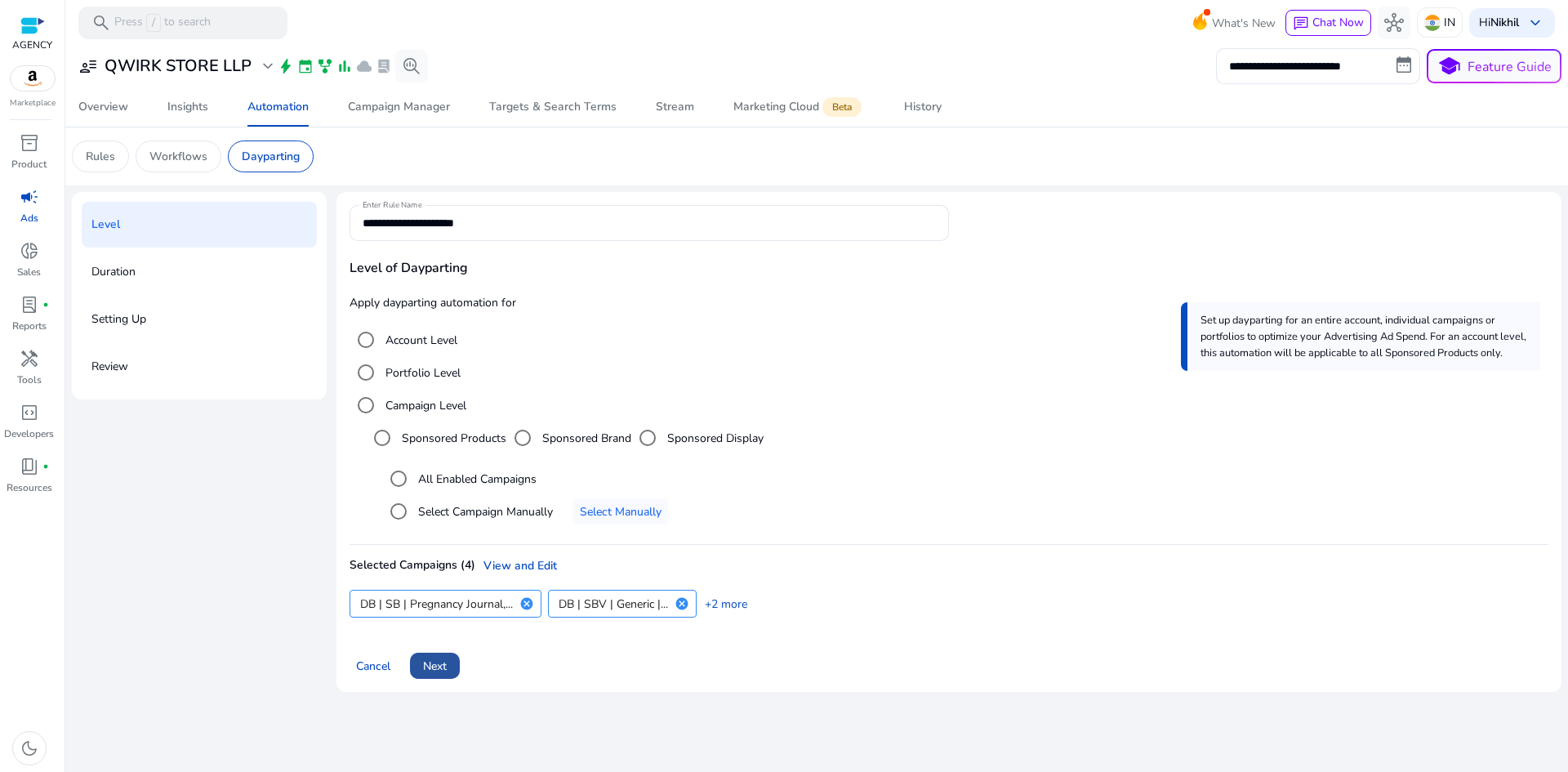
click at [446, 662] on span "Next" at bounding box center [435, 667] width 24 height 17
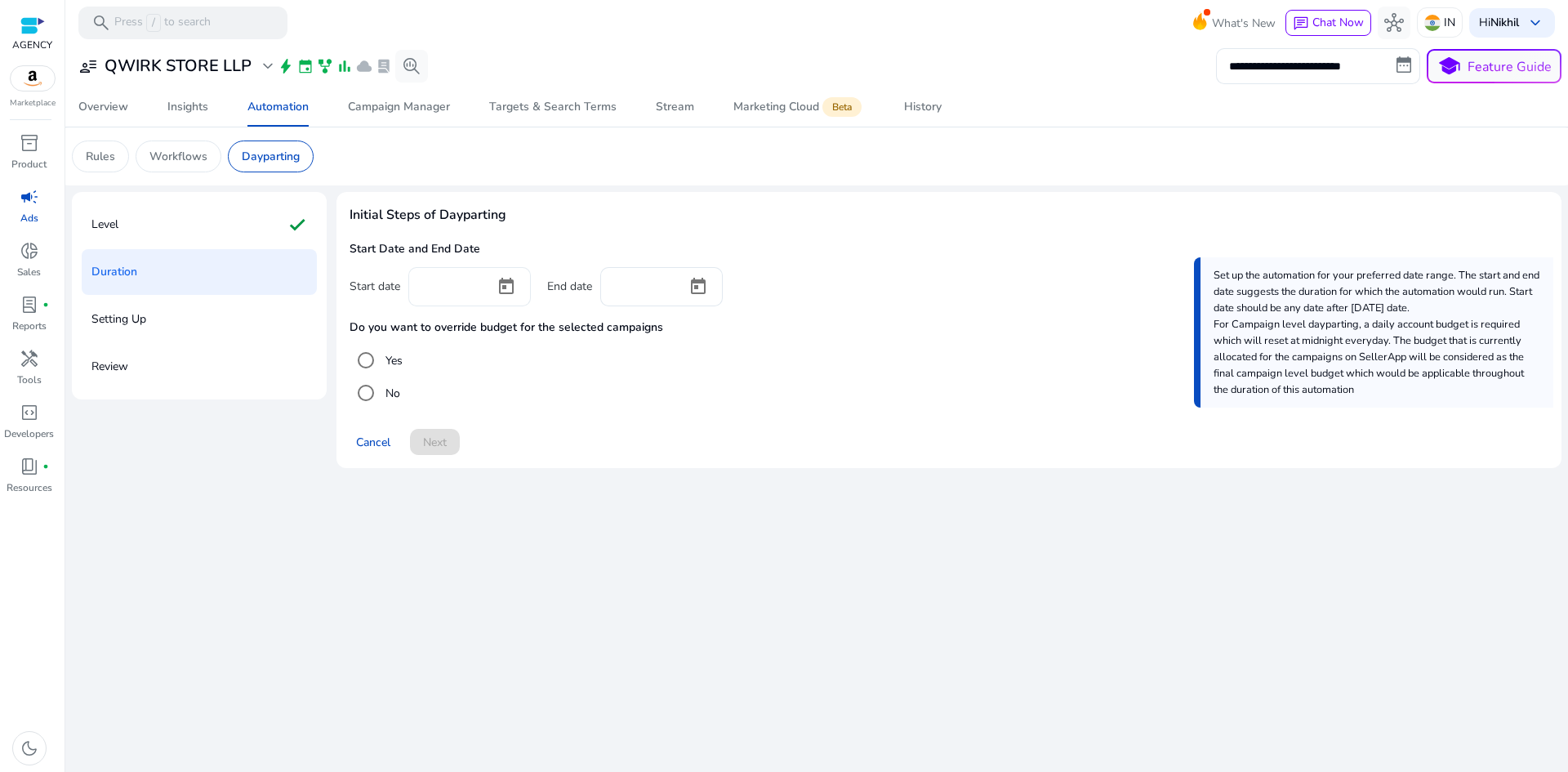
click at [457, 291] on input at bounding box center [452, 285] width 61 height 18
click at [462, 285] on input at bounding box center [452, 285] width 61 height 18
click at [506, 284] on span "Open calendar" at bounding box center [506, 287] width 39 height 39
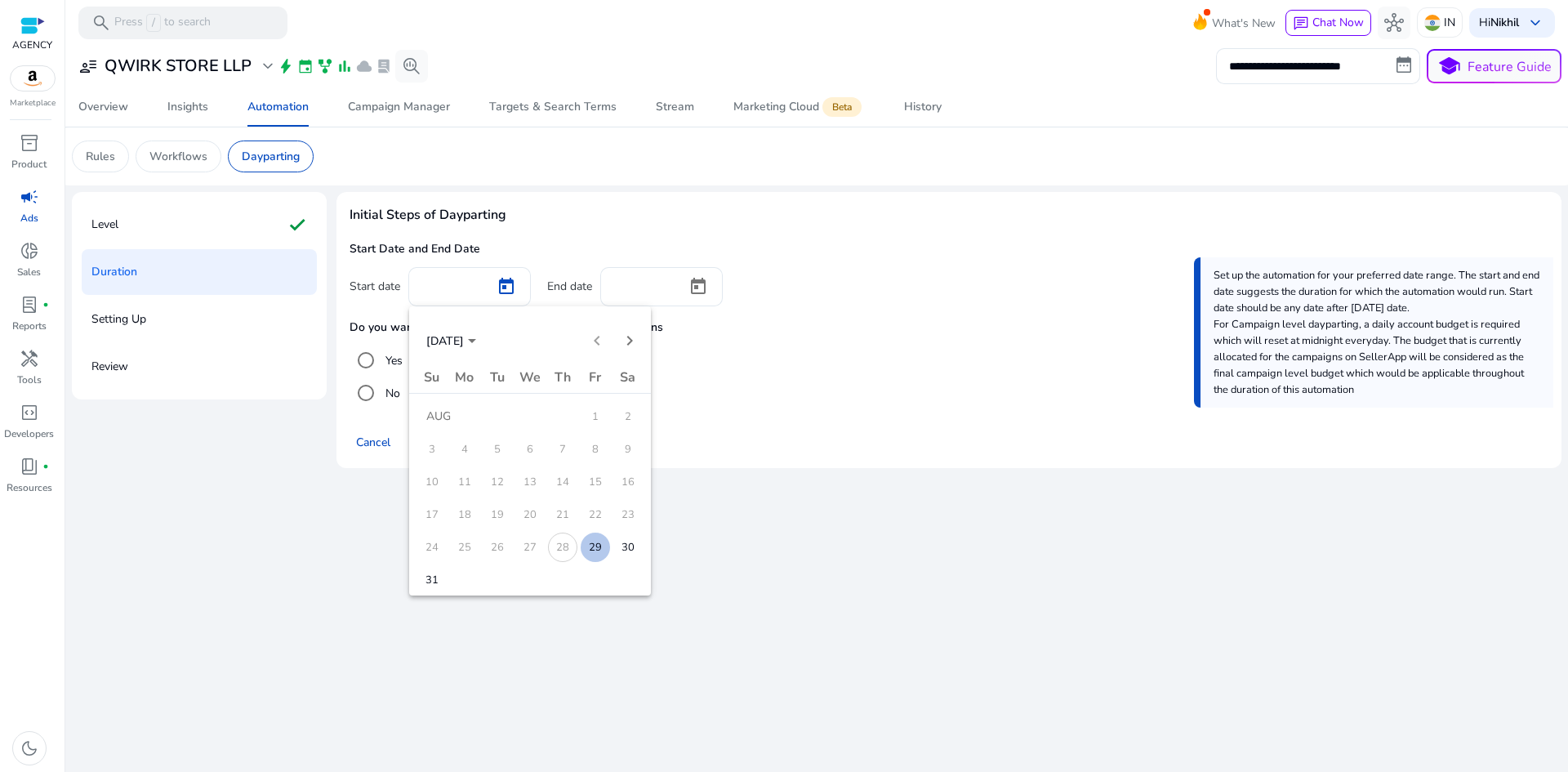
click at [604, 550] on span "29" at bounding box center [595, 548] width 29 height 29
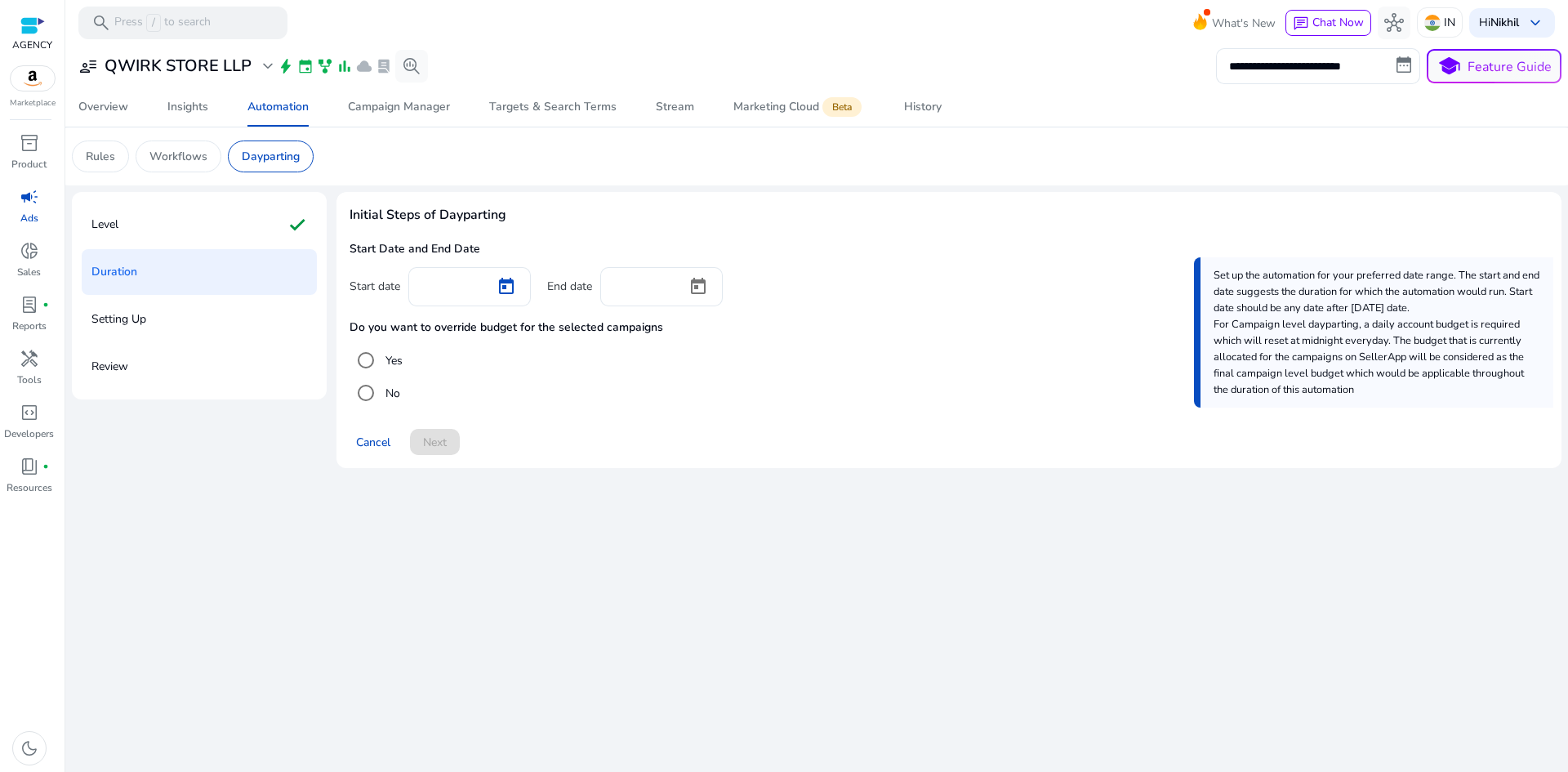
type input "*********"
click at [704, 288] on span "Open calendar" at bounding box center [699, 287] width 39 height 39
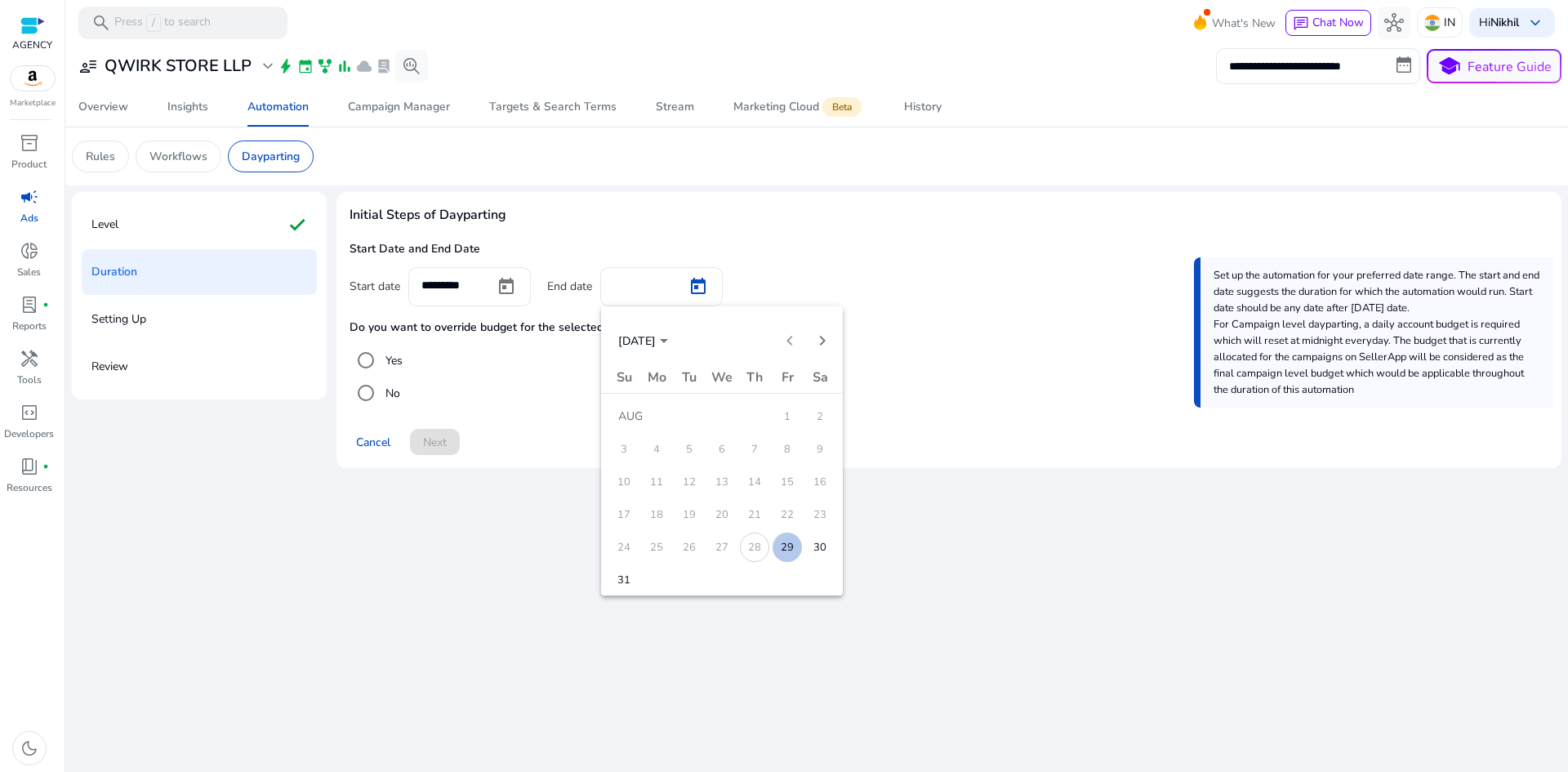
click at [818, 549] on span "30" at bounding box center [820, 548] width 29 height 29
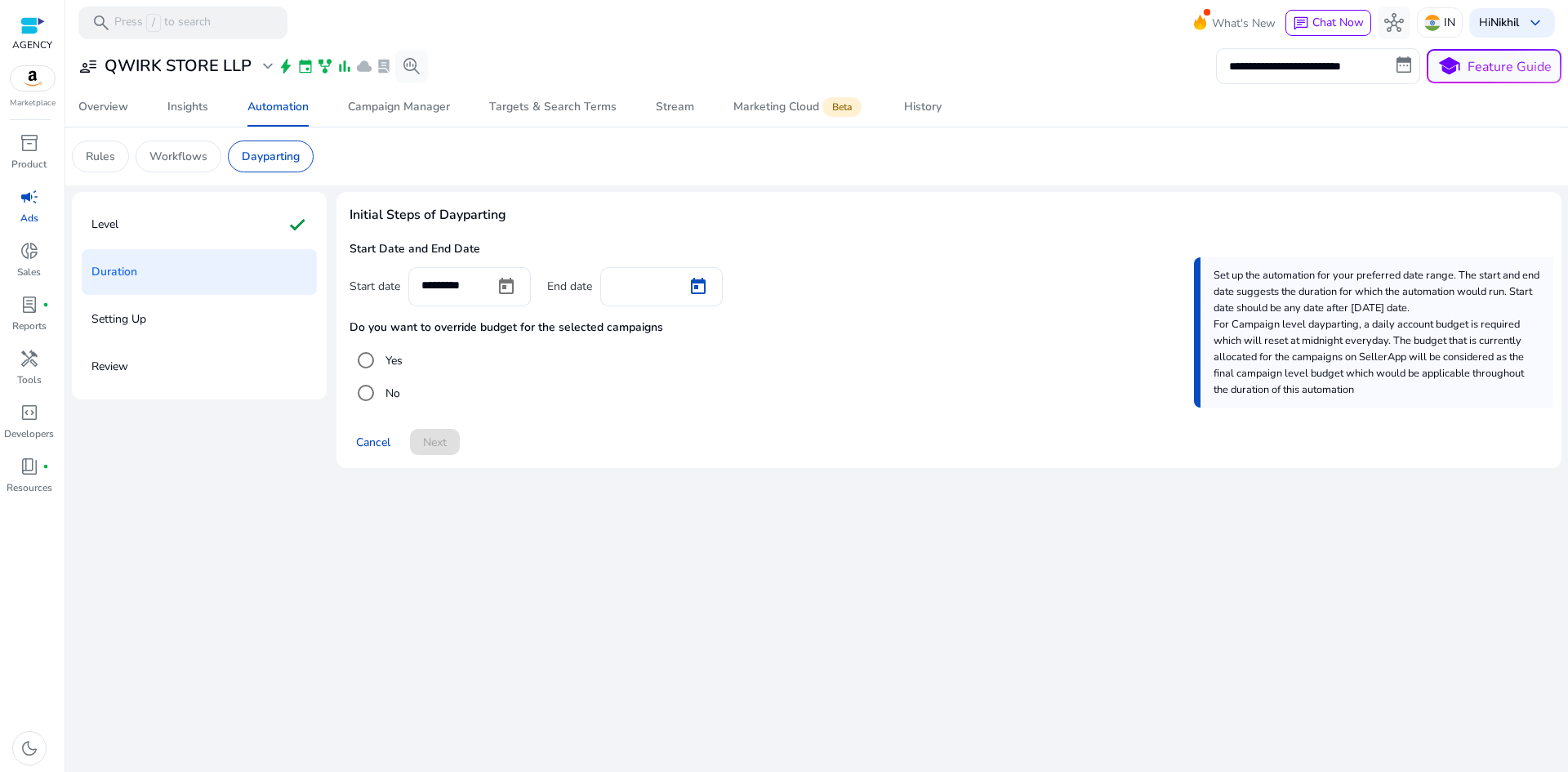
type input "*********"
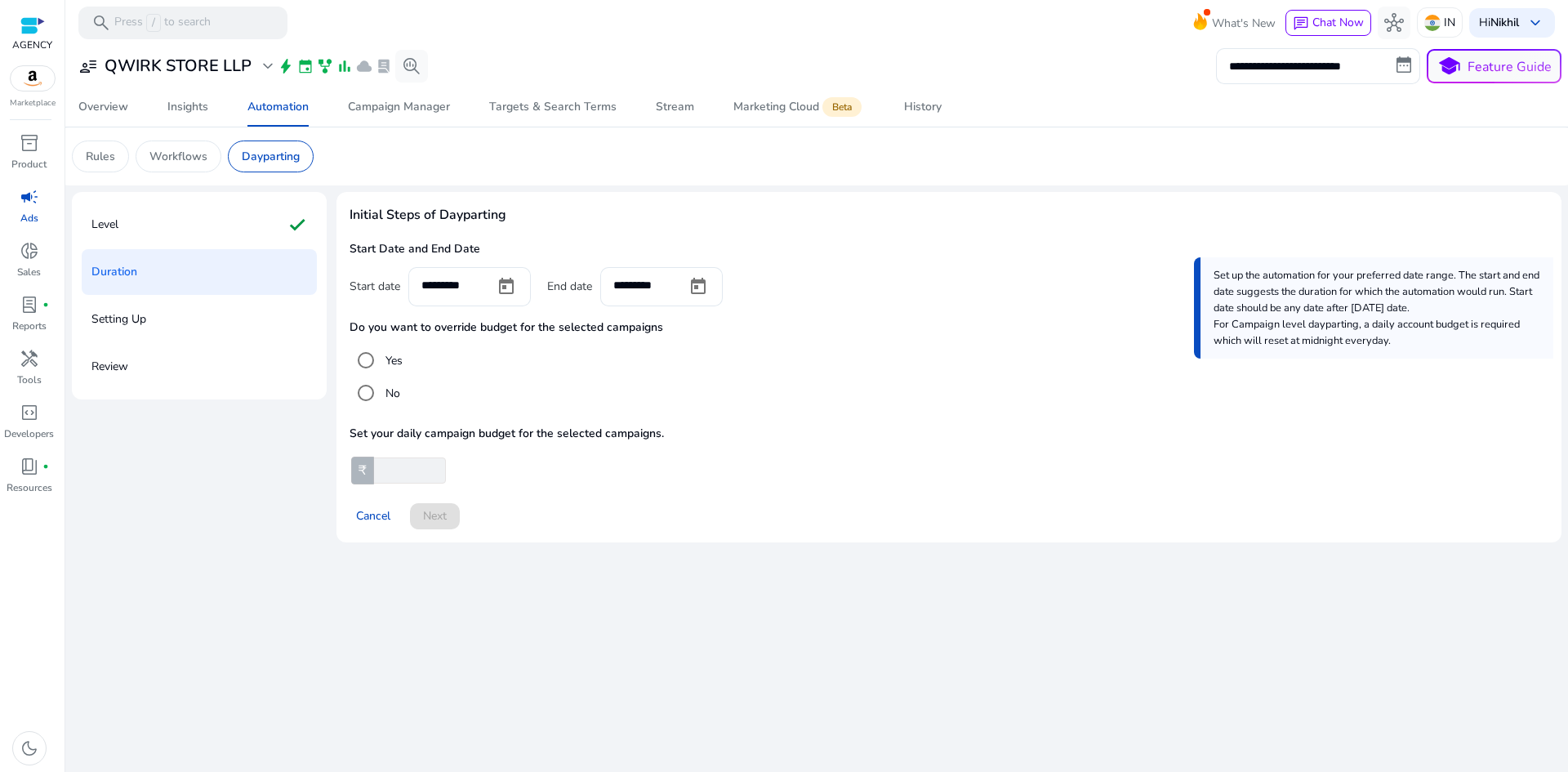
click at [411, 478] on input "number" at bounding box center [409, 471] width 75 height 27
type input "***"
click at [535, 487] on div "Initial Steps of Dayparting Start Date and End Date Start date ********* End da…" at bounding box center [949, 367] width 1225 height 351
click at [433, 510] on span "Next" at bounding box center [435, 516] width 24 height 17
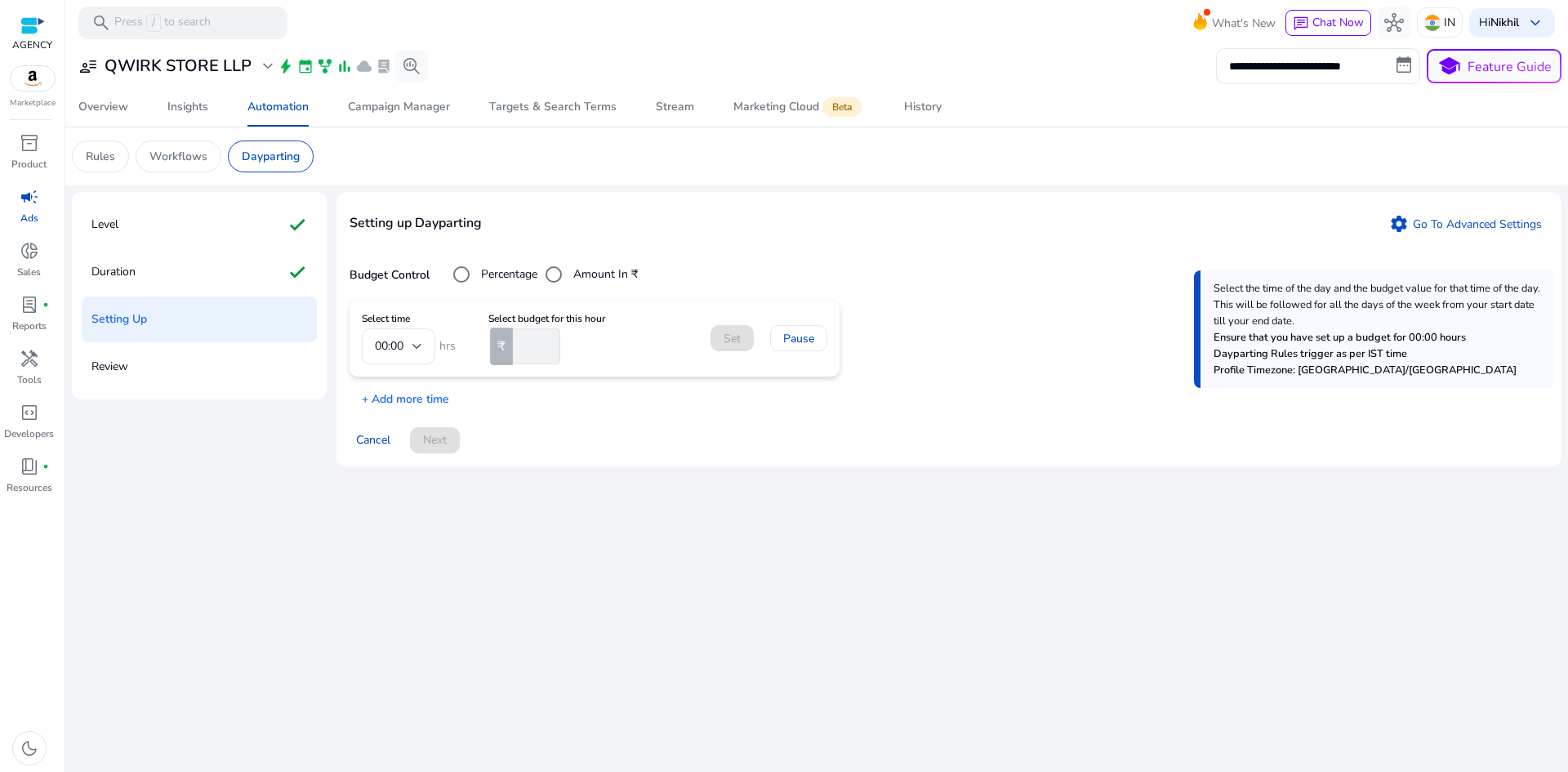
click at [415, 348] on mat-form-field "00:00" at bounding box center [399, 347] width 74 height 36
click at [534, 353] on input "number" at bounding box center [535, 347] width 50 height 36
type input "***"
click at [638, 365] on mat-card "Select time 00:00 hrs Select budget for this hour ₹ *** Set Pause" at bounding box center [595, 338] width 490 height 76
click at [732, 344] on span "Set" at bounding box center [732, 339] width 17 height 17
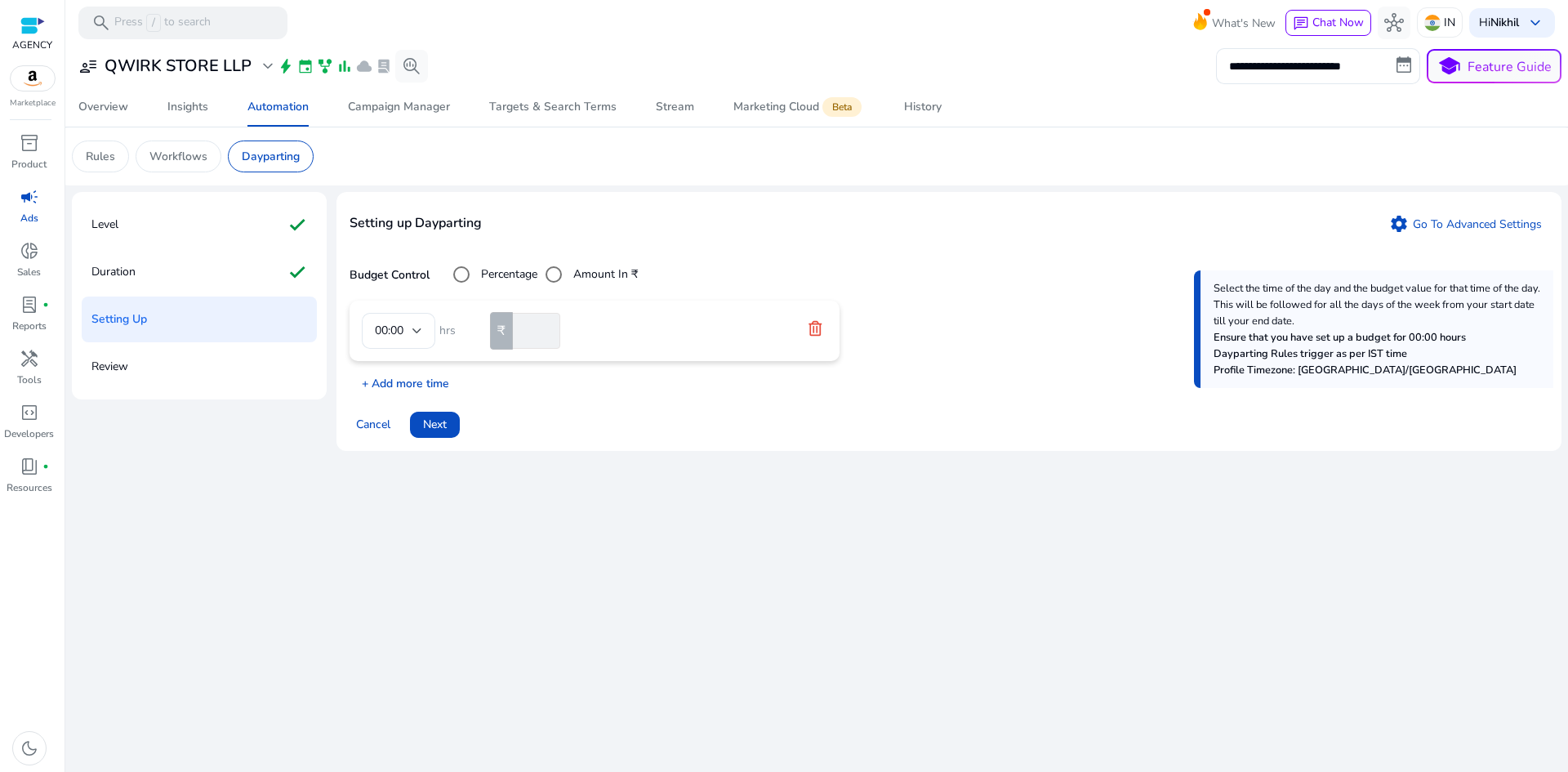
click at [425, 382] on p "+ Add more time" at bounding box center [399, 380] width 99 height 26
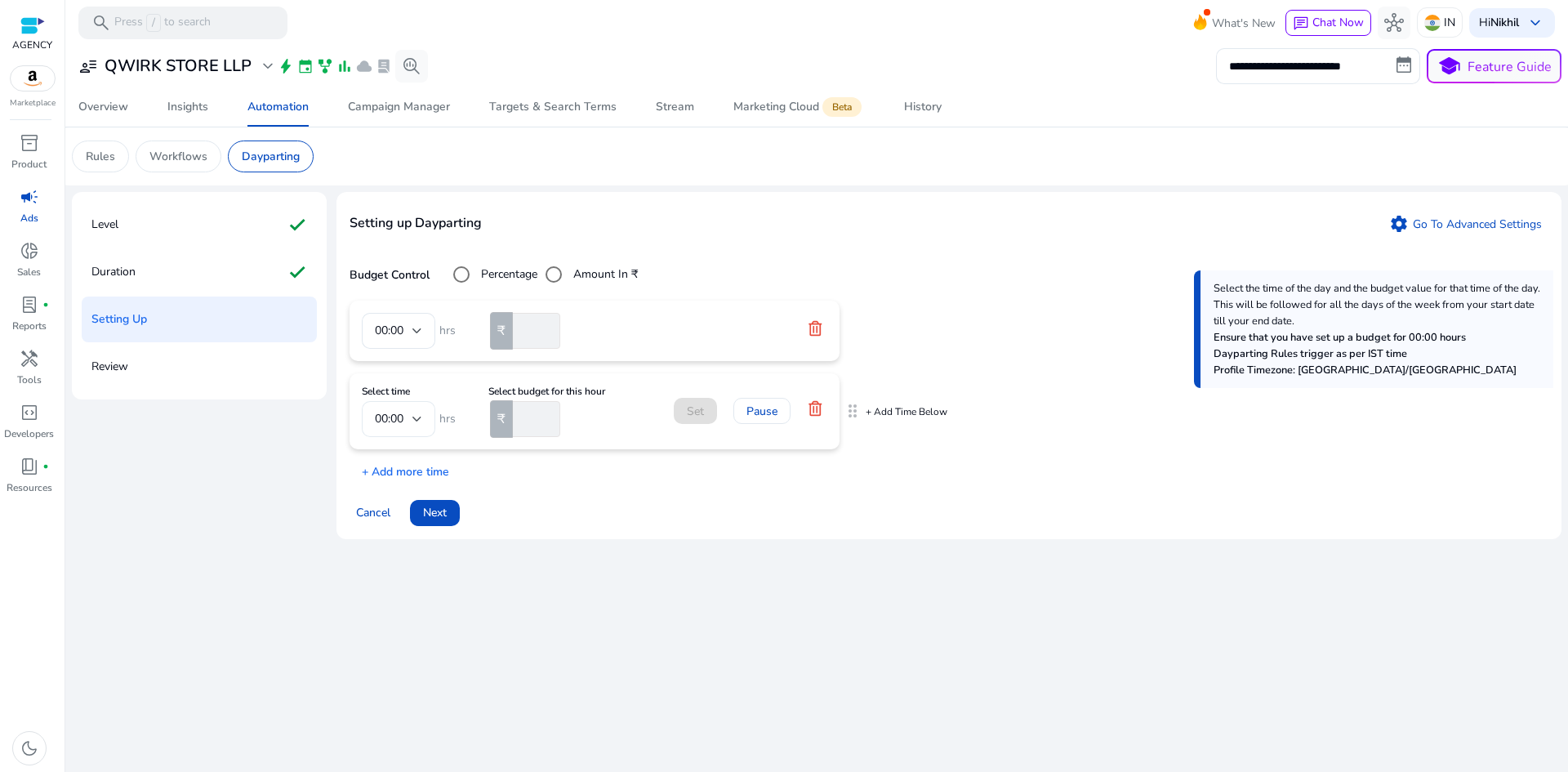
click at [418, 416] on div at bounding box center [417, 419] width 9 height 7
click at [406, 454] on span "06:00" at bounding box center [398, 453] width 47 height 18
click at [540, 413] on input "number" at bounding box center [535, 419] width 50 height 36
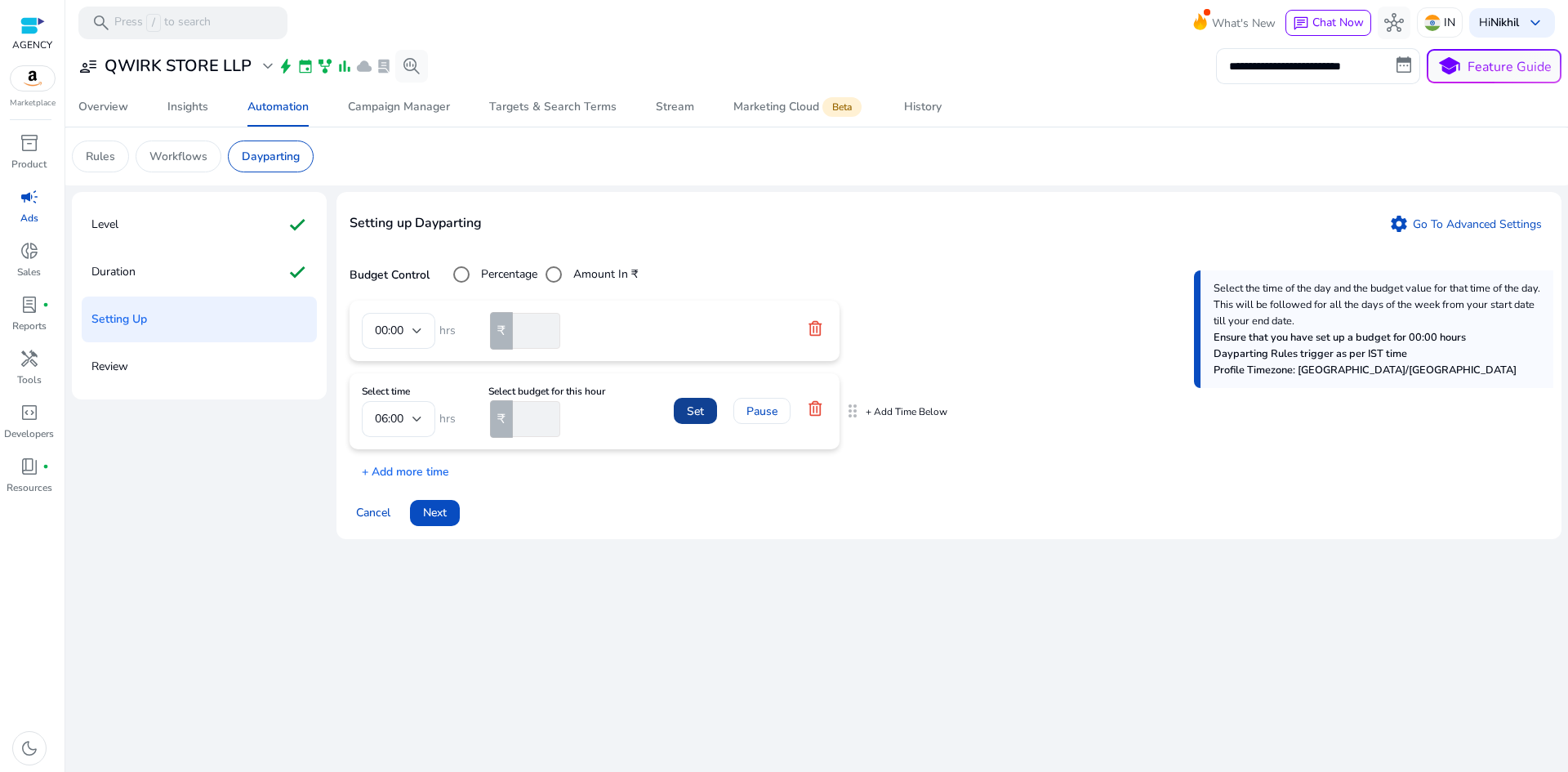
type input "***"
click at [681, 416] on span at bounding box center [695, 411] width 44 height 39
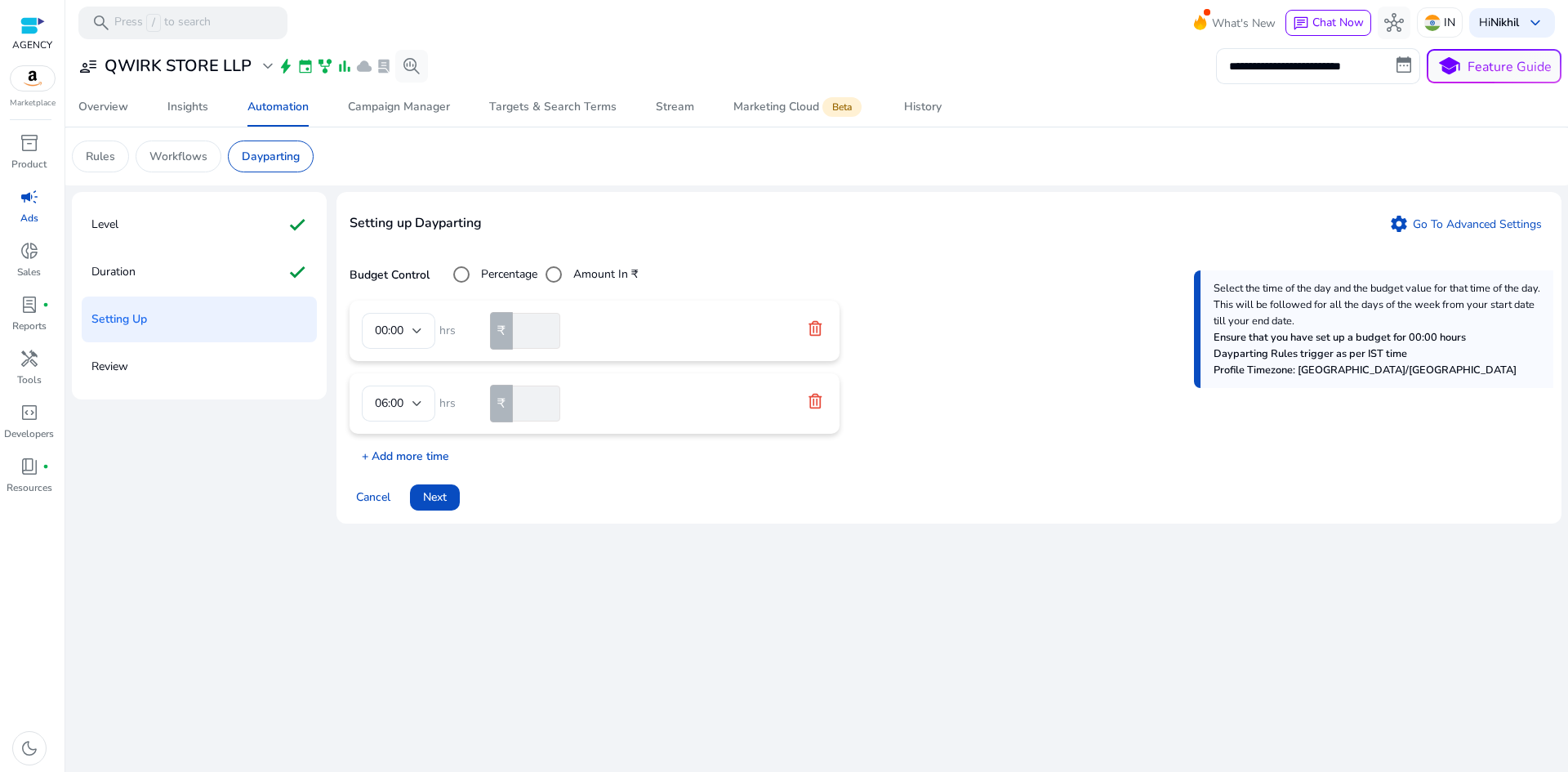
click at [403, 454] on p "+ Add more time" at bounding box center [399, 453] width 99 height 26
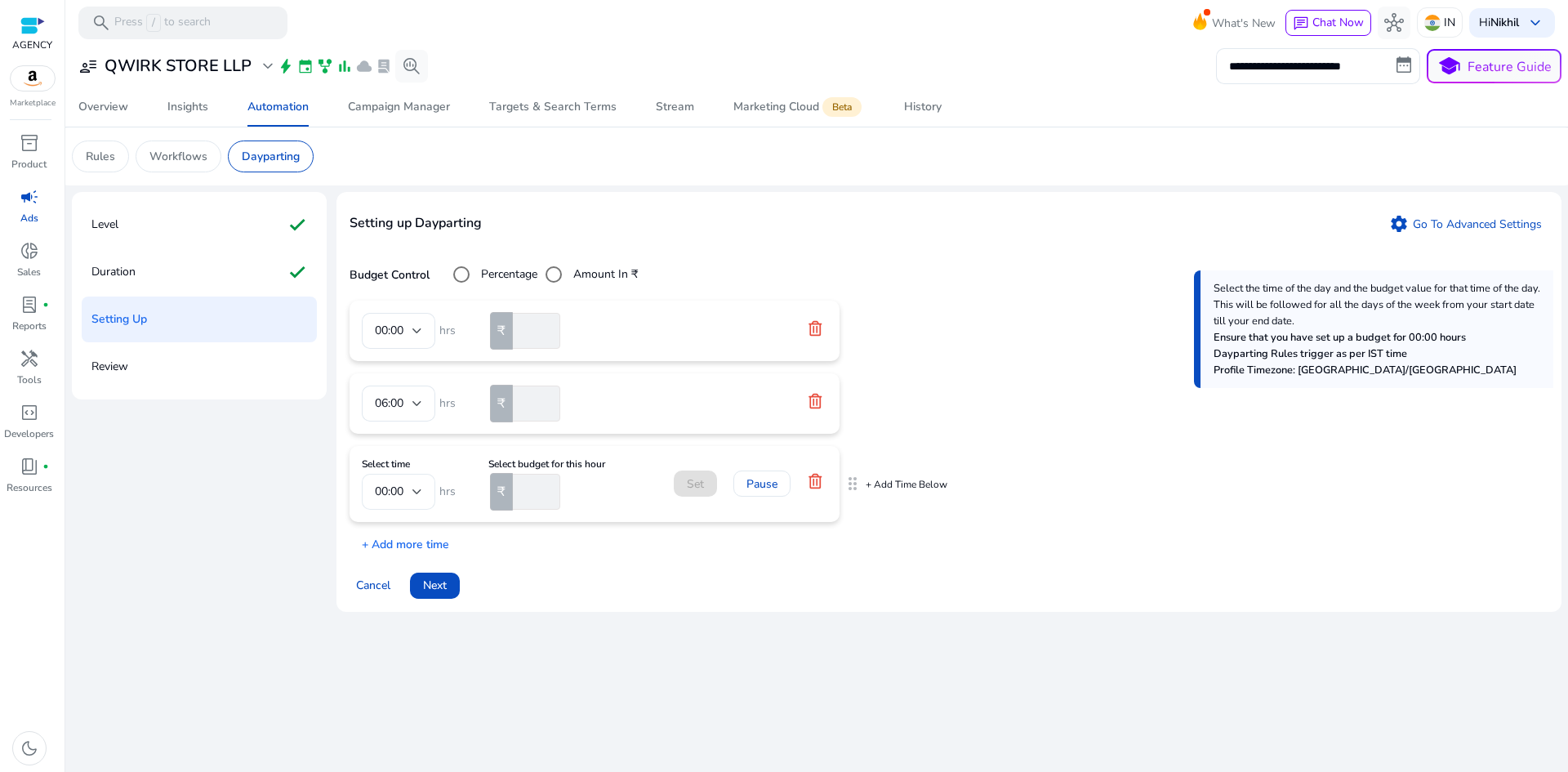
click at [411, 487] on div "00:00" at bounding box center [393, 491] width 38 height 18
click at [398, 673] on span "17:00" at bounding box center [398, 673] width 47 height 18
click at [526, 490] on input "number" at bounding box center [535, 492] width 50 height 36
type input "***"
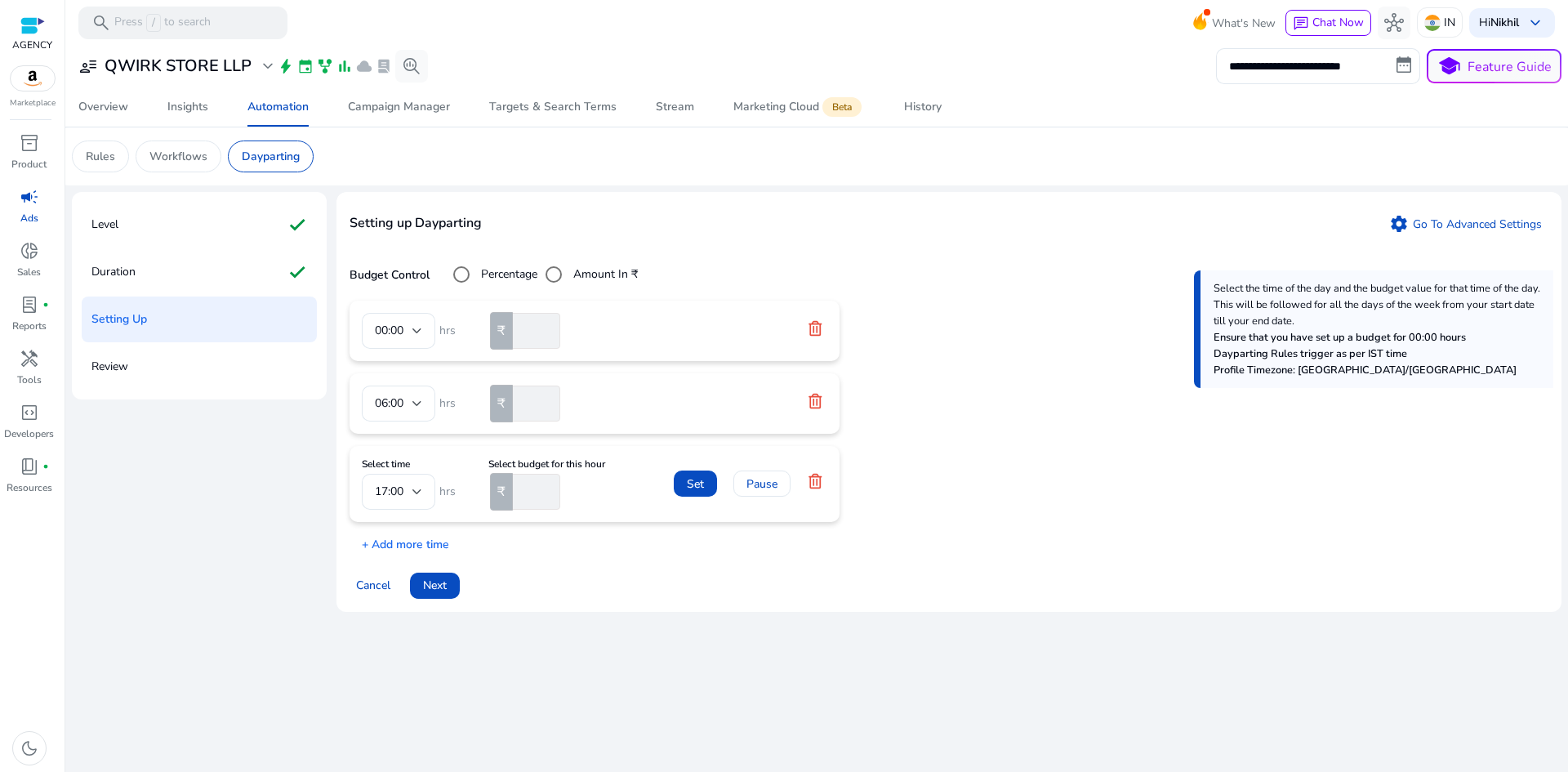
click at [563, 544] on div "00:00 hrs ₹ *** 06:00 hrs ₹ *** Select time 17:00 hrs Select budget for this ho…" at bounding box center [950, 426] width 1199 height 252
